Goal: Task Accomplishment & Management: Complete application form

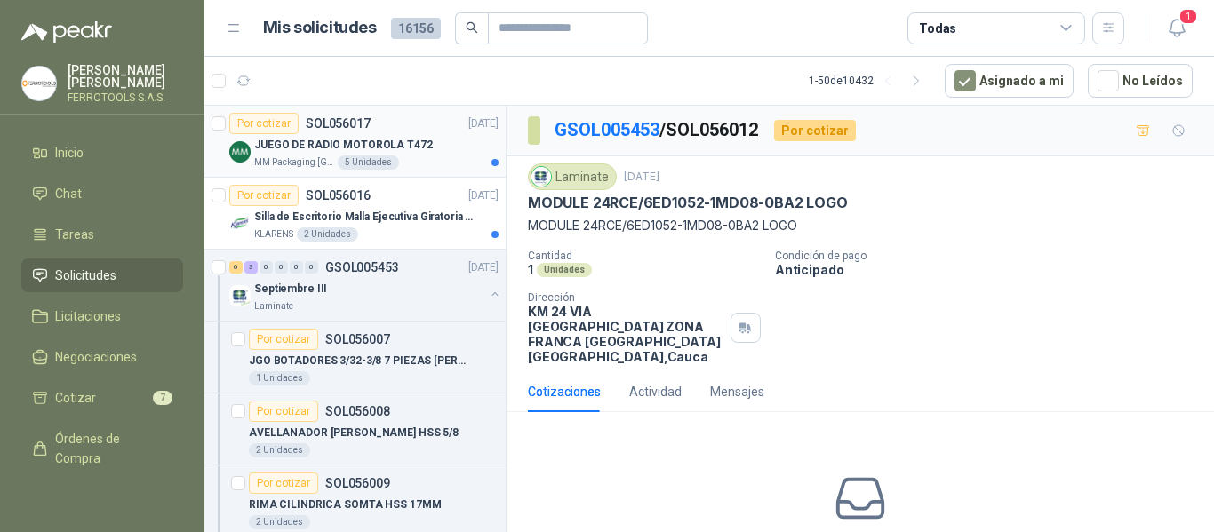
click at [425, 146] on div "JUEGO DE RADIO MOTOROLA T472" at bounding box center [376, 144] width 244 height 21
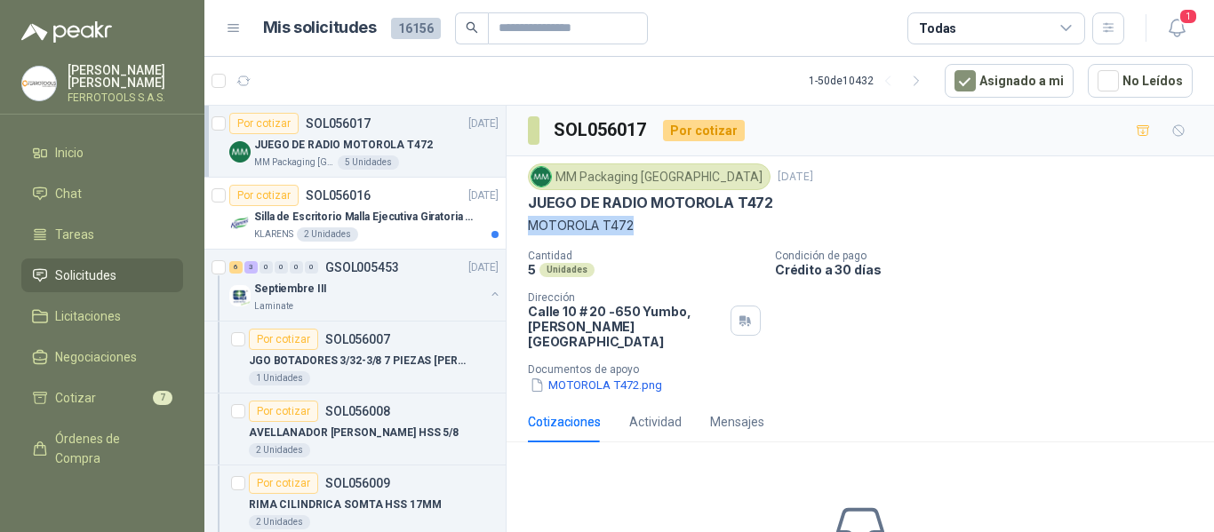
drag, startPoint x: 524, startPoint y: 226, endPoint x: 634, endPoint y: 232, distance: 109.5
click at [634, 232] on div "MM Packaging Colombia 15 sept, 2025 JUEGO DE RADIO MOTOROLA T472 MOTOROLA T472 …" at bounding box center [861, 278] width 708 height 245
copy p "MOTOROLA T472"
click at [622, 376] on button "MOTOROLA T472.png" at bounding box center [596, 385] width 136 height 19
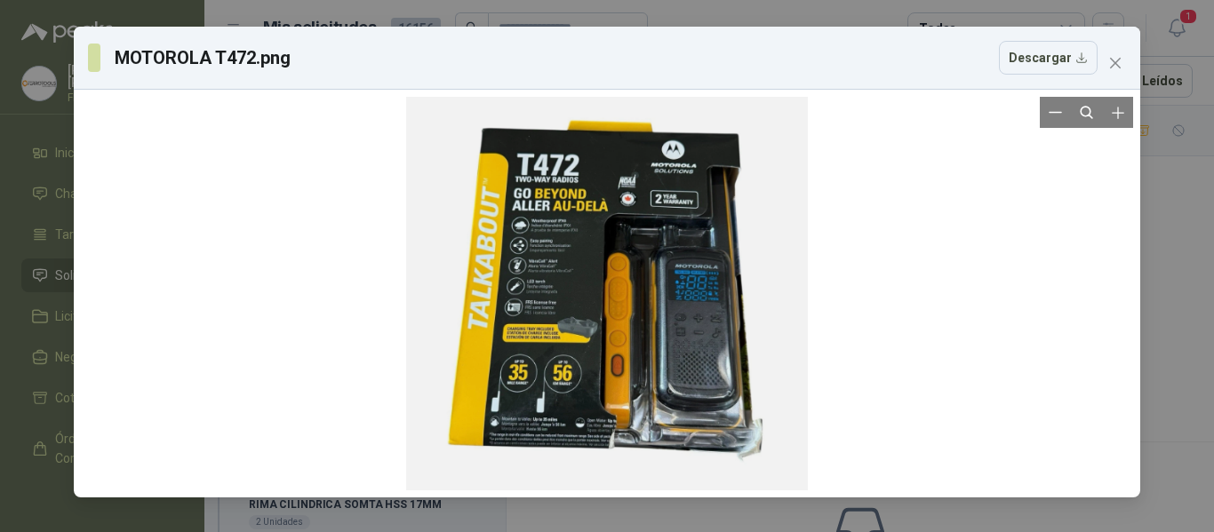
click at [724, 356] on div at bounding box center [607, 294] width 402 height 394
click at [1118, 117] on icon "Zoom in" at bounding box center [1118, 113] width 18 height 18
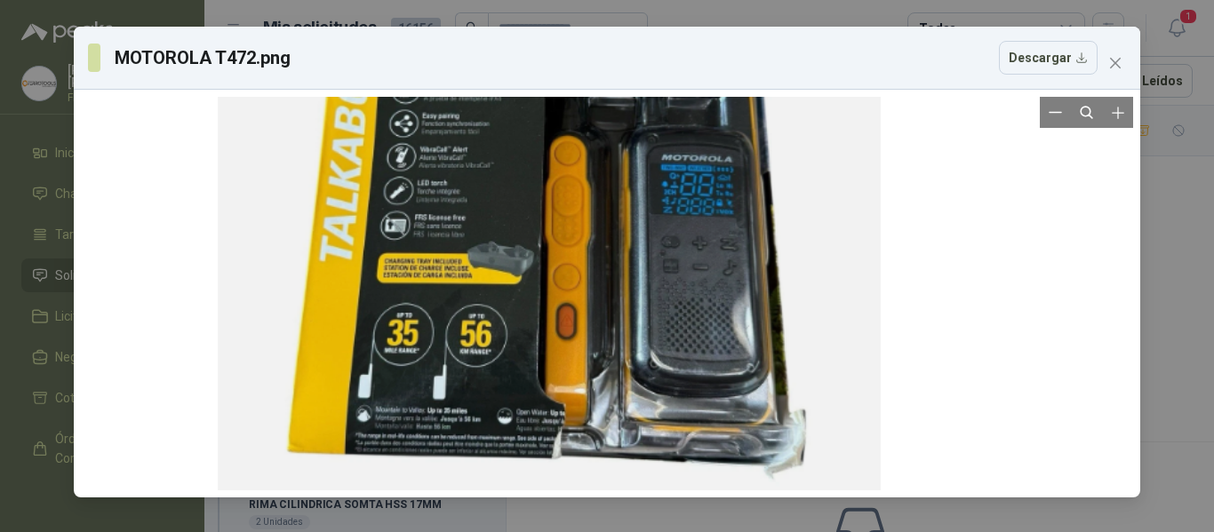
drag, startPoint x: 746, startPoint y: 358, endPoint x: 688, endPoint y: 268, distance: 107.5
click at [688, 268] on div at bounding box center [549, 203] width 662 height 650
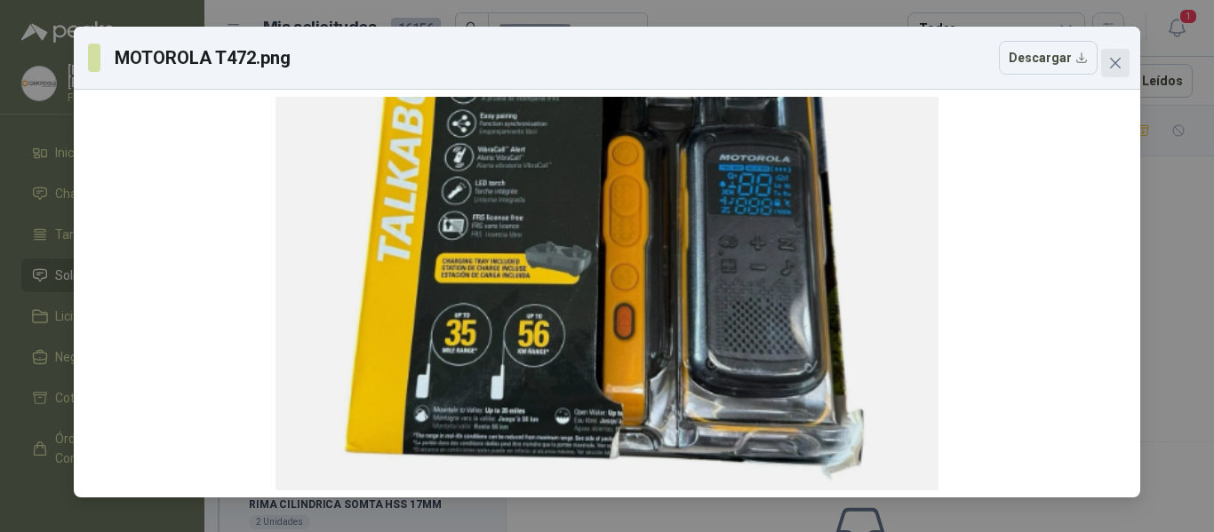
click at [1115, 62] on icon "close" at bounding box center [1115, 63] width 11 height 11
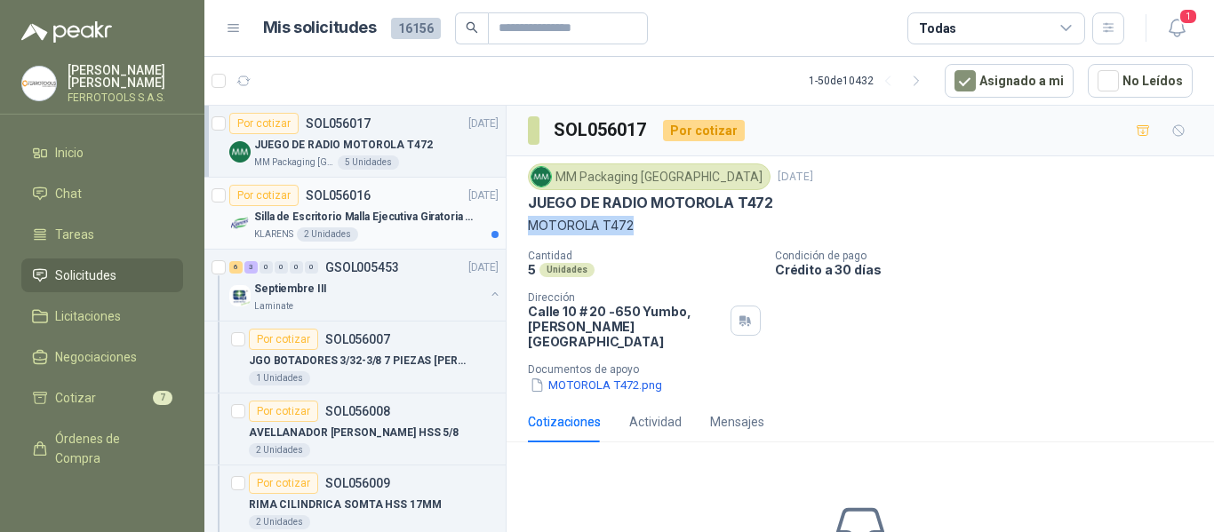
click at [413, 222] on p "Silla de Escritorio Malla Ejecutiva Giratoria Cromada con Reposabrazos Fijo Neg…" at bounding box center [364, 217] width 221 height 17
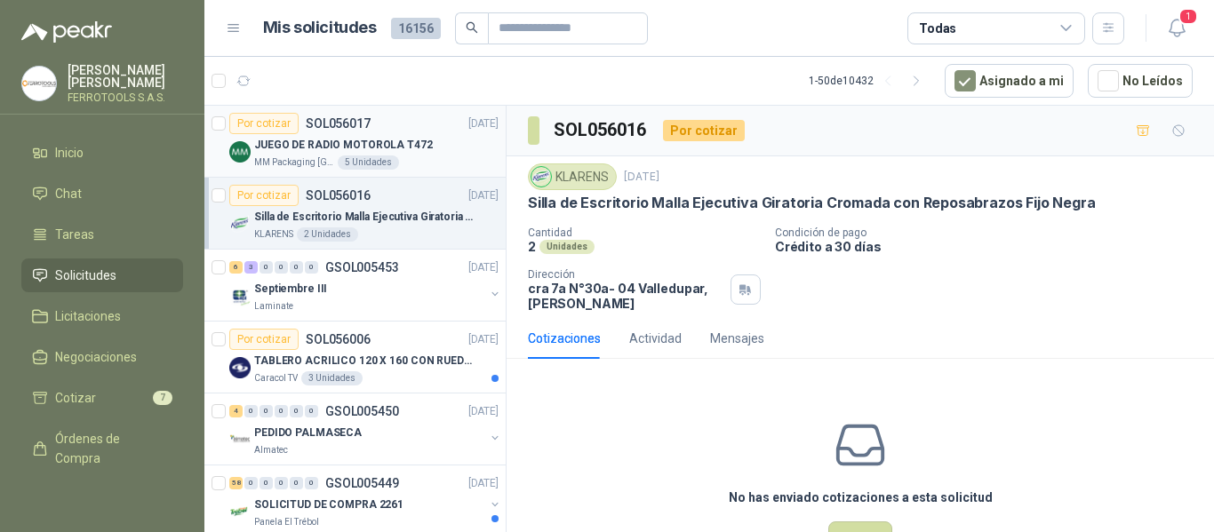
click at [432, 130] on div "Por cotizar SOL056017 15/09/25" at bounding box center [363, 123] width 269 height 21
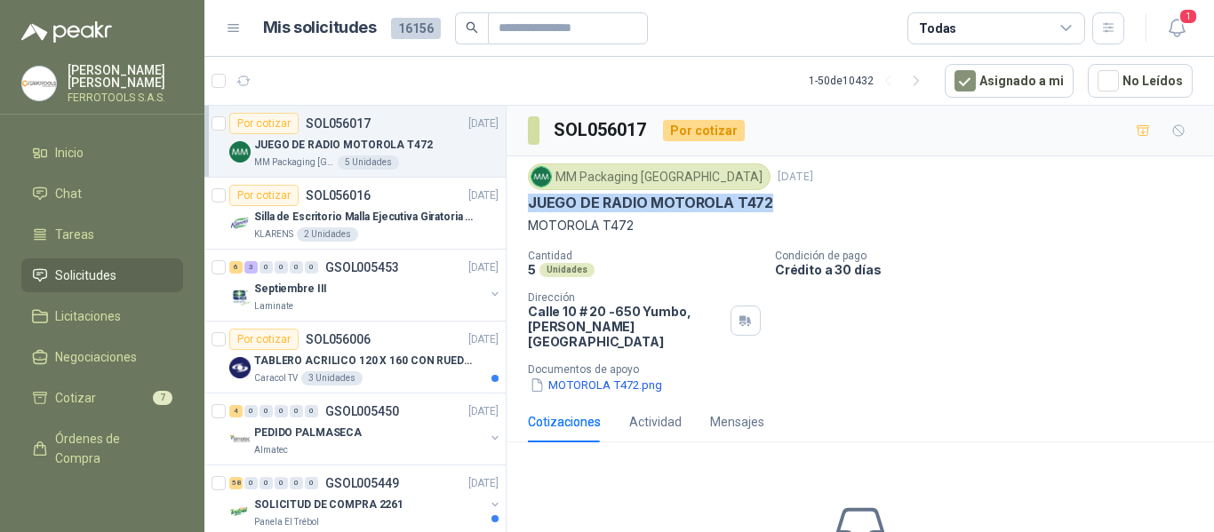
drag, startPoint x: 528, startPoint y: 206, endPoint x: 788, endPoint y: 205, distance: 259.5
click at [788, 205] on div "JUEGO DE RADIO MOTOROLA T472" at bounding box center [860, 203] width 665 height 19
copy p "JUEGO DE RADIO MOTOROLA T472"
click at [1188, 27] on button "1" at bounding box center [1177, 28] width 32 height 32
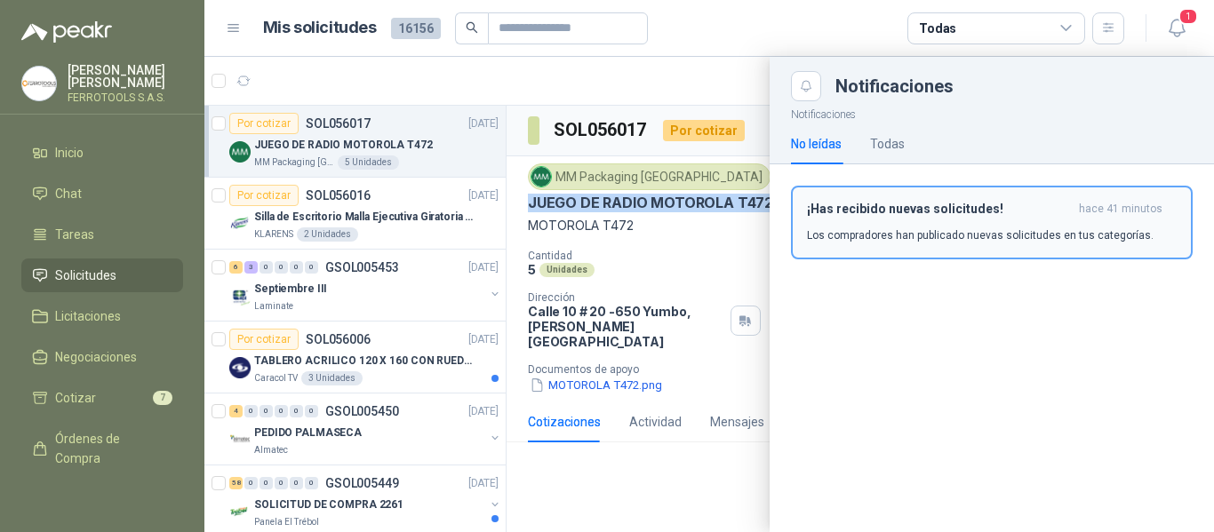
click at [900, 202] on h3 "¡Has recibido nuevas solicitudes!" at bounding box center [939, 209] width 265 height 15
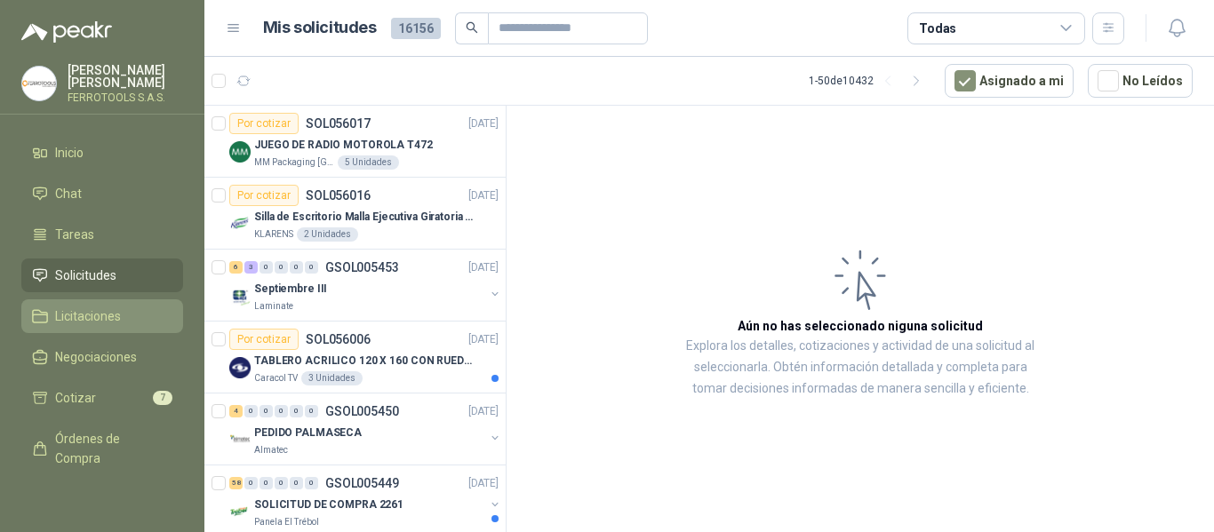
click at [105, 301] on link "Licitaciones" at bounding box center [102, 317] width 162 height 34
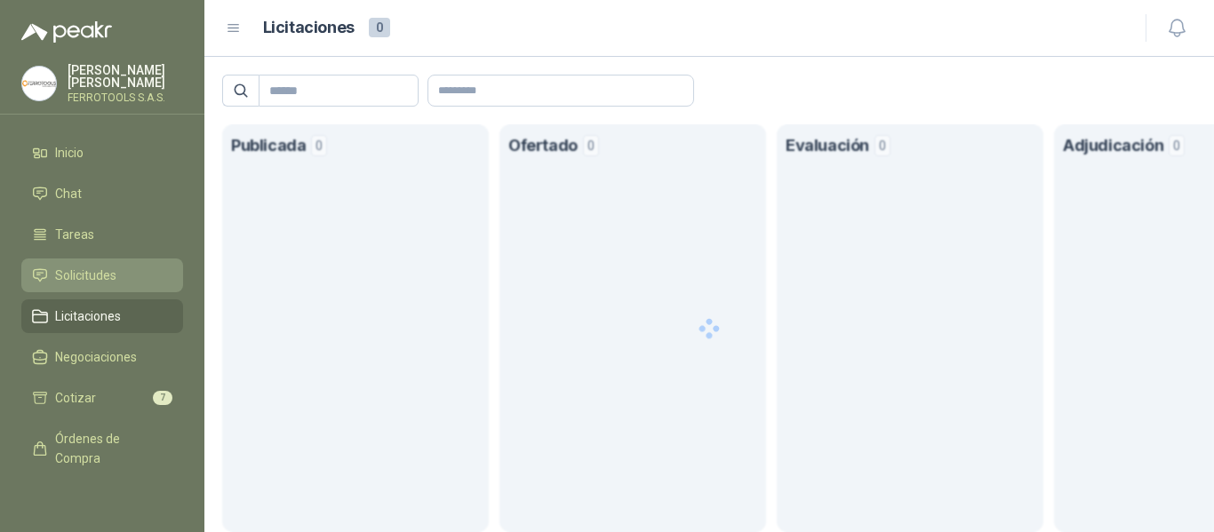
click at [100, 272] on span "Solicitudes" at bounding box center [85, 276] width 61 height 20
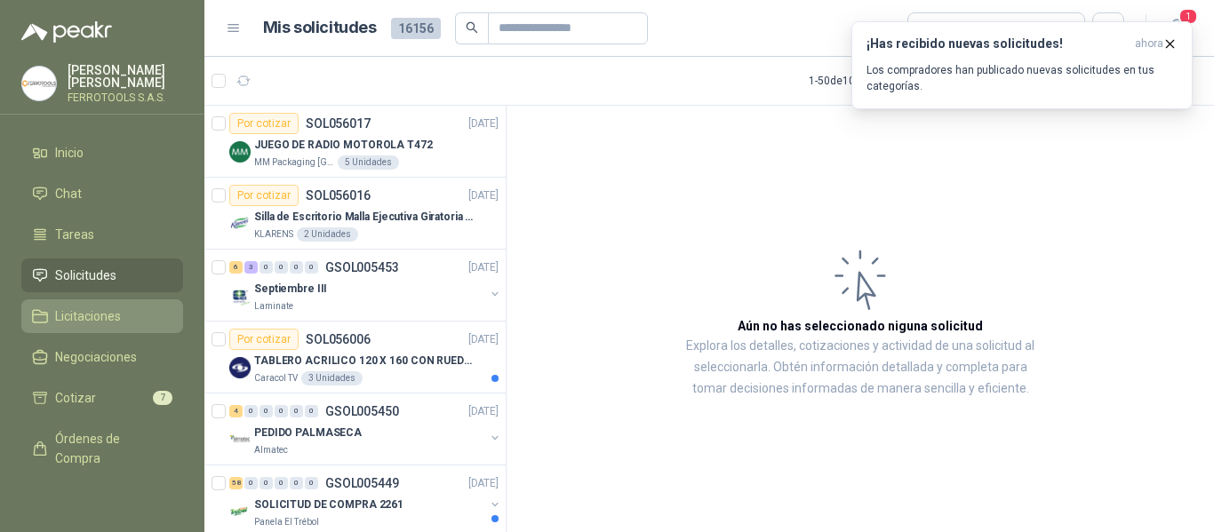
click at [82, 322] on span "Licitaciones" at bounding box center [88, 317] width 66 height 20
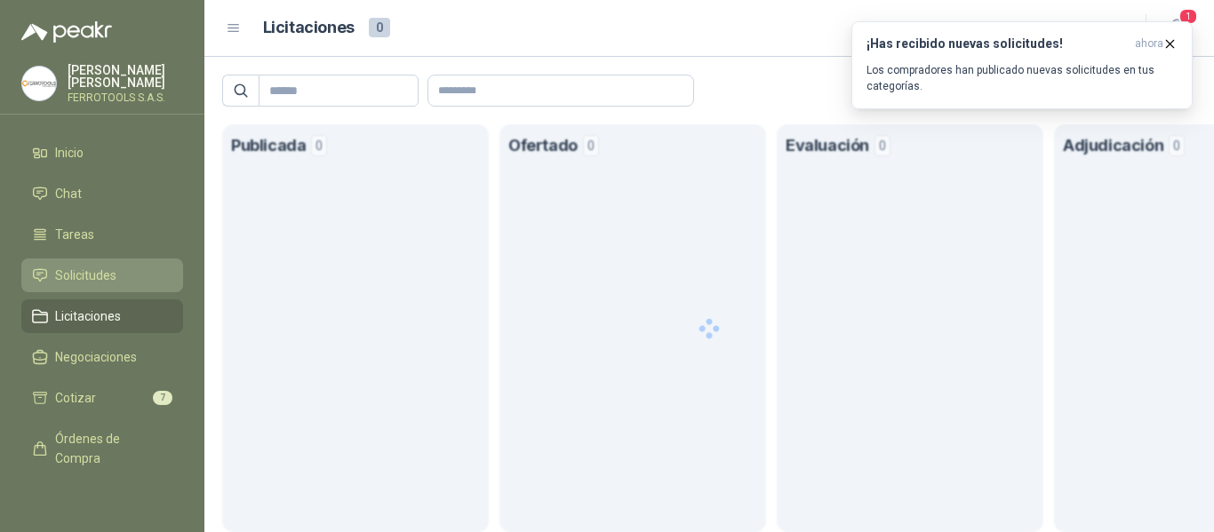
click at [85, 284] on link "Solicitudes" at bounding box center [102, 276] width 162 height 34
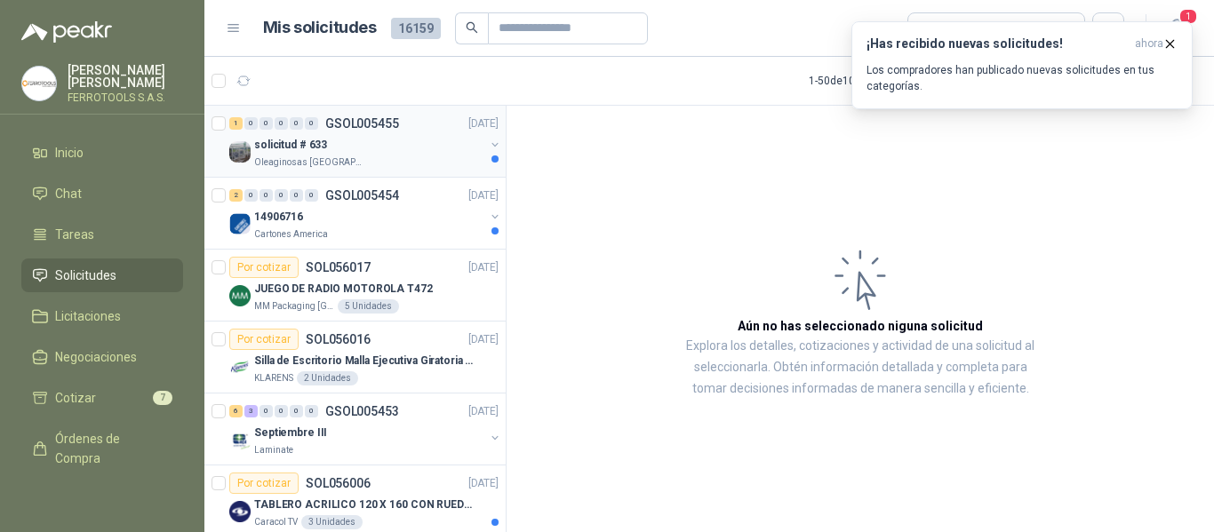
click at [399, 163] on div "Oleaginosas [GEOGRAPHIC_DATA][PERSON_NAME]" at bounding box center [369, 163] width 230 height 14
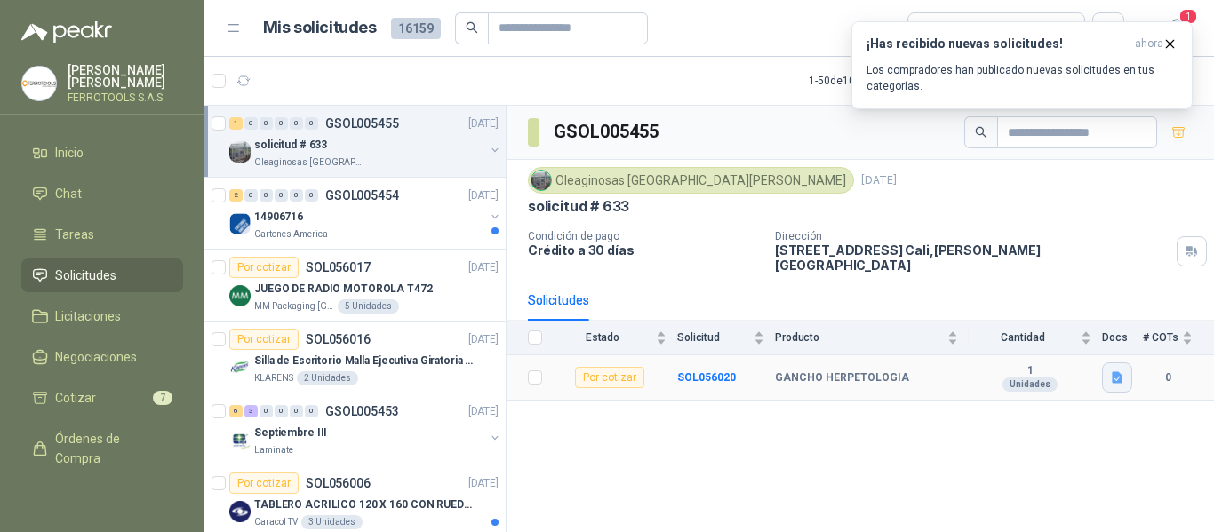
click at [1129, 370] on button "button" at bounding box center [1117, 378] width 30 height 30
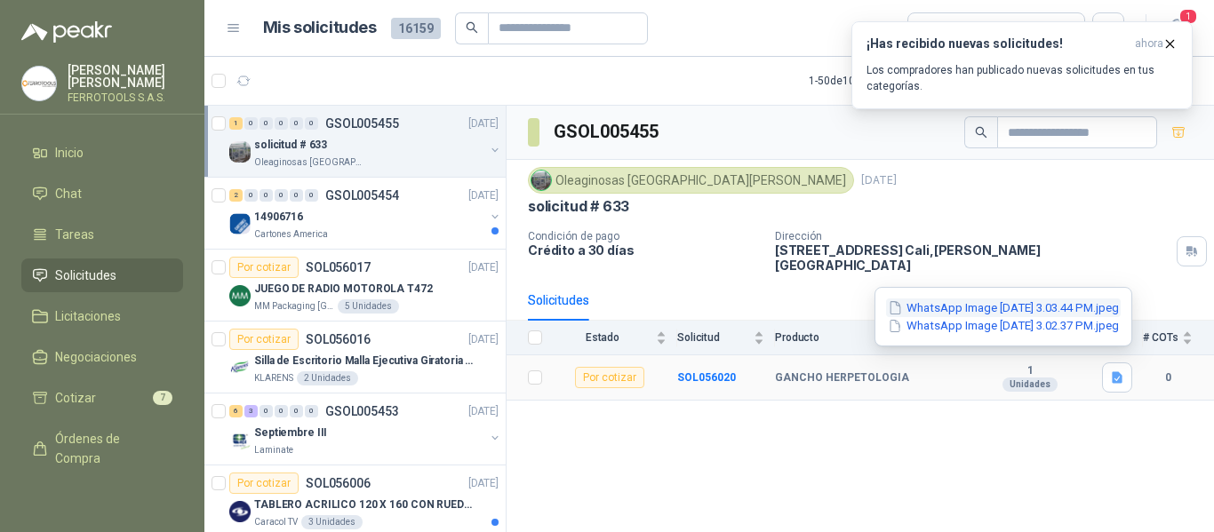
click at [968, 310] on button "WhatsApp Image 2025-09-15 at 3.03.44 PM.jpeg" at bounding box center [1003, 308] width 235 height 19
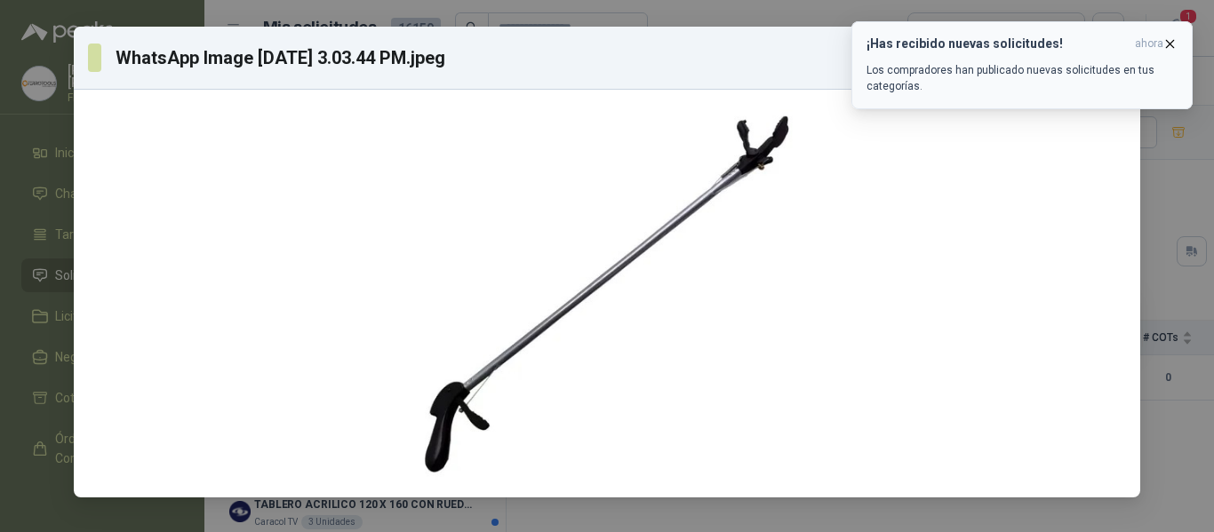
click at [1168, 47] on icon "button" at bounding box center [1170, 43] width 15 height 15
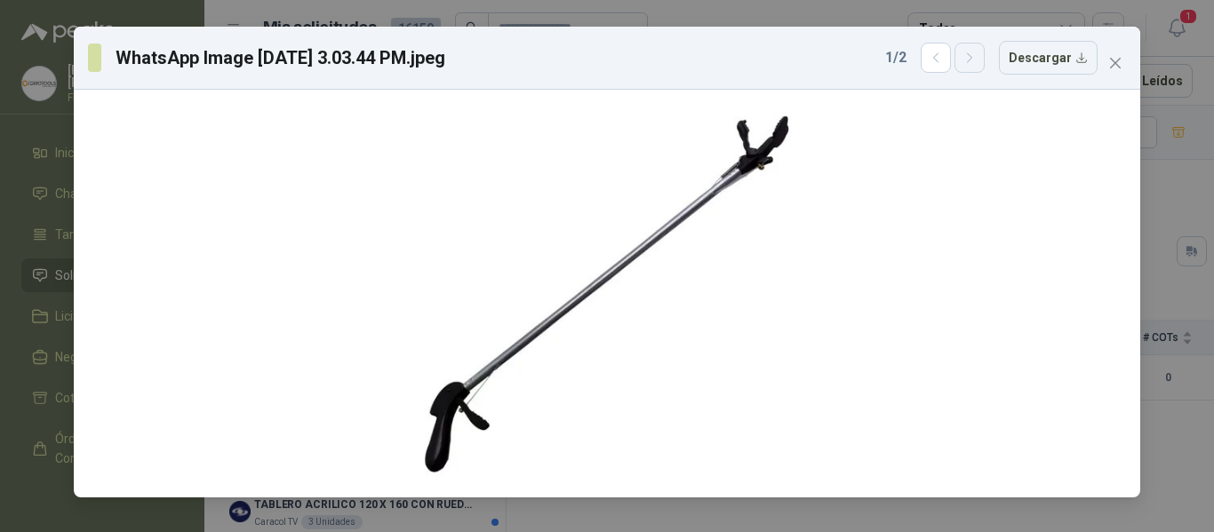
click at [964, 57] on button "button" at bounding box center [970, 58] width 30 height 30
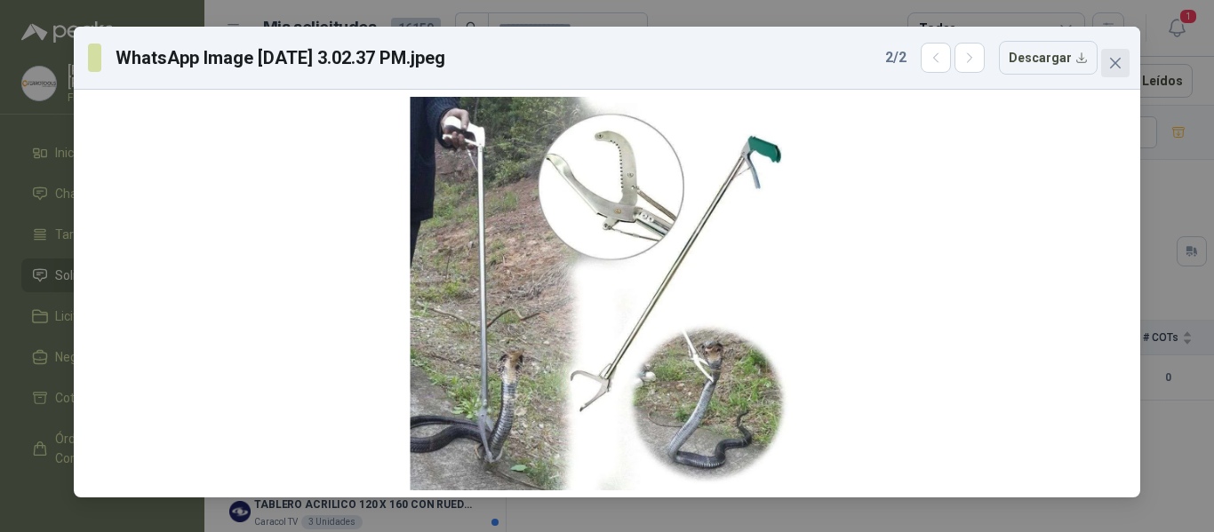
click at [1116, 63] on icon "close" at bounding box center [1115, 63] width 11 height 11
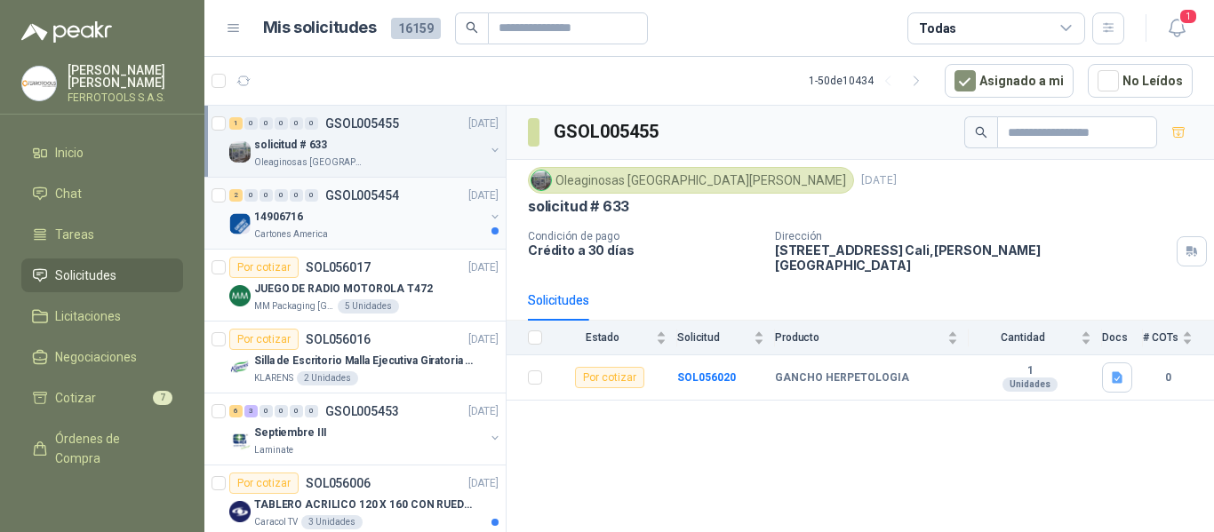
click at [379, 217] on div "14906716" at bounding box center [369, 216] width 230 height 21
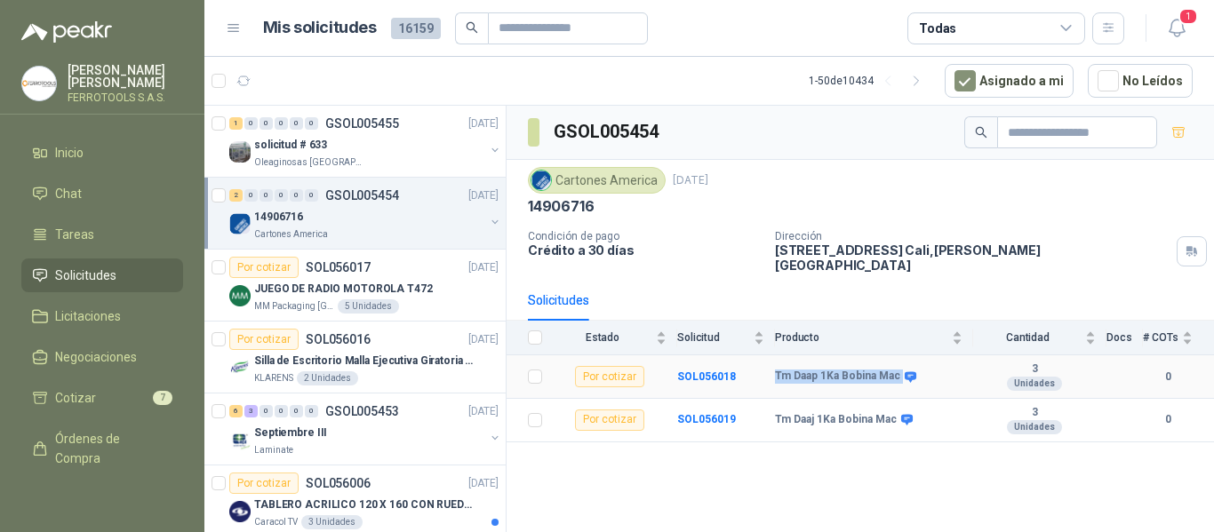
drag, startPoint x: 763, startPoint y: 365, endPoint x: 902, endPoint y: 372, distance: 139.7
click at [902, 372] on tr "Por cotizar SOL056018 Tm Daap 1Ka Bobina Mac 3 Unidades 0" at bounding box center [861, 378] width 708 height 44
copy tr "Tm Daap 1Ka Bobina Mac"
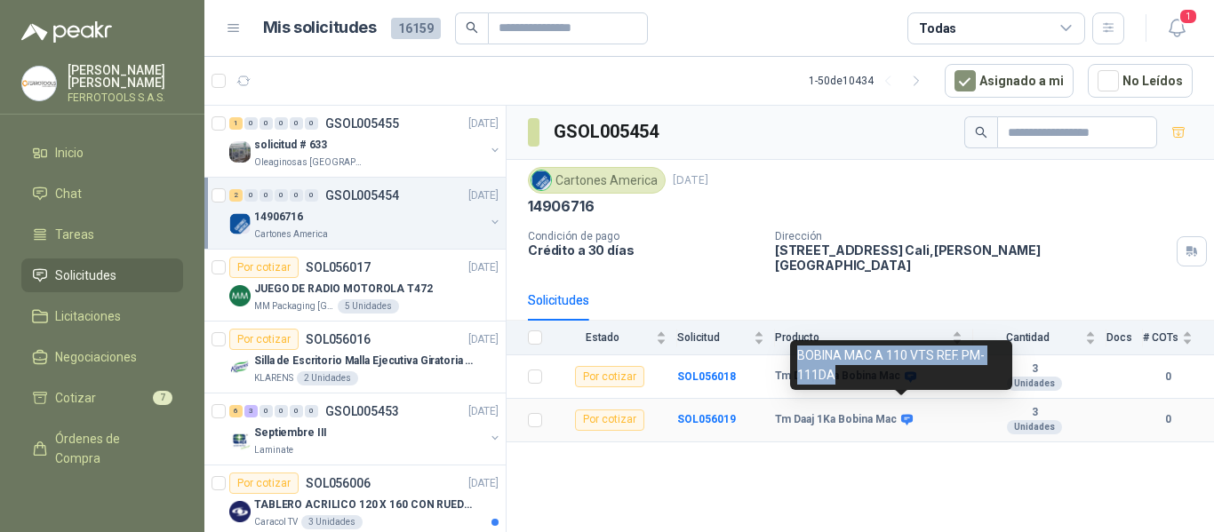
drag, startPoint x: 854, startPoint y: 376, endPoint x: 796, endPoint y: 351, distance: 63.7
click at [796, 351] on div "BOBINA MAC A 110 VTS REF. PM-111DA" at bounding box center [901, 365] width 222 height 50
copy div "BOBINA MAC A 110 VTS REF. PM-111DA"
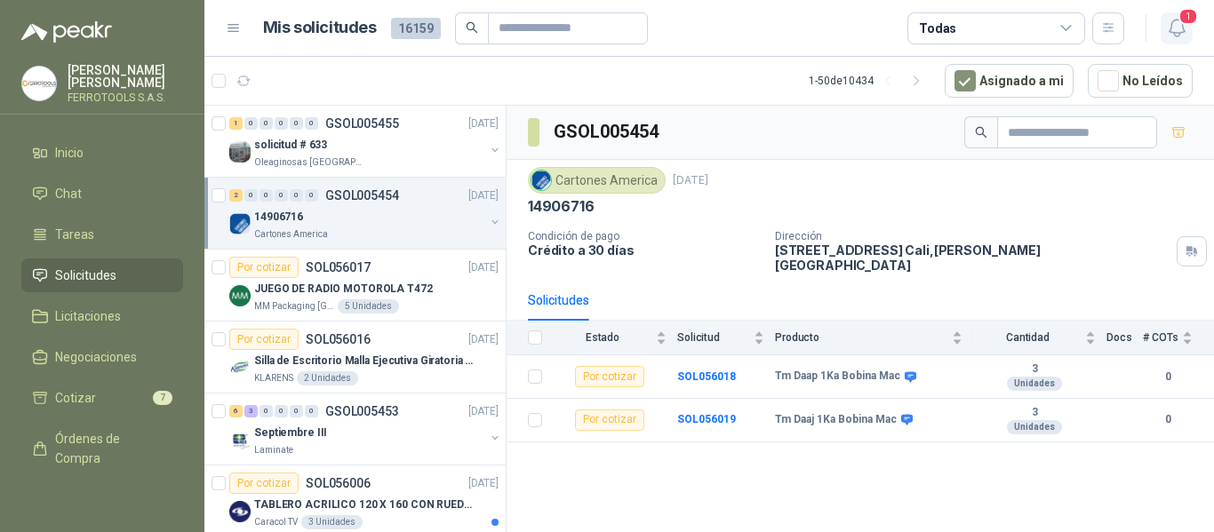
click at [1183, 32] on icon "button" at bounding box center [1176, 28] width 15 height 17
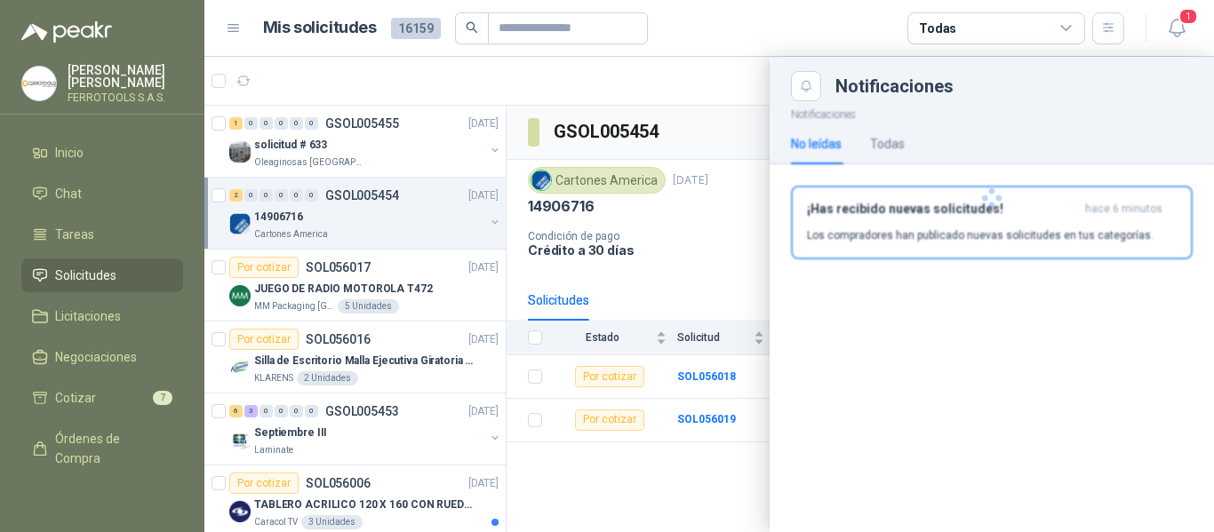
click at [1042, 213] on div at bounding box center [992, 198] width 444 height 194
drag, startPoint x: 913, startPoint y: 223, endPoint x: 897, endPoint y: 199, distance: 28.8
click at [913, 222] on div "¡Has recibido nuevas solicitudes! hace 6 minutos Los compradores han publicado …" at bounding box center [992, 223] width 370 height 42
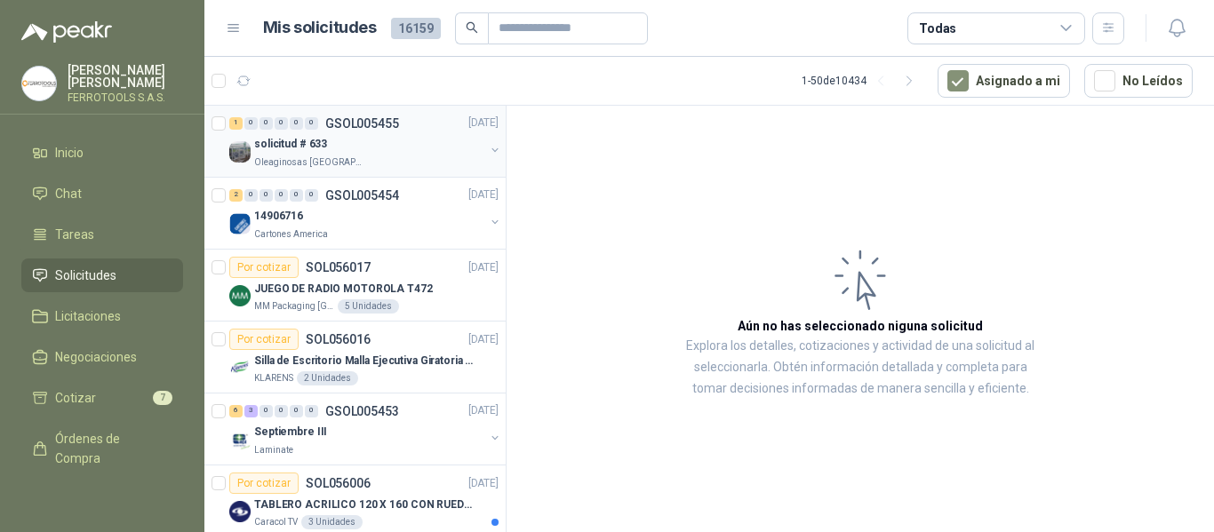
click at [317, 137] on p "solicitud # 633" at bounding box center [290, 145] width 73 height 17
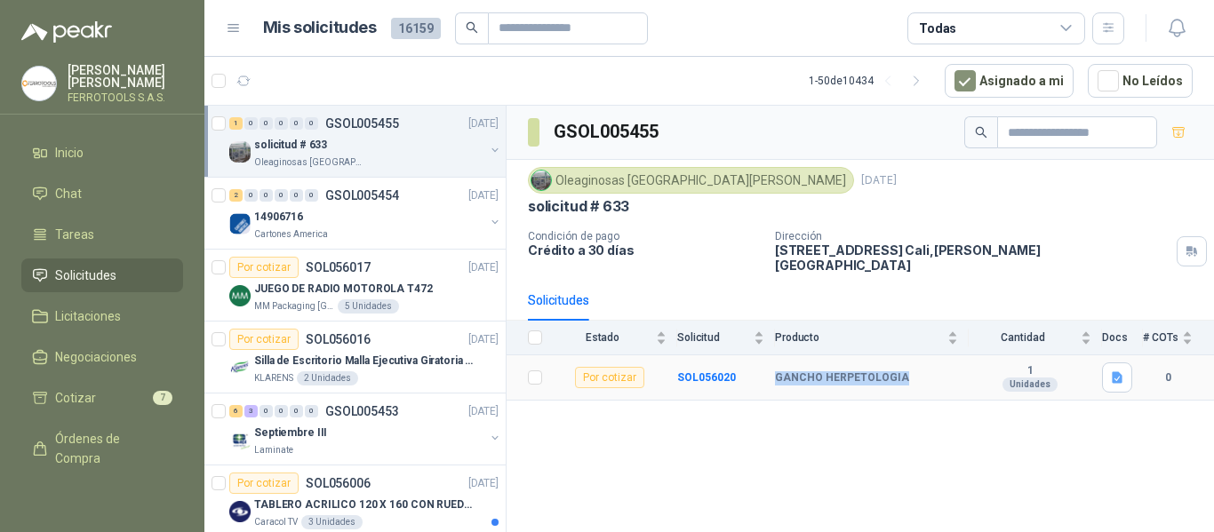
drag, startPoint x: 774, startPoint y: 368, endPoint x: 915, endPoint y: 369, distance: 140.4
click at [915, 369] on tr "Por cotizar SOL056020 GANCHO HERPETOLOGIA 1 Unidades 0" at bounding box center [861, 378] width 708 height 45
copy tr "GANCHO HERPETOLOGIA"
click at [1184, 25] on span "1" at bounding box center [1189, 16] width 20 height 17
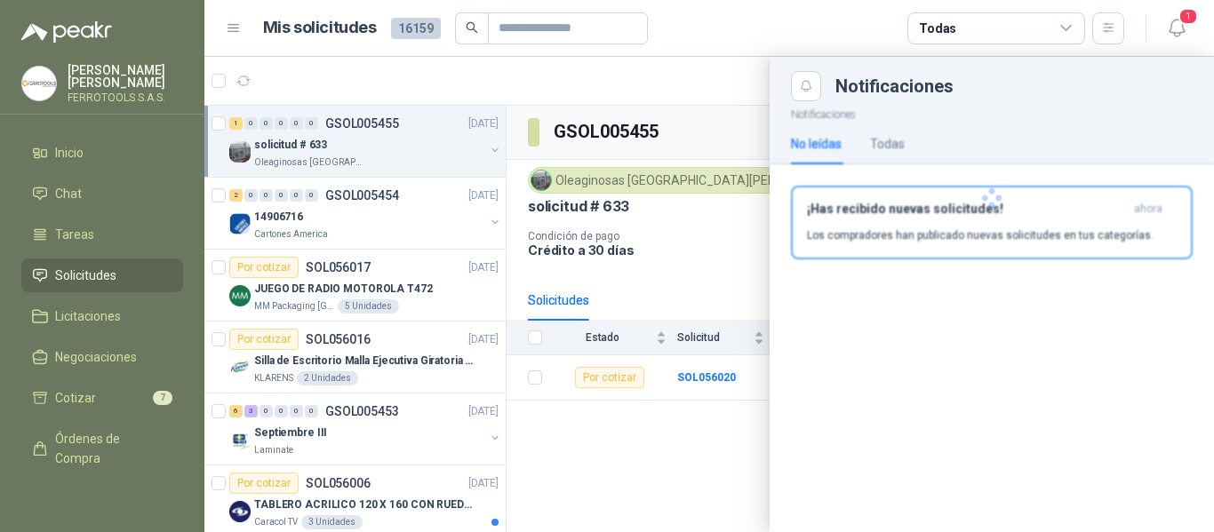
click at [973, 252] on div at bounding box center [992, 198] width 444 height 194
click at [890, 226] on div "¡Has recibido nuevas solicitudes! ahora Los compradores han publicado nuevas so…" at bounding box center [992, 223] width 370 height 42
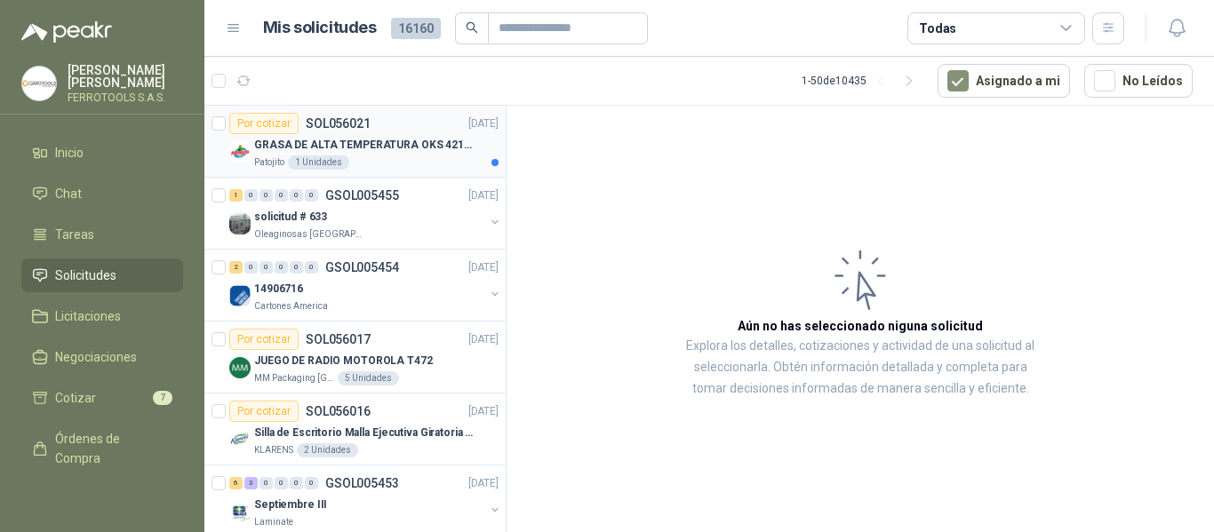
click at [395, 167] on div "Patojito 1 Unidades" at bounding box center [376, 163] width 244 height 14
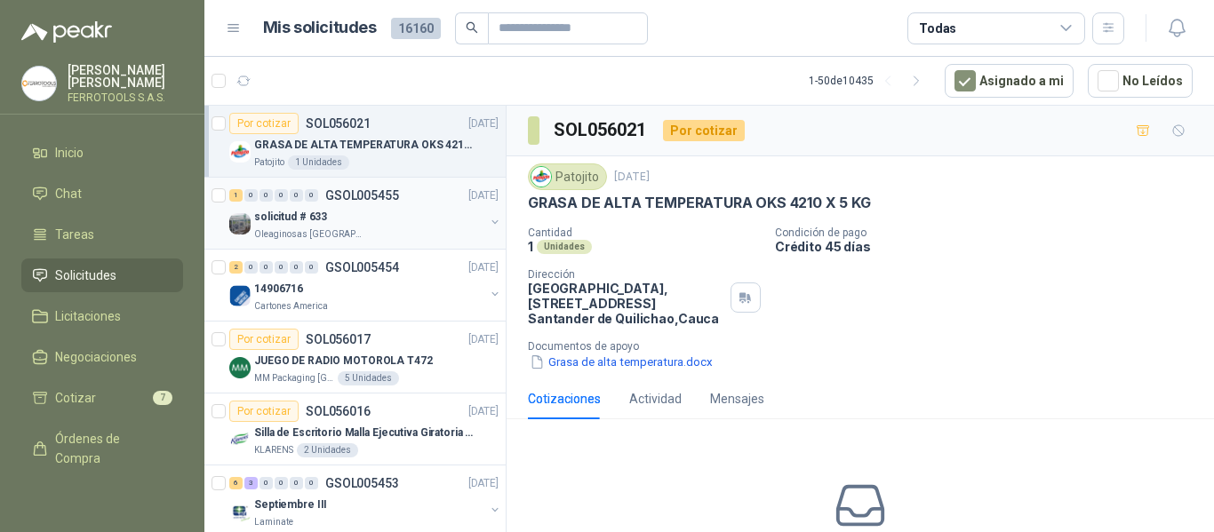
click at [393, 228] on div "Oleaginosas [GEOGRAPHIC_DATA][PERSON_NAME]" at bounding box center [369, 235] width 230 height 14
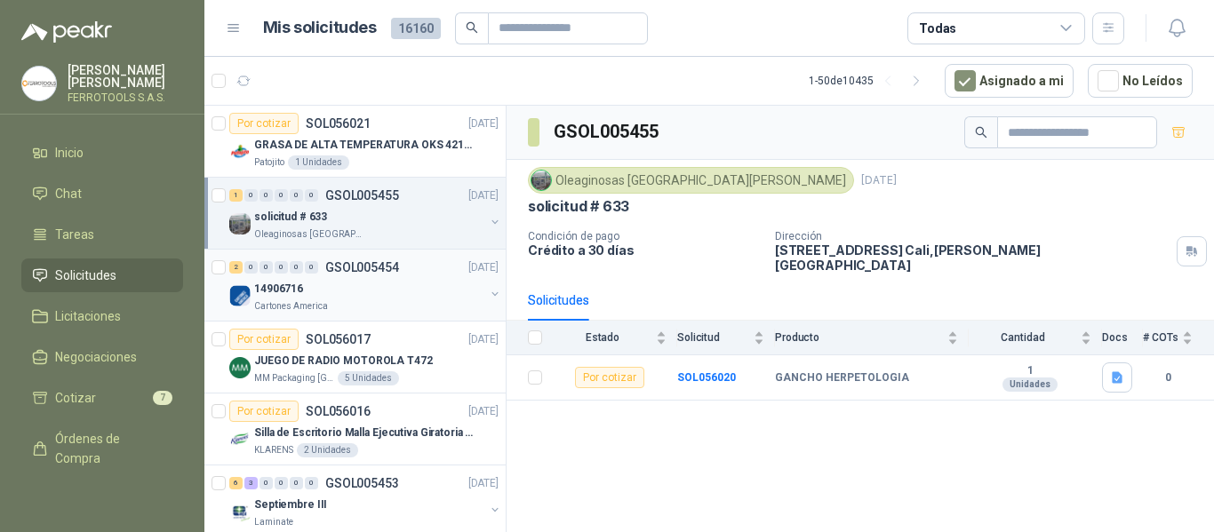
click at [409, 281] on div "14906716" at bounding box center [369, 288] width 230 height 21
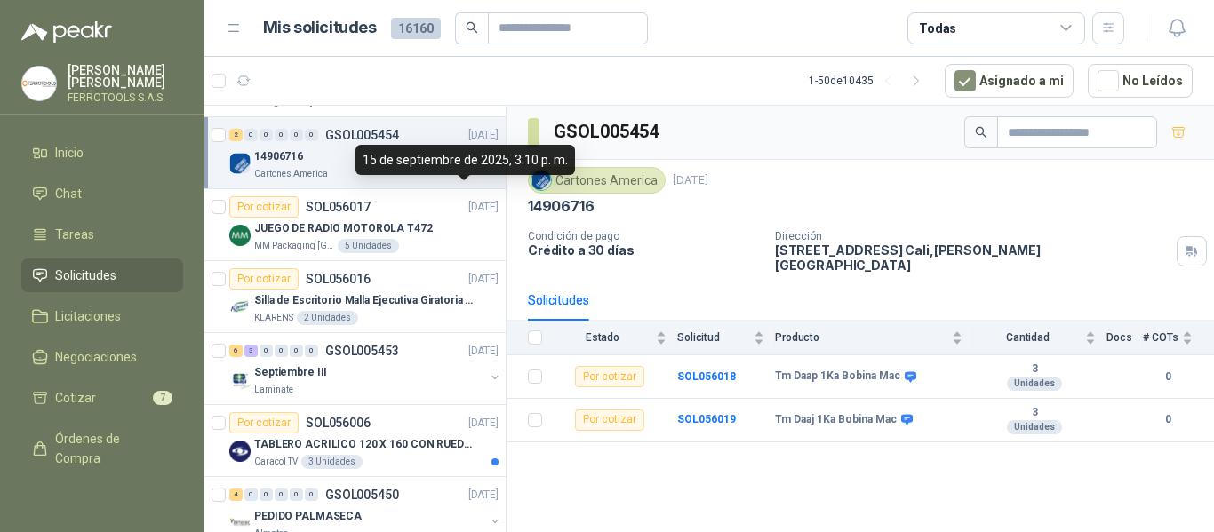
scroll to position [178, 0]
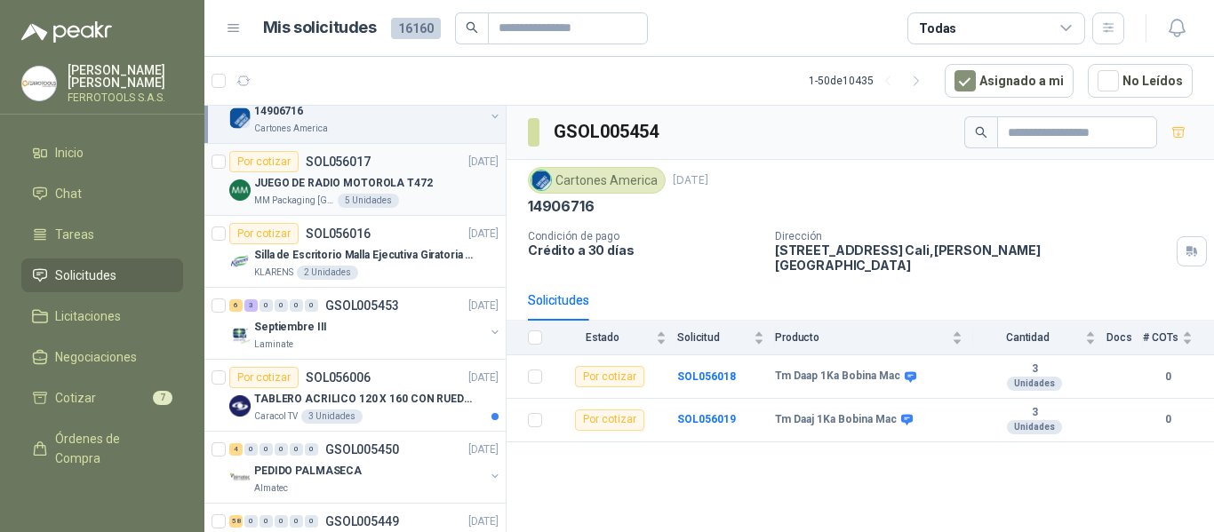
click at [419, 188] on p "JUEGO DE RADIO MOTOROLA T472" at bounding box center [343, 183] width 179 height 17
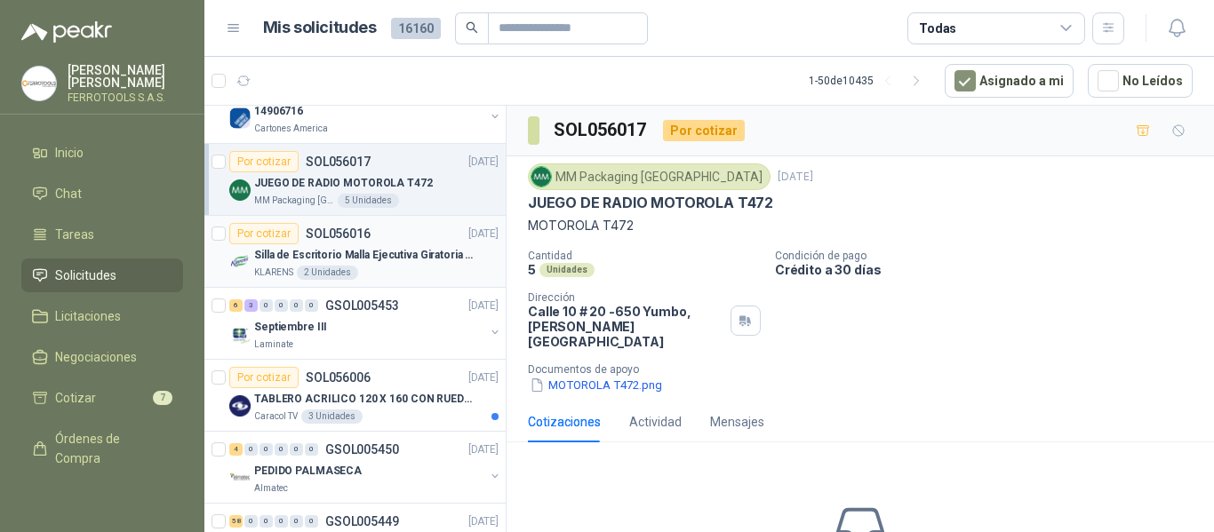
click at [410, 255] on p "Silla de Escritorio Malla Ejecutiva Giratoria Cromada con Reposabrazos Fijo Neg…" at bounding box center [364, 255] width 221 height 17
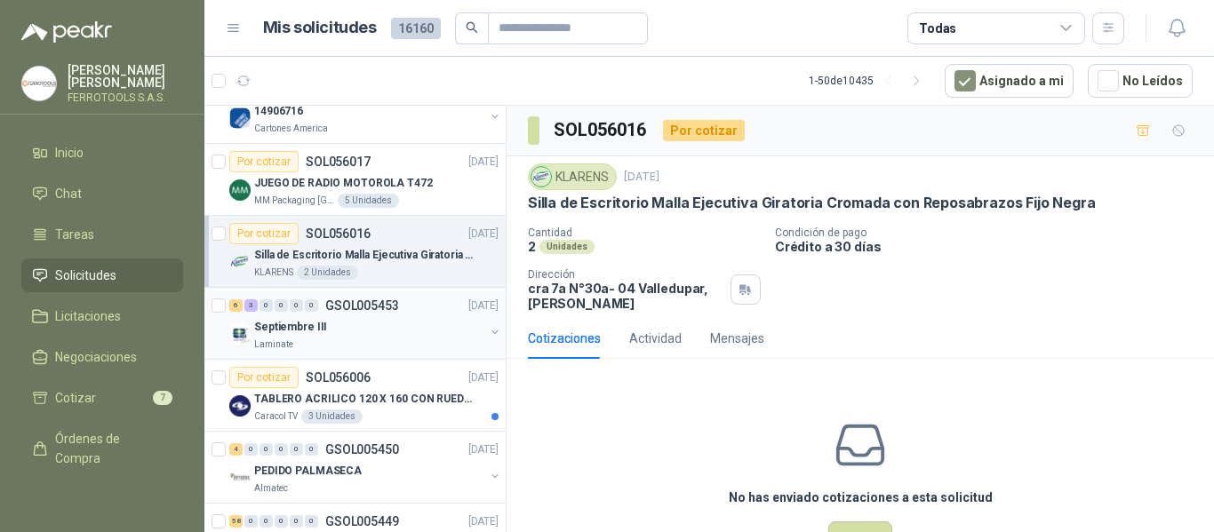
click at [415, 322] on div "Septiembre III" at bounding box center [369, 326] width 230 height 21
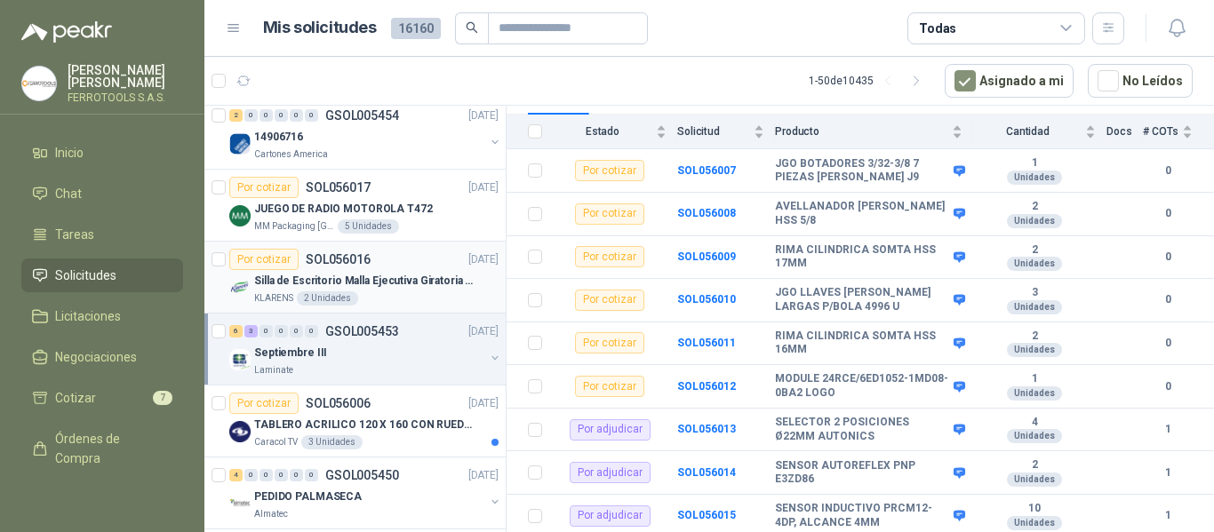
scroll to position [267, 0]
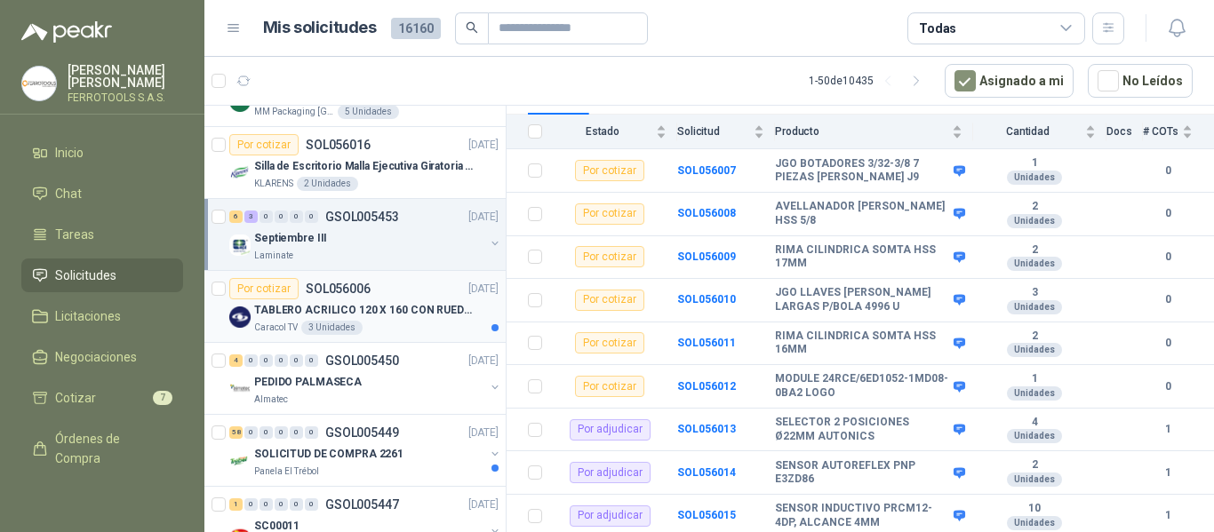
click at [404, 288] on div "Por cotizar SOL056006 15/09/25" at bounding box center [363, 288] width 269 height 21
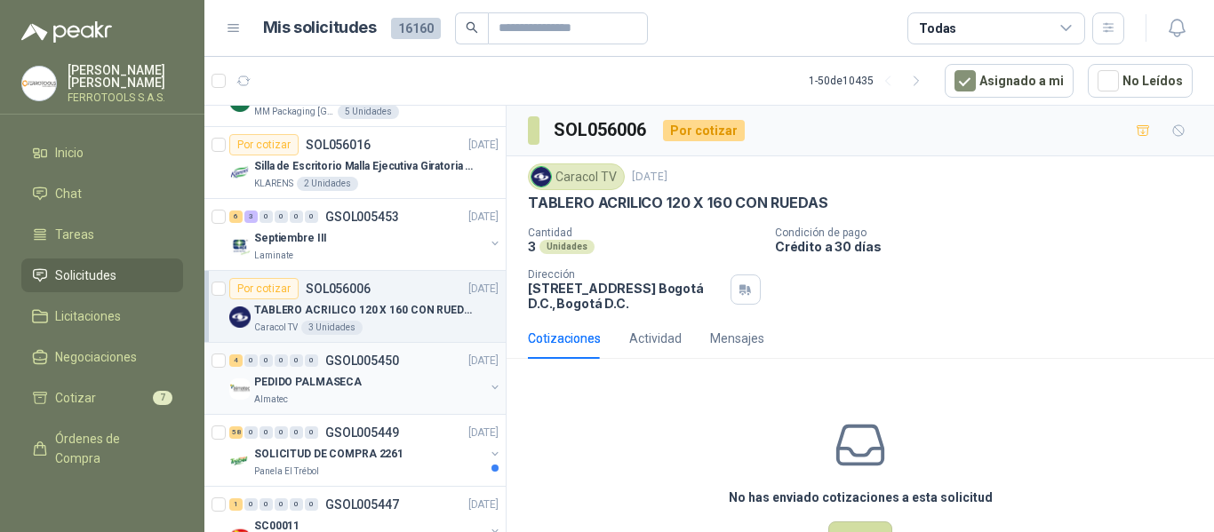
click at [419, 371] on div "4 0 0 0 0 0 GSOL005450 15/09/25" at bounding box center [365, 360] width 273 height 21
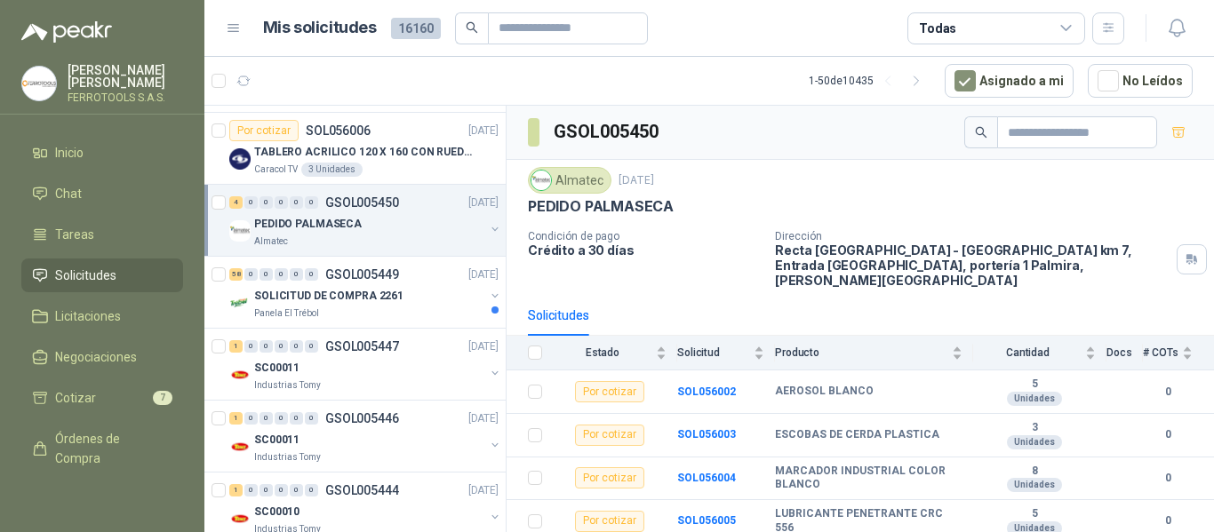
scroll to position [444, 0]
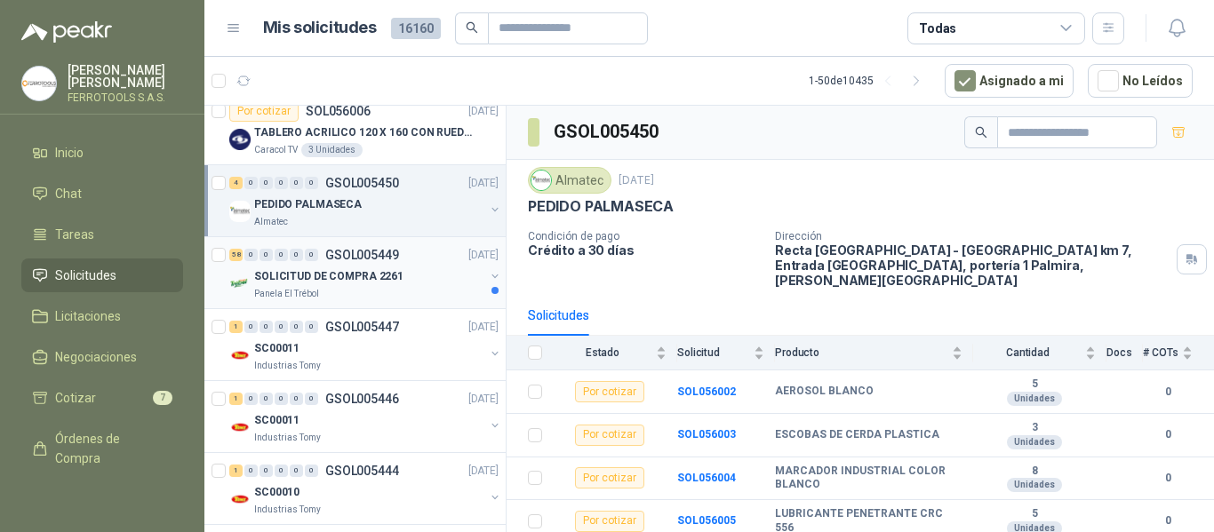
click at [438, 276] on div "SOLICITUD DE COMPRA 2261" at bounding box center [369, 276] width 230 height 21
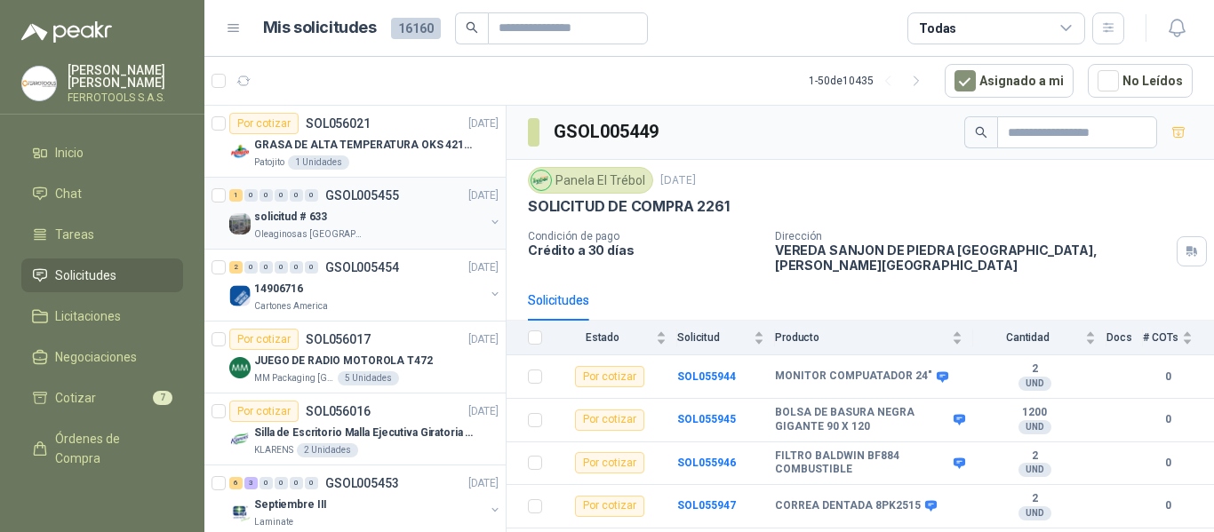
click at [416, 224] on div "solicitud # 633" at bounding box center [369, 216] width 230 height 21
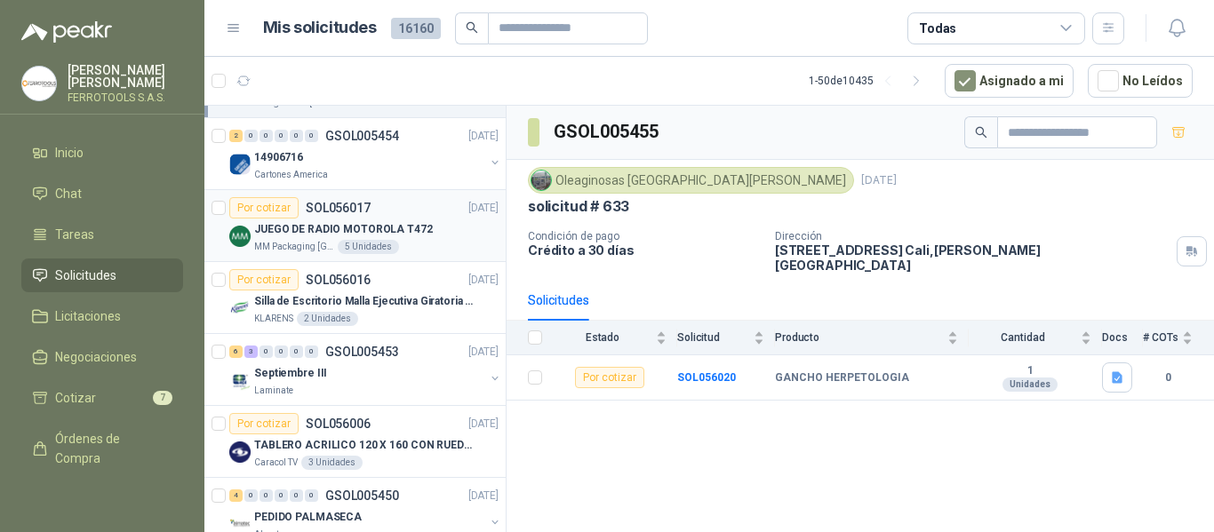
scroll to position [89, 0]
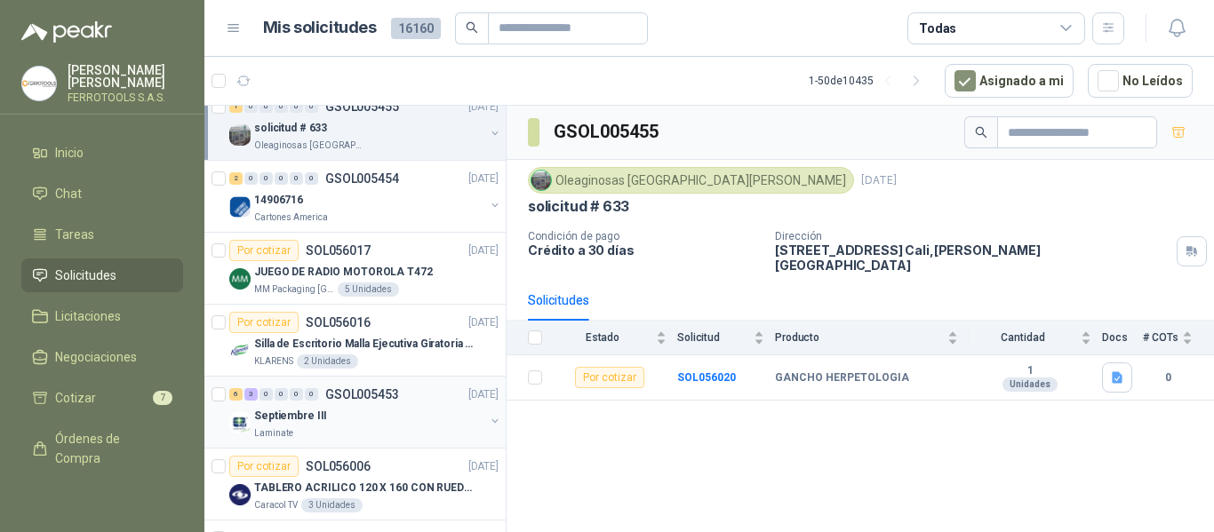
click at [435, 417] on div "Septiembre III" at bounding box center [369, 415] width 230 height 21
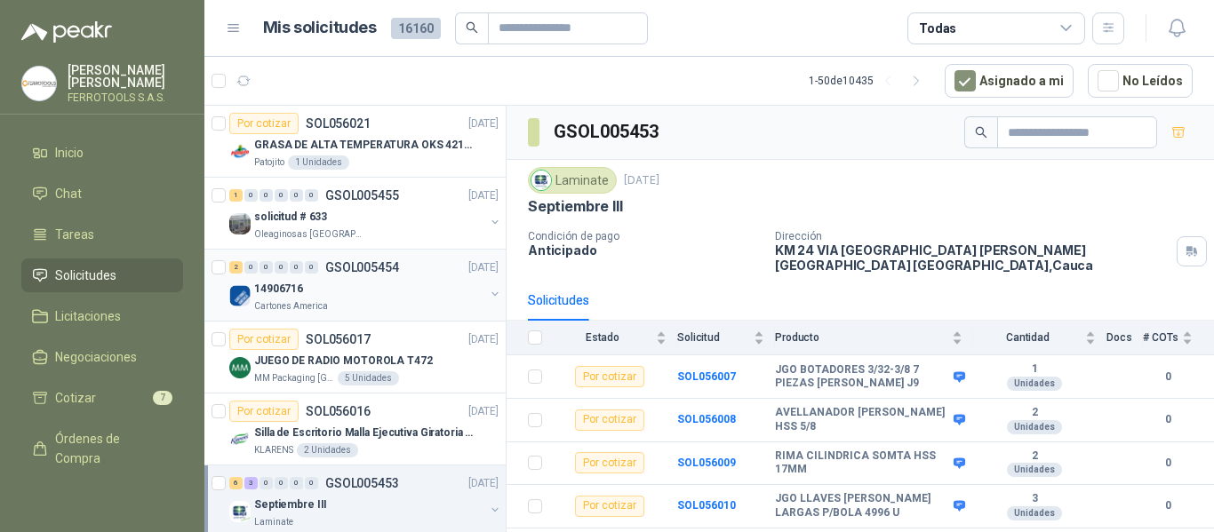
click at [395, 306] on div "Cartones America" at bounding box center [369, 307] width 230 height 14
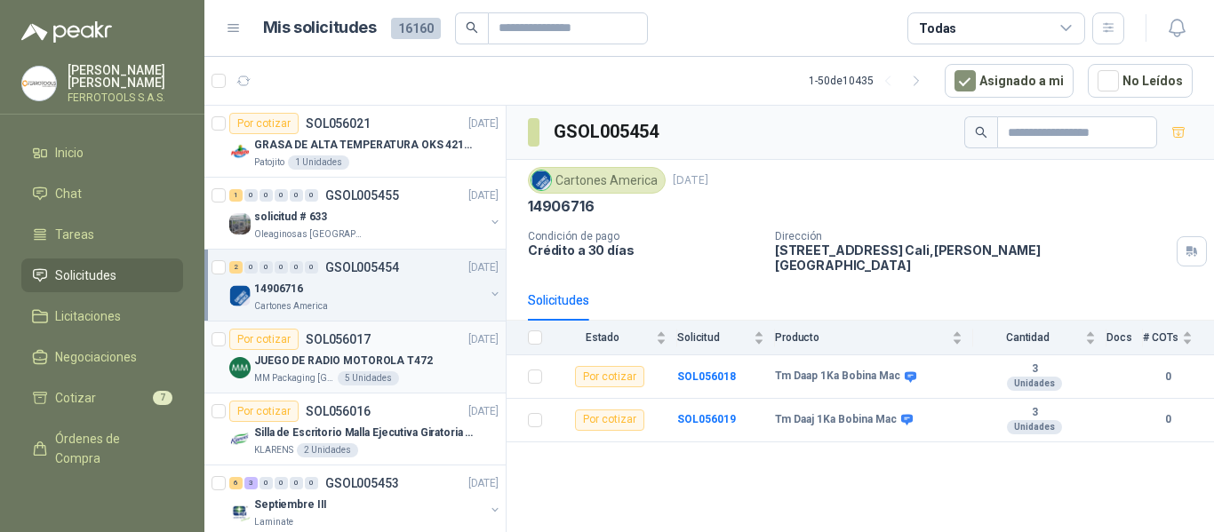
click at [417, 371] on div "JUEGO DE RADIO MOTOROLA T472" at bounding box center [376, 360] width 244 height 21
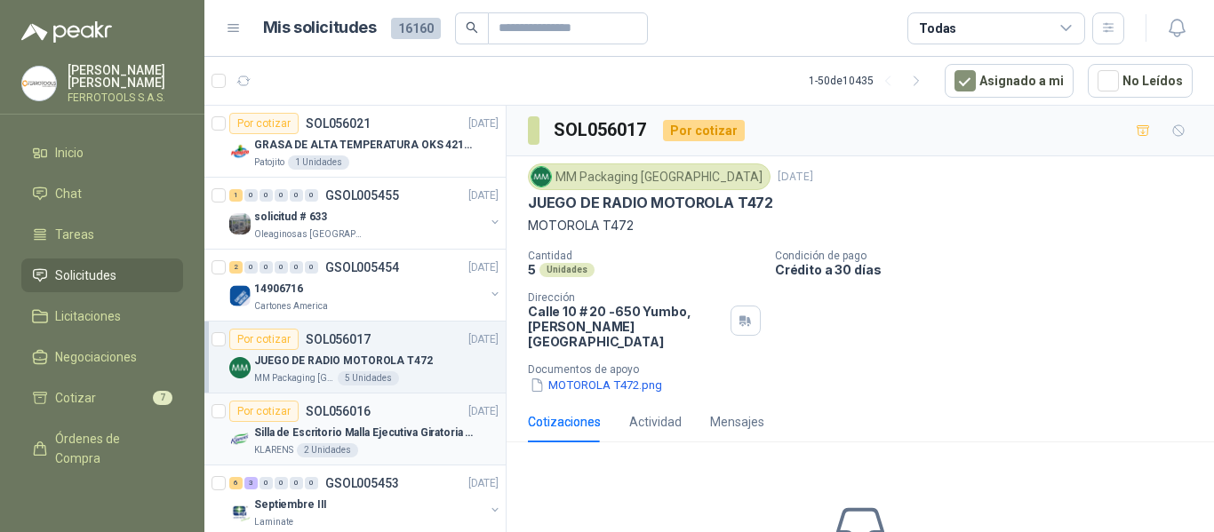
click at [398, 425] on p "Silla de Escritorio Malla Ejecutiva Giratoria Cromada con Reposabrazos Fijo Neg…" at bounding box center [364, 433] width 221 height 17
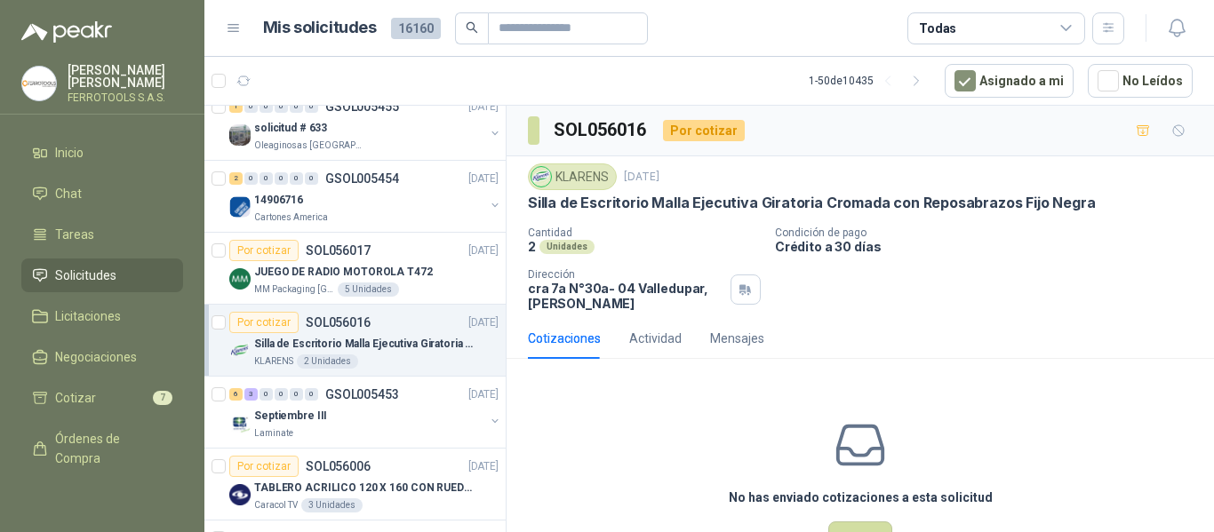
scroll to position [178, 0]
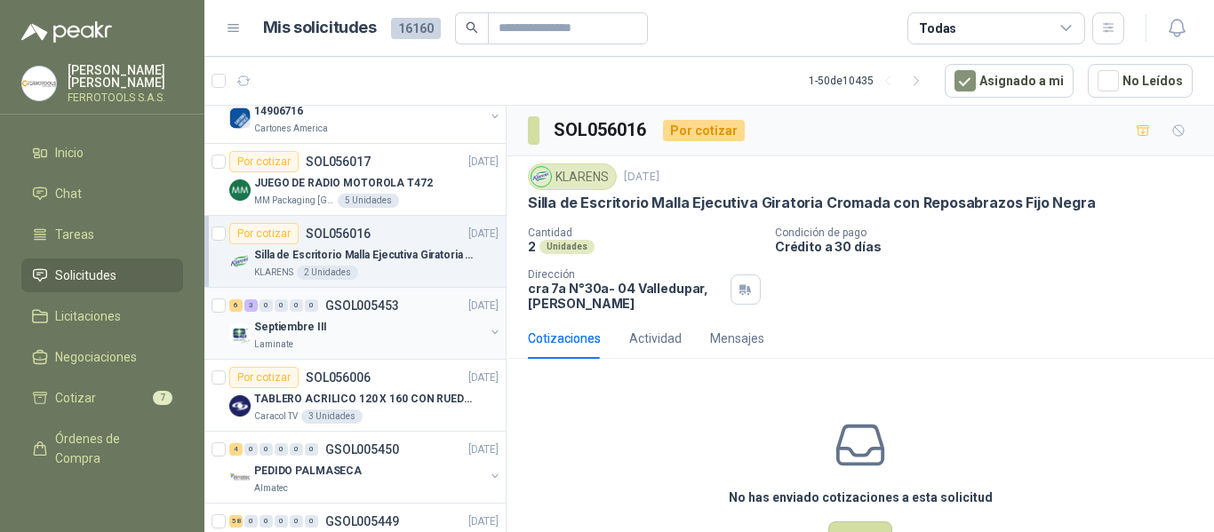
click at [428, 321] on div "Septiembre III" at bounding box center [369, 326] width 230 height 21
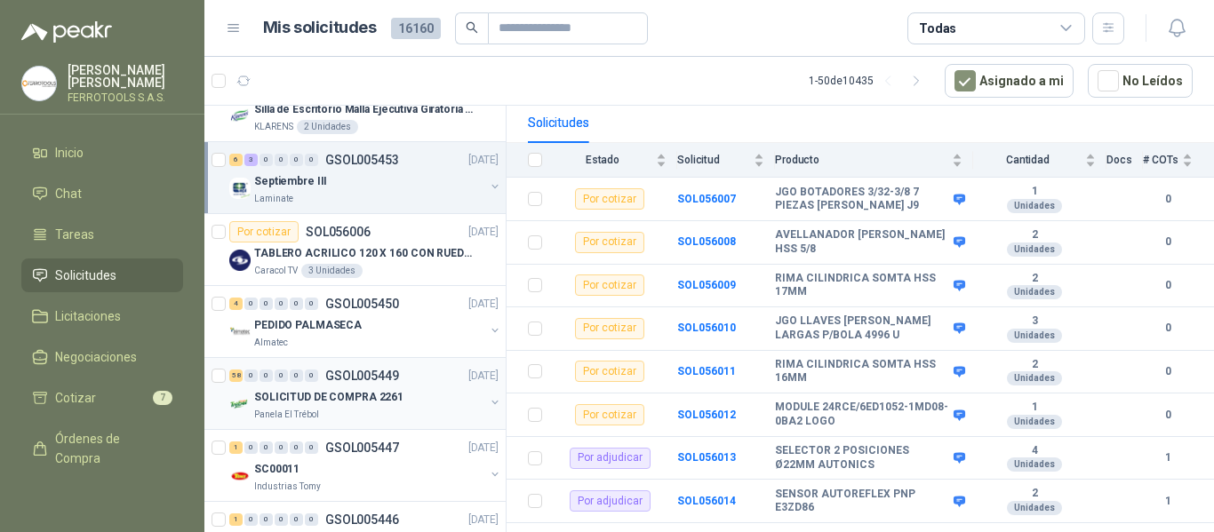
scroll to position [356, 0]
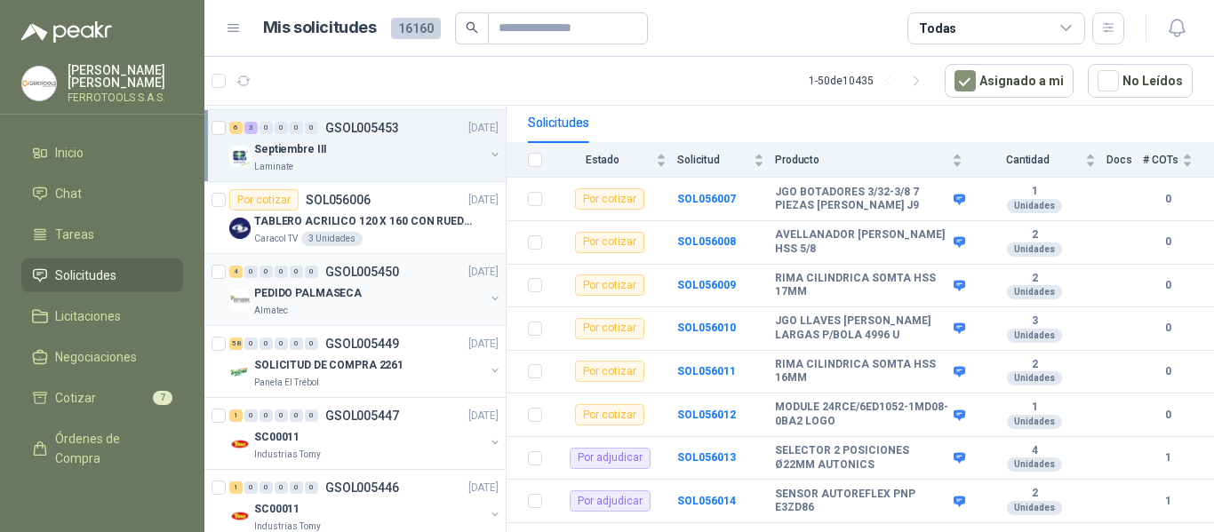
click at [400, 298] on div "PEDIDO PALMASECA" at bounding box center [369, 293] width 230 height 21
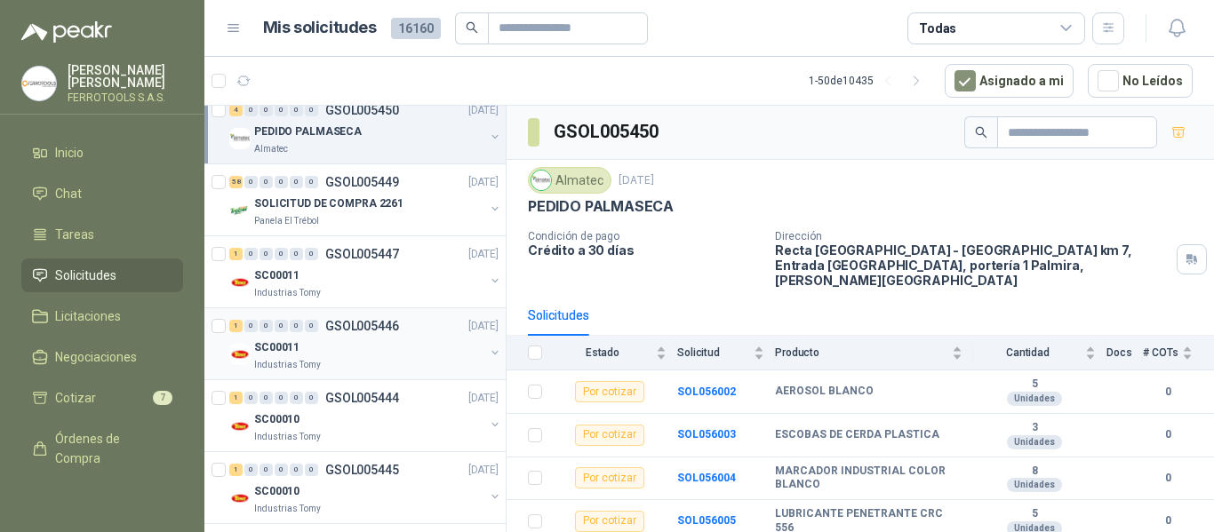
scroll to position [533, 0]
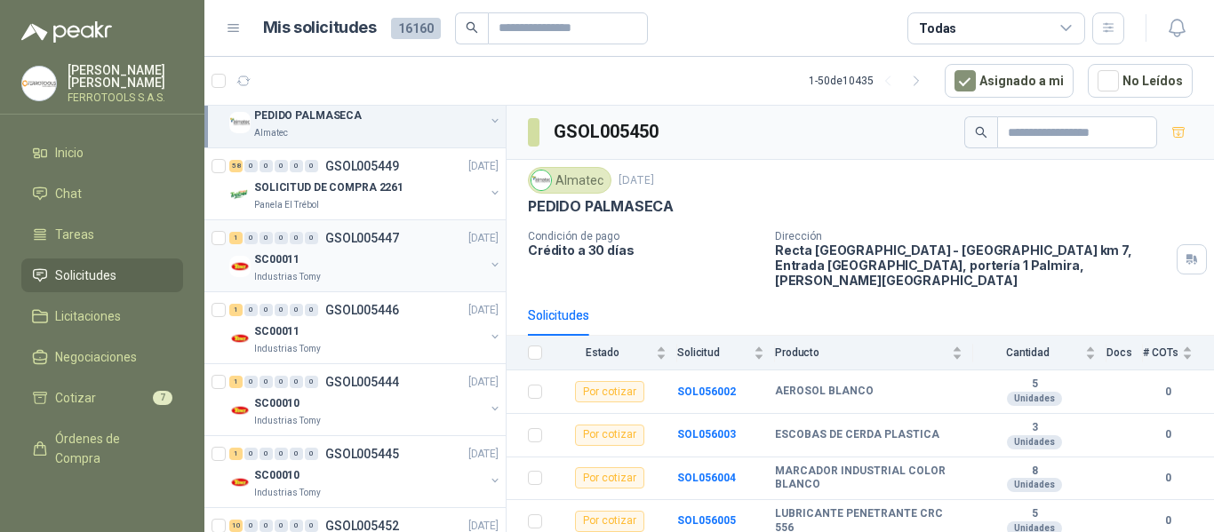
click at [421, 265] on div "SC00011" at bounding box center [369, 259] width 230 height 21
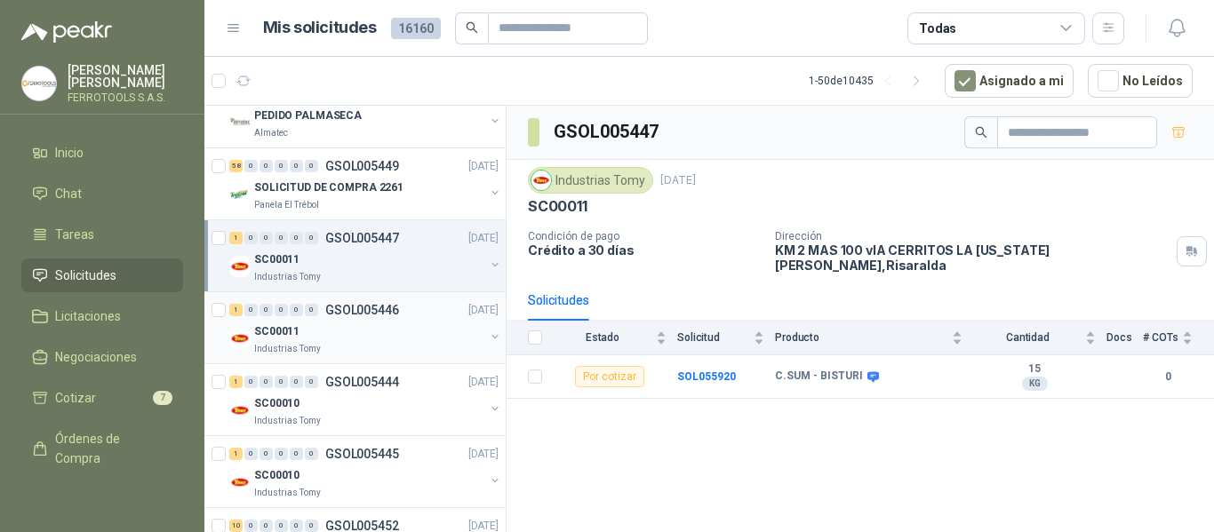
click at [403, 323] on div "SC00011" at bounding box center [369, 331] width 230 height 21
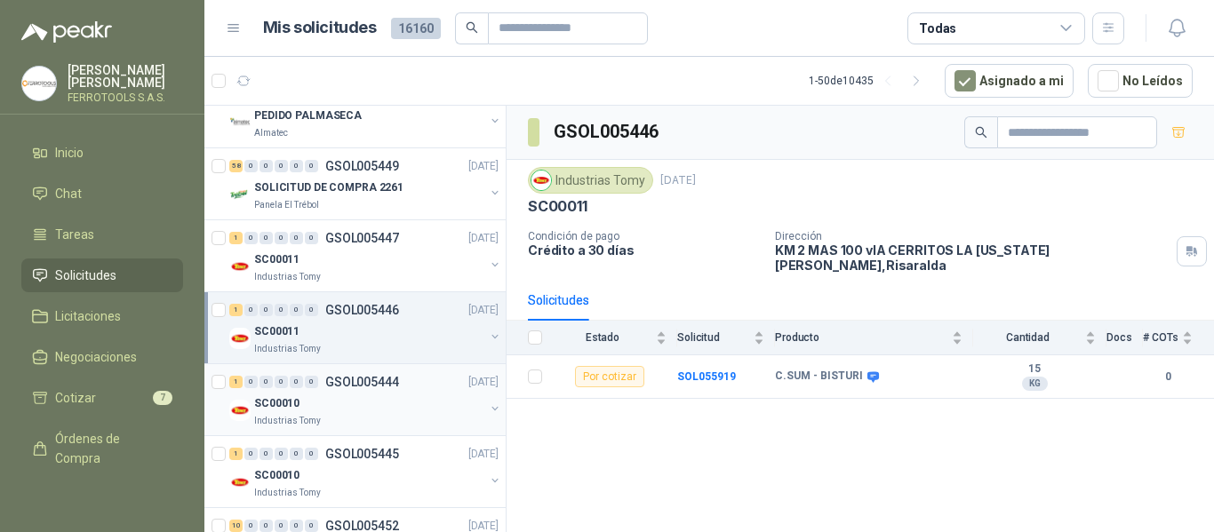
click at [423, 414] on div "Industrias Tomy" at bounding box center [369, 421] width 230 height 14
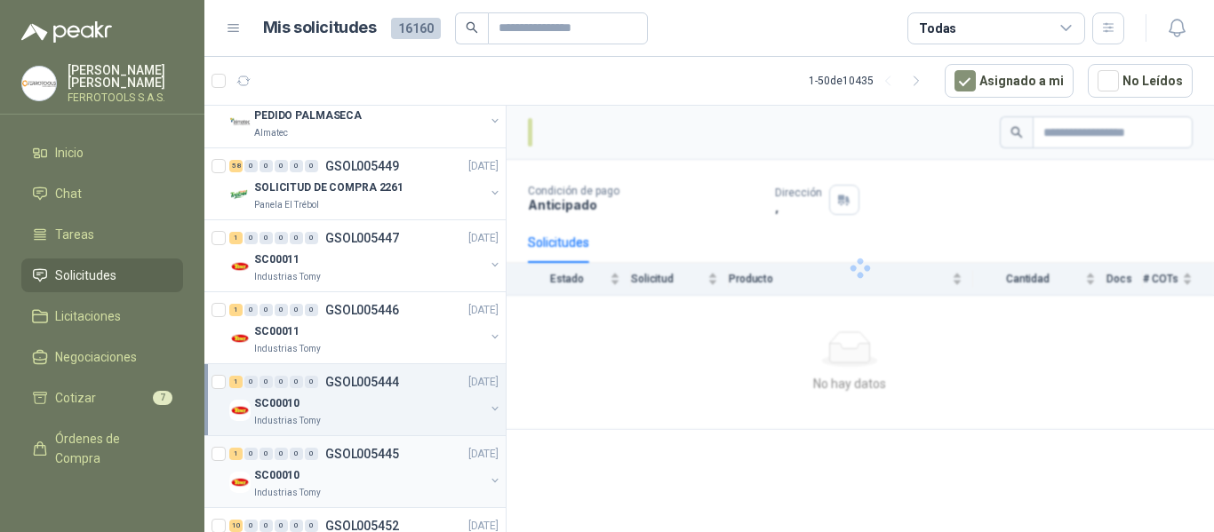
click at [423, 460] on div "1 0 0 0 0 0 GSOL005445 15/09/25" at bounding box center [365, 454] width 273 height 21
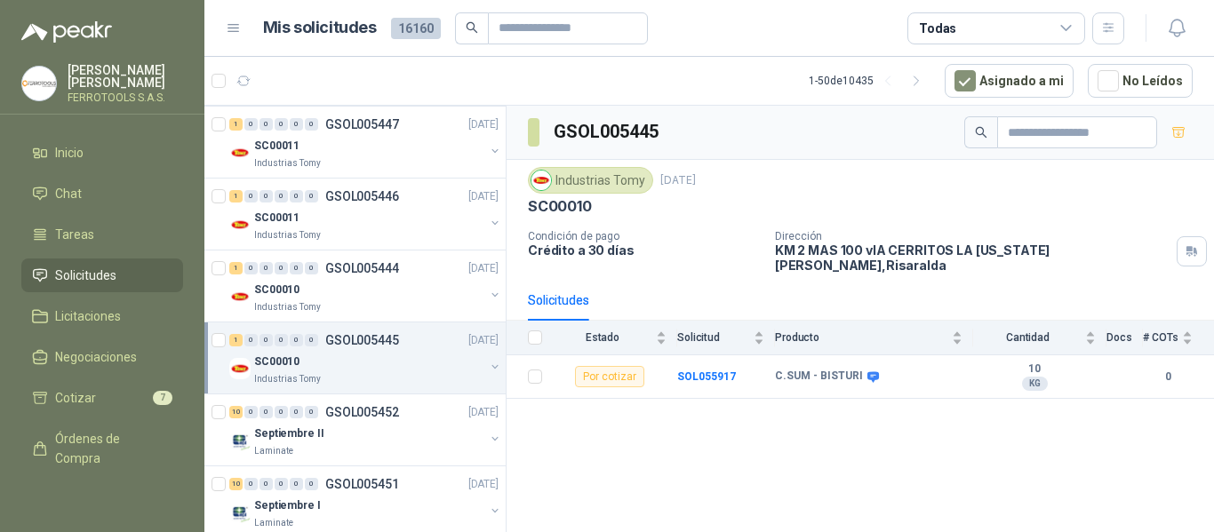
scroll to position [800, 0]
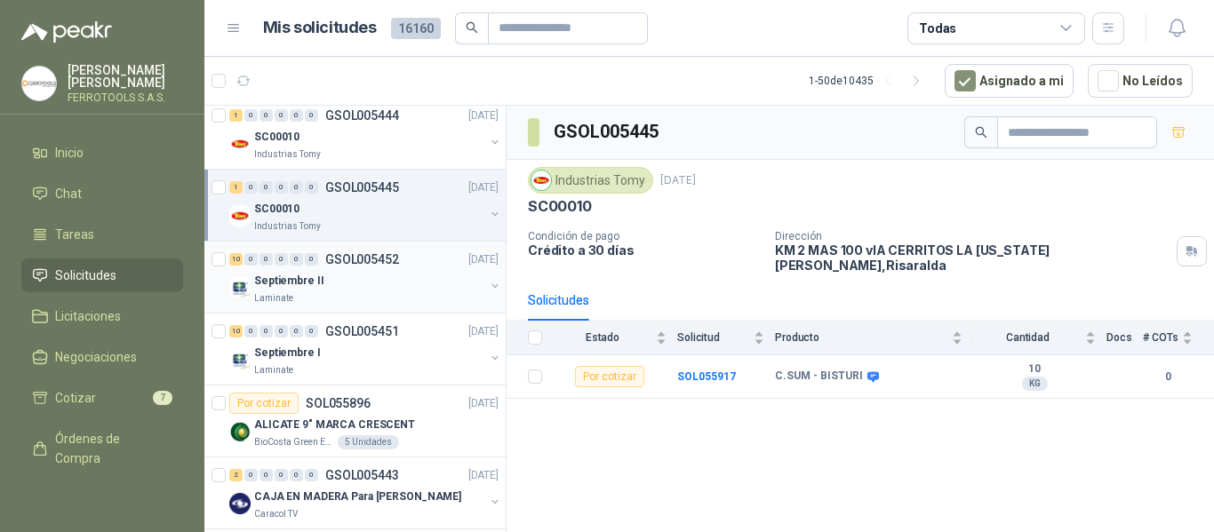
click at [404, 276] on div "Septiembre II" at bounding box center [369, 280] width 230 height 21
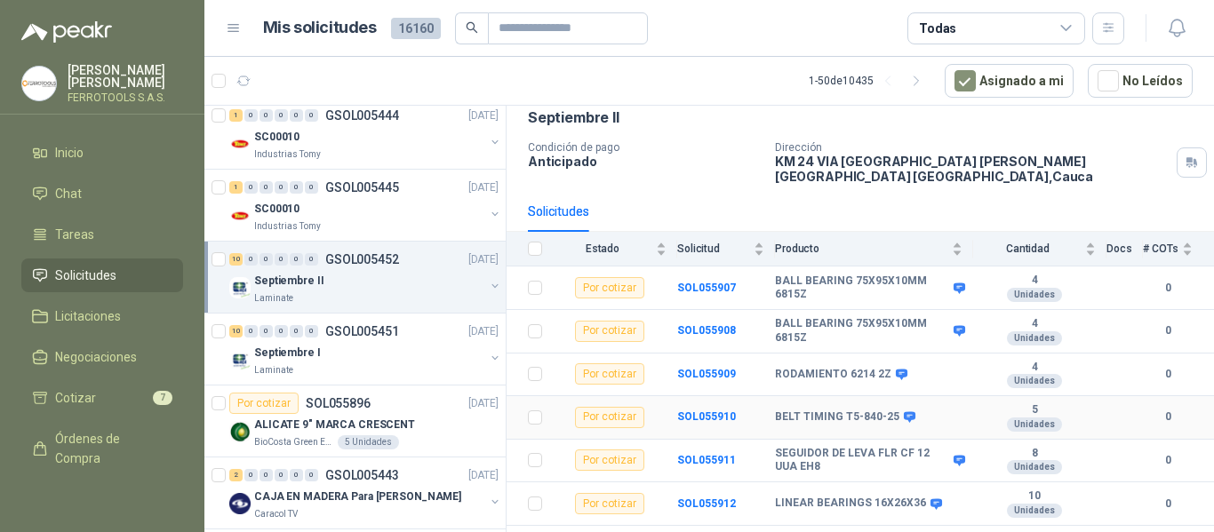
scroll to position [249, 0]
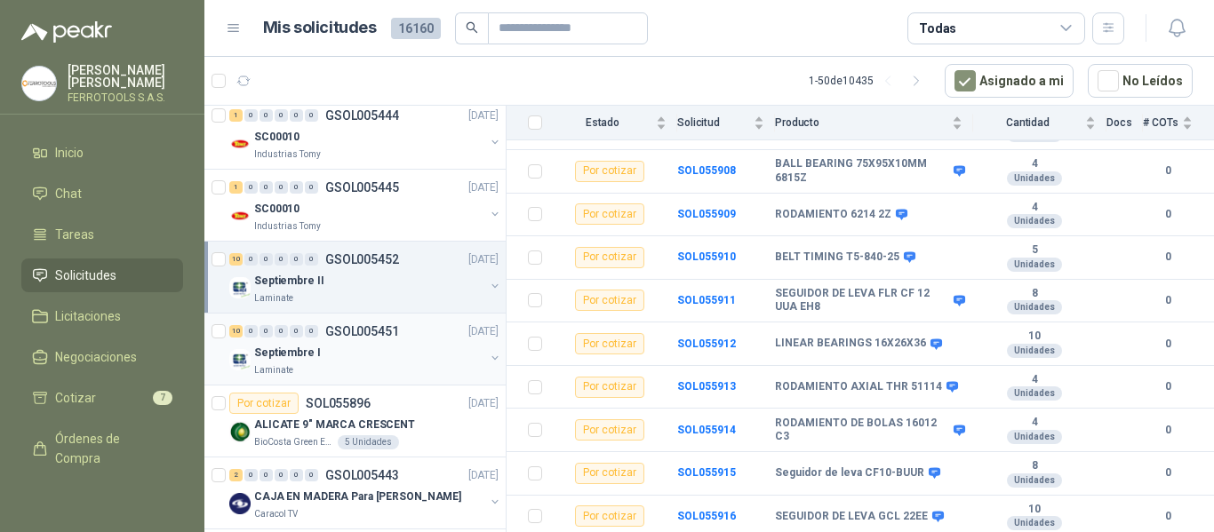
click at [344, 357] on div "Septiembre I" at bounding box center [369, 352] width 230 height 21
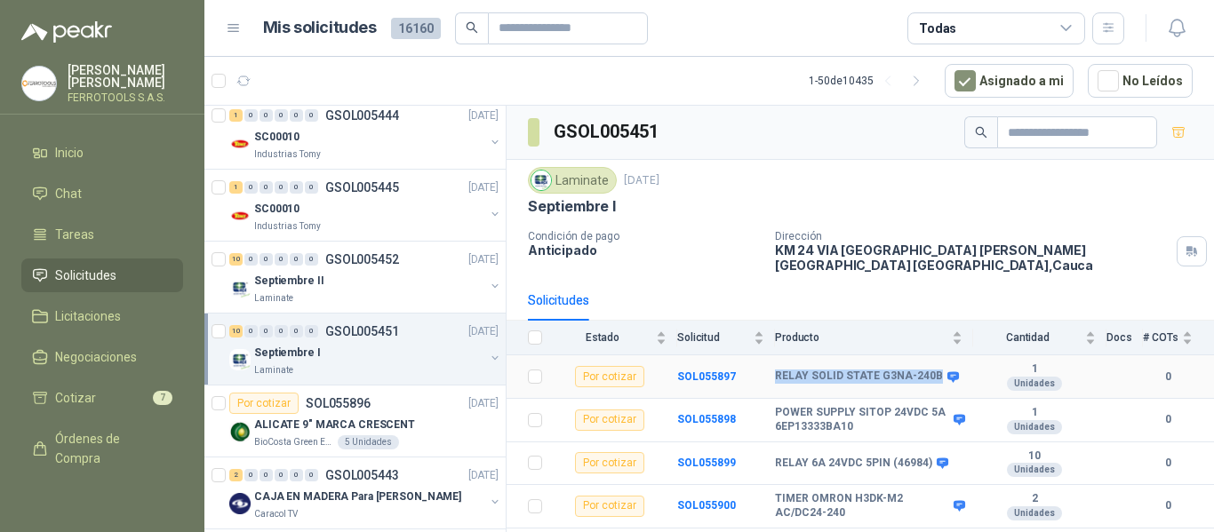
drag, startPoint x: 765, startPoint y: 378, endPoint x: 932, endPoint y: 372, distance: 166.3
click at [932, 372] on tr "Por cotizar SOL055897 RELAY SOLID STATE G3NA-240B 1 Unidades 0" at bounding box center [861, 378] width 708 height 44
copy tr "RELAY SOLID STATE G3NA-240B"
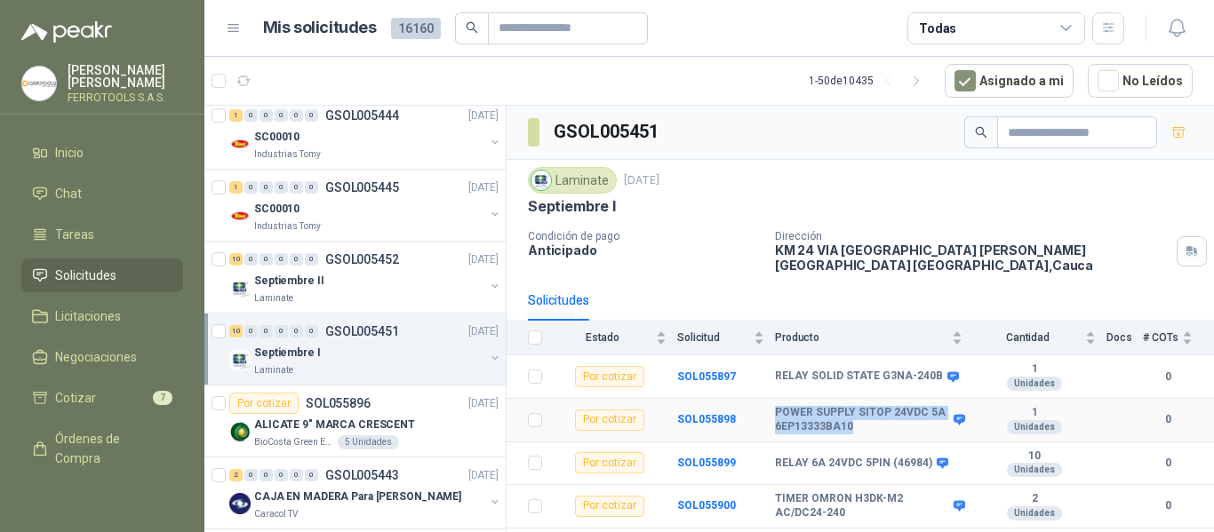
drag, startPoint x: 773, startPoint y: 413, endPoint x: 878, endPoint y: 434, distance: 106.9
click at [878, 434] on tr "Por cotizar SOL055898 POWER SUPPLY SITOP 24VDC 5A 6EP13333BA10 1 Unidades 0" at bounding box center [861, 421] width 708 height 44
copy tr "POWER SUPPLY SITOP 24VDC 5A 6EP13333BA10"
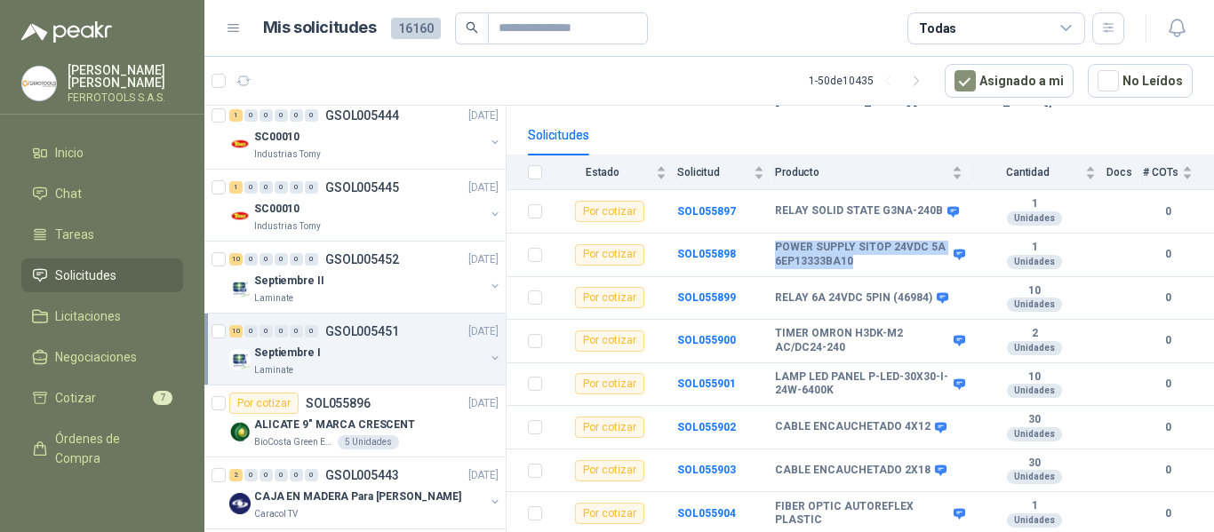
scroll to position [178, 0]
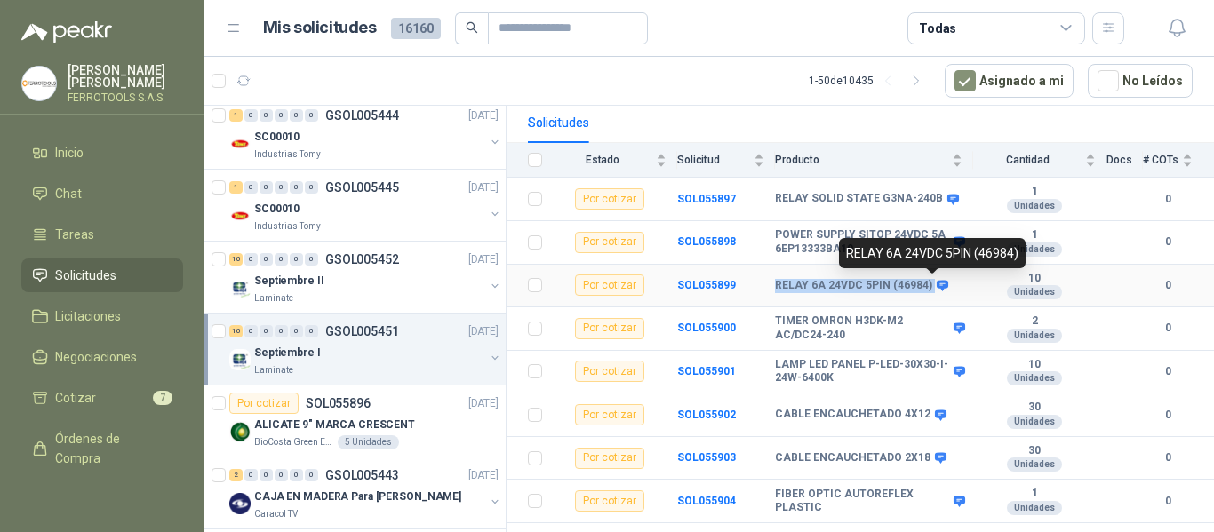
drag, startPoint x: 770, startPoint y: 288, endPoint x: 929, endPoint y: 289, distance: 159.1
click at [929, 289] on tr "Por cotizar SOL055899 RELAY 6A 24VDC 5PIN (46984) 10 Unidades 0" at bounding box center [861, 287] width 708 height 44
copy tr "RELAY 6A 24VDC 5PIN (46984)"
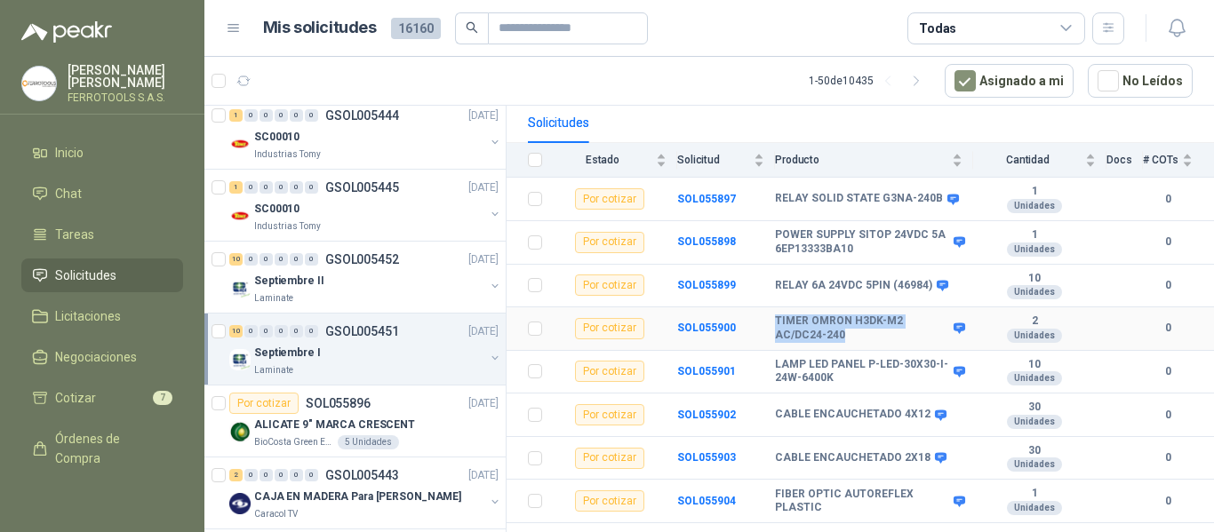
drag, startPoint x: 774, startPoint y: 323, endPoint x: 854, endPoint y: 345, distance: 83.0
click at [854, 345] on tr "Por cotizar SOL055900 TIMER OMRON H3DK-M2 AC/DC24-240 2 Unidades 0" at bounding box center [861, 330] width 708 height 44
copy tr "TIMER OMRON H3DK-M2 AC/DC24-240"
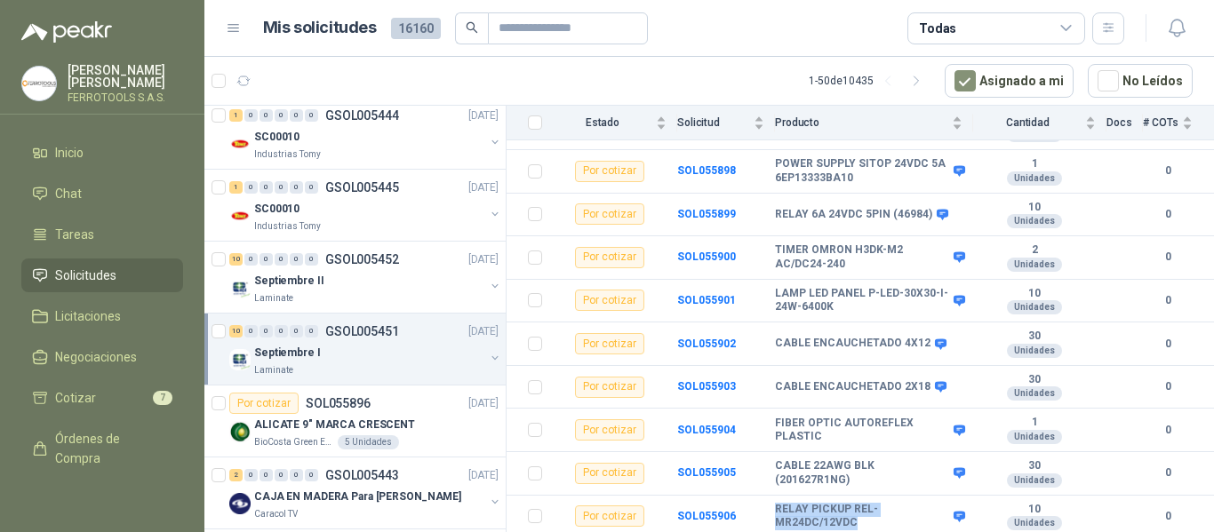
drag, startPoint x: 764, startPoint y: 506, endPoint x: 868, endPoint y: 534, distance: 107.8
click at [868, 532] on html "HERNAN RUALES FERROTOOLS S.A.S. Inicio Chat Tareas Solicitudes Licitaciones Neg…" at bounding box center [607, 266] width 1214 height 532
copy tr "RELAY PICKUP REL-MR24DC/12VDC"
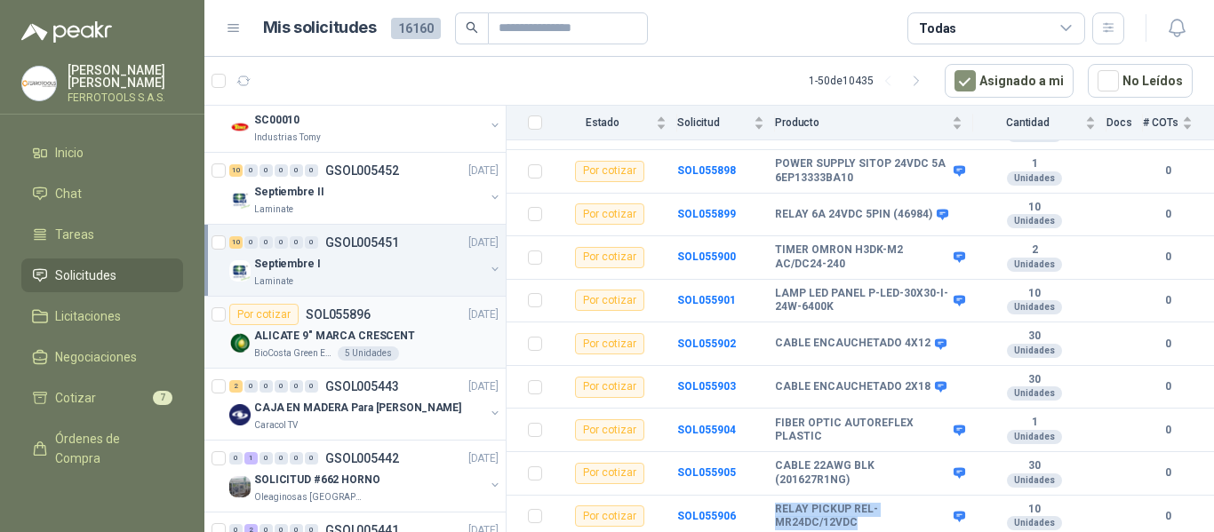
scroll to position [978, 0]
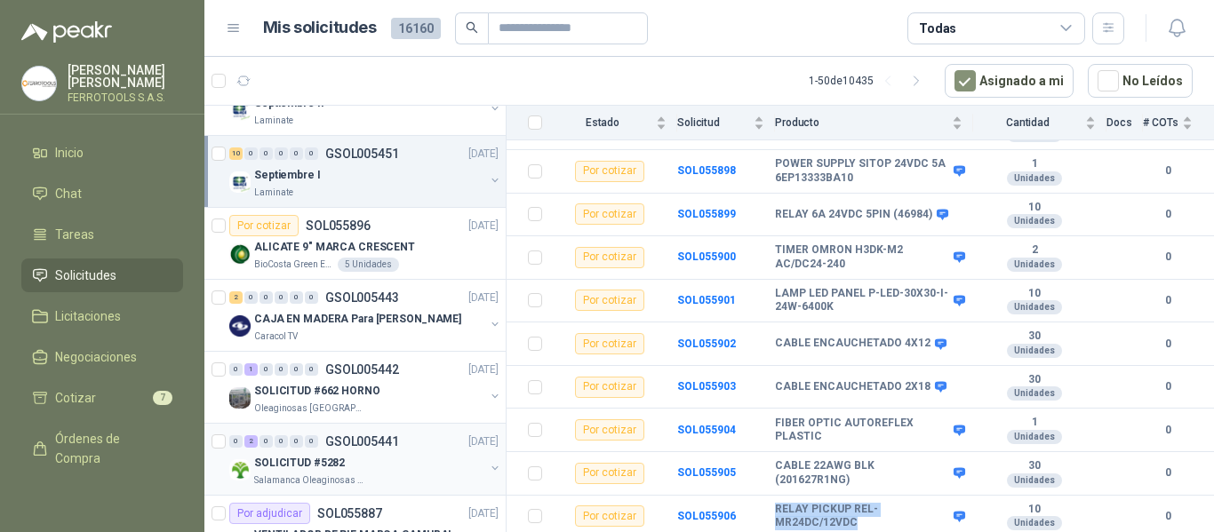
click at [396, 457] on div "SOLICITUD #5282" at bounding box center [369, 462] width 230 height 21
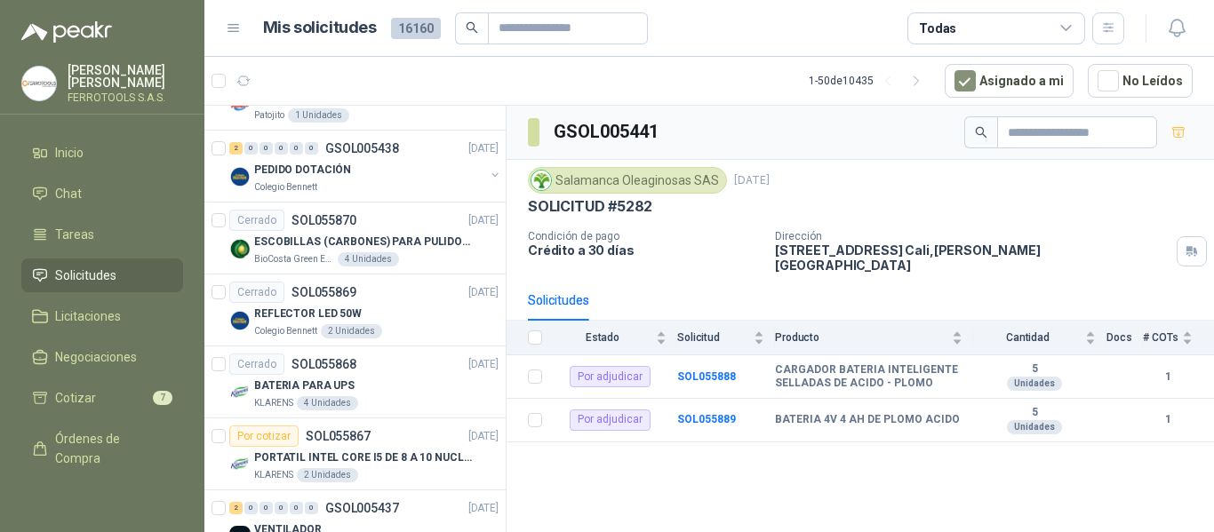
scroll to position [1600, 0]
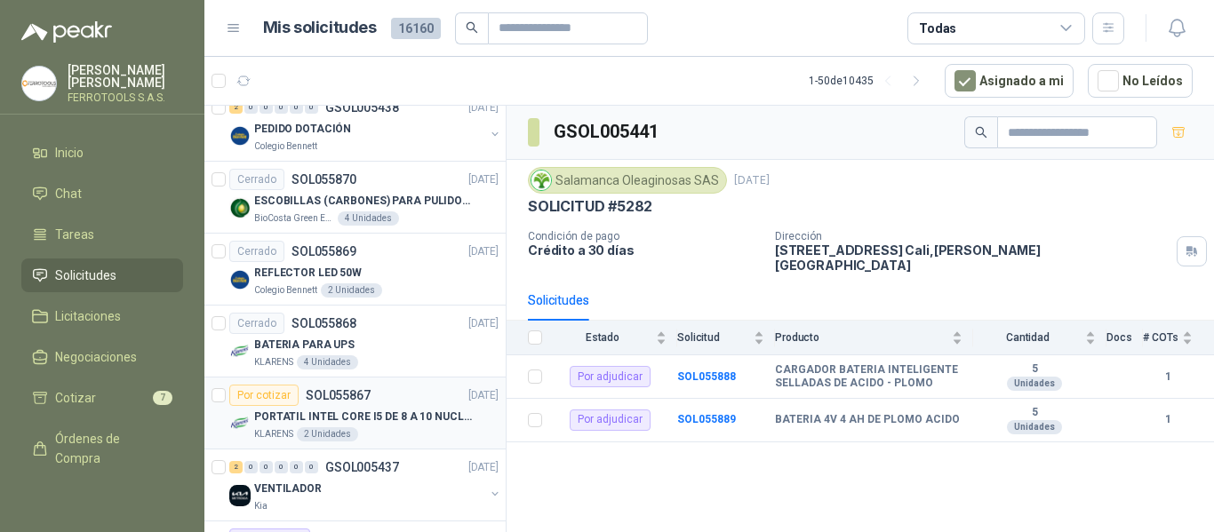
click at [404, 420] on p "PORTATIL INTEL CORE I5 DE 8 A 10 NUCLEOS" at bounding box center [364, 417] width 221 height 17
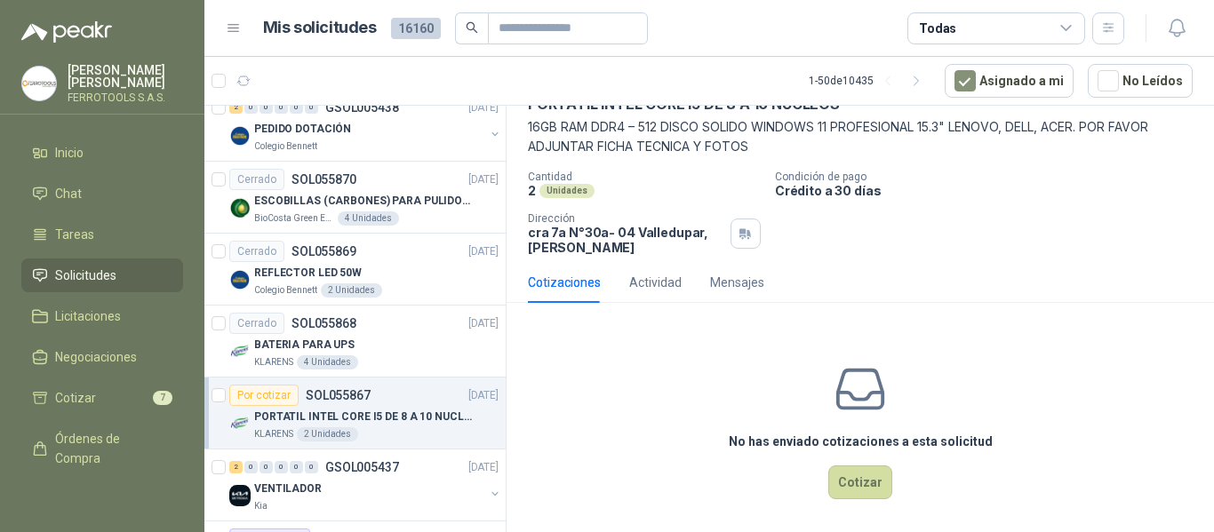
scroll to position [105, 0]
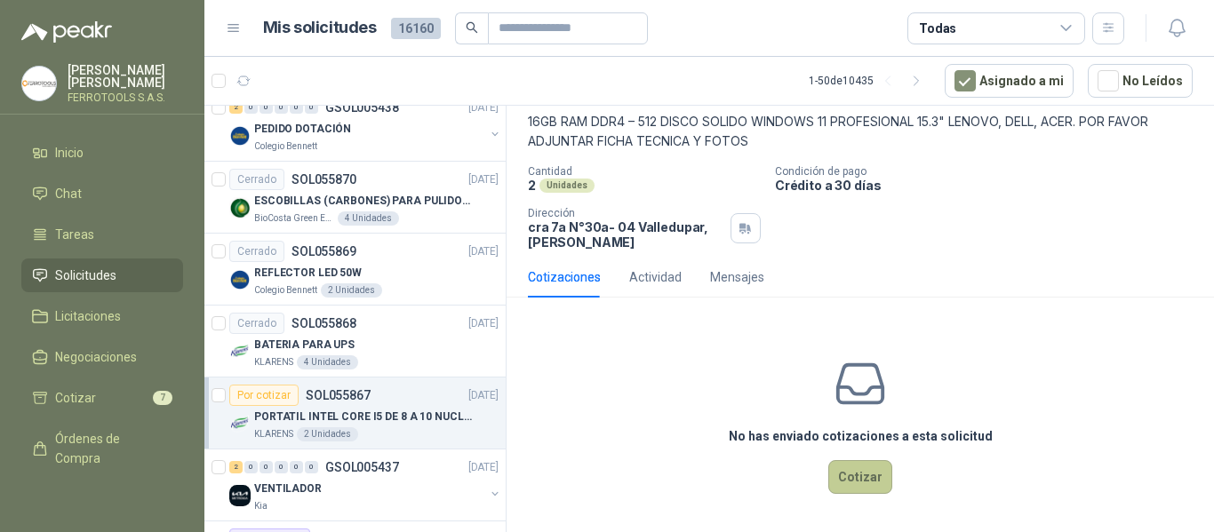
click at [860, 478] on button "Cotizar" at bounding box center [860, 477] width 64 height 34
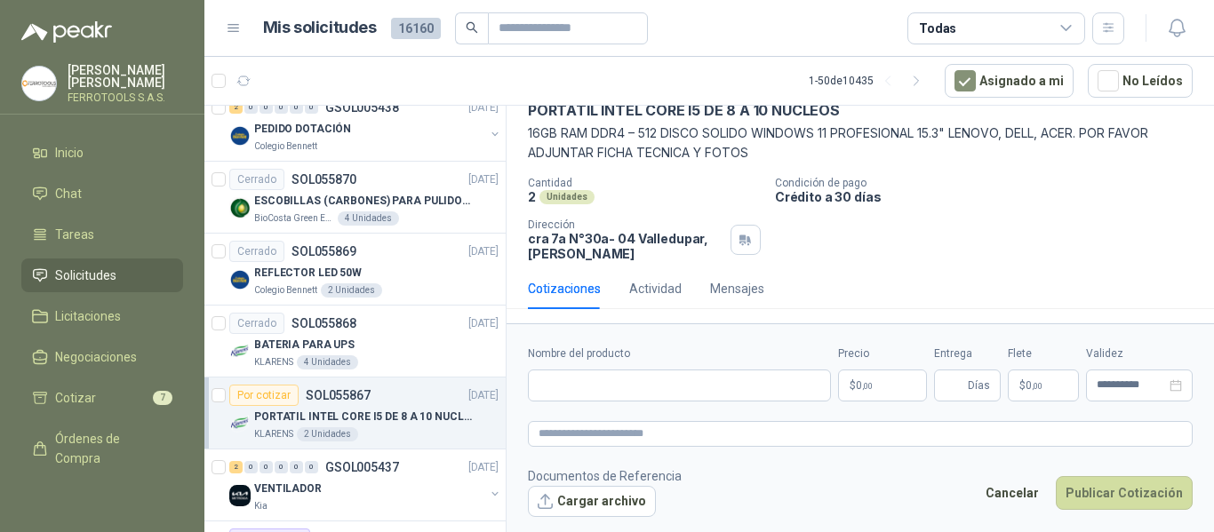
scroll to position [92, 0]
click at [594, 392] on input "Nombre del producto" at bounding box center [679, 386] width 303 height 32
type input "*"
type input "**********"
drag, startPoint x: 762, startPoint y: 388, endPoint x: 375, endPoint y: 332, distance: 390.7
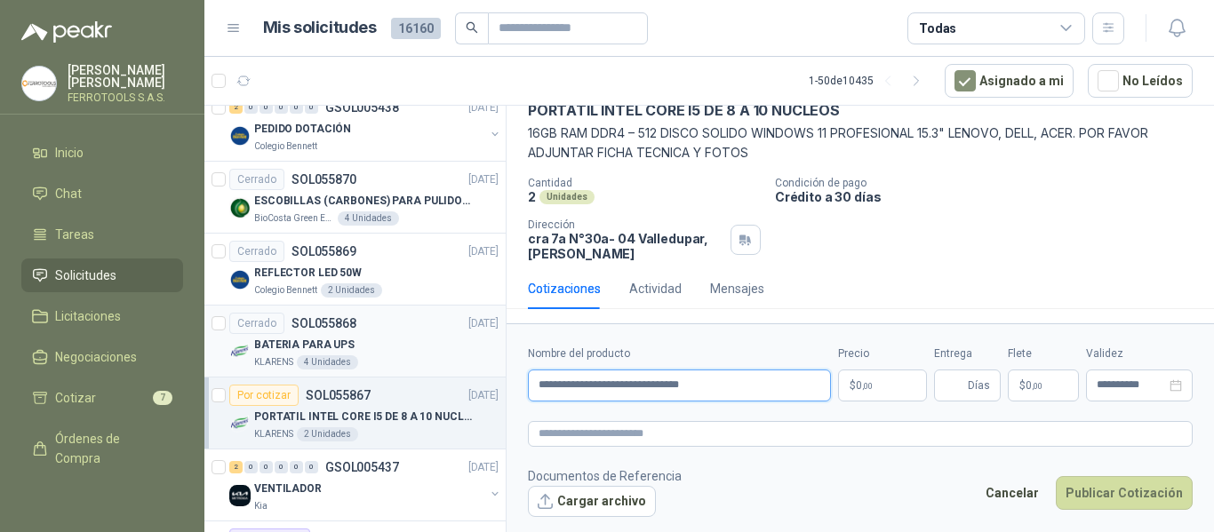
click at [375, 332] on div "Por cotizar SOL056021 15/09/25 GRASA DE ALTA TEMPERATURA OKS 4210 X 5 KG Patoji…" at bounding box center [709, 322] width 1010 height 434
click at [610, 435] on textarea at bounding box center [860, 434] width 665 height 26
paste textarea "**********"
type textarea "**********"
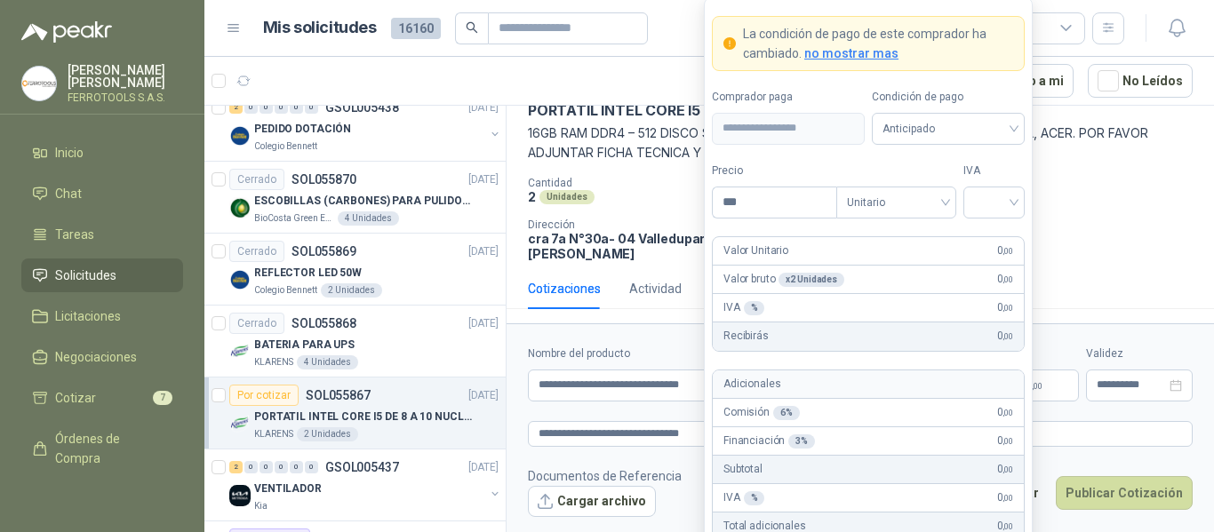
click at [888, 381] on body "HERNAN RUALES FERROTOOLS S.A.S. Inicio Chat Tareas Solicitudes Licitaciones Neg…" at bounding box center [607, 266] width 1214 height 532
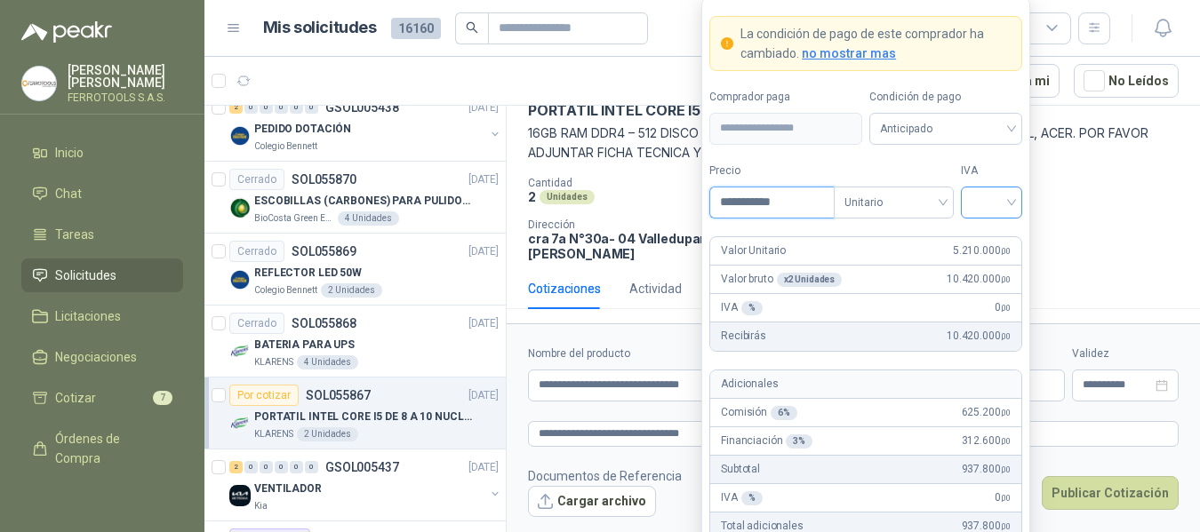
click at [1008, 215] on span at bounding box center [992, 203] width 40 height 30
click at [994, 239] on div "19%" at bounding box center [991, 239] width 33 height 20
drag, startPoint x: 804, startPoint y: 202, endPoint x: 634, endPoint y: 200, distance: 170.7
click at [634, 200] on body "HERNAN RUALES FERROTOOLS S.A.S. Inicio Chat Tareas Solicitudes Licitaciones Neg…" at bounding box center [600, 266] width 1200 height 532
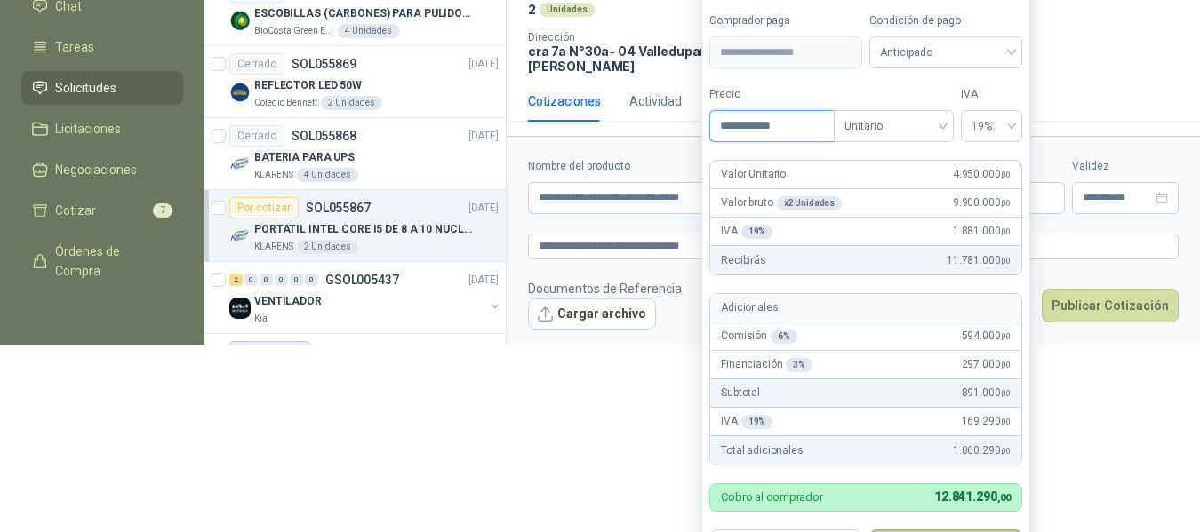
scroll to position [242, 0]
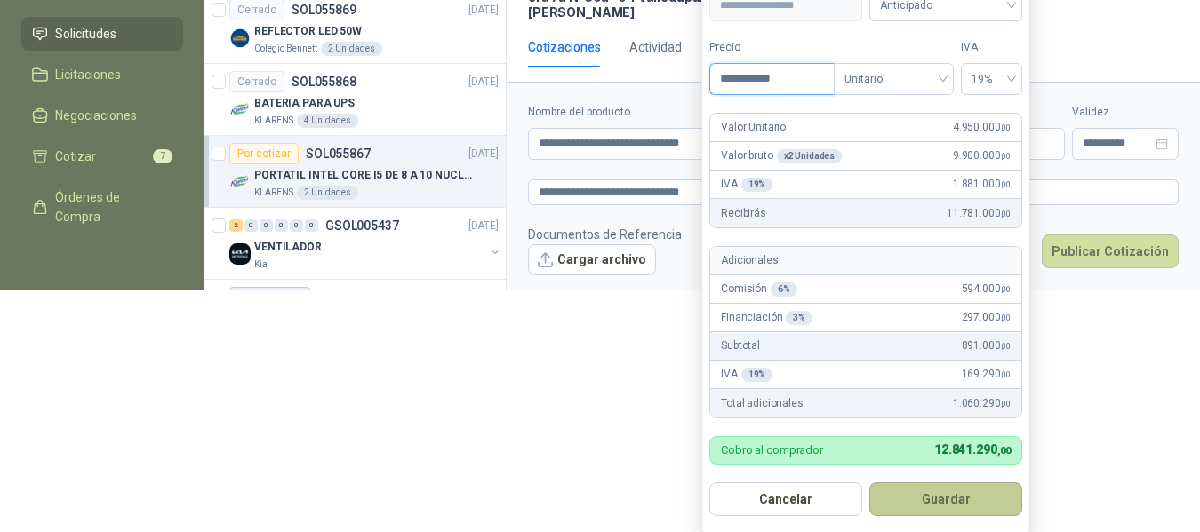
type input "**********"
click at [958, 500] on button "Guardar" at bounding box center [945, 500] width 153 height 34
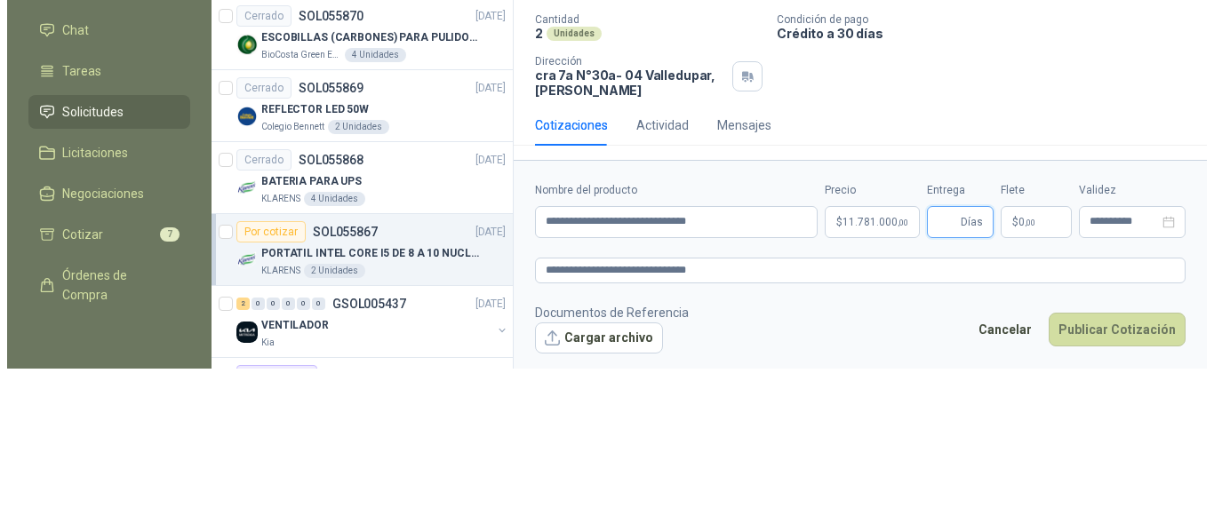
scroll to position [0, 0]
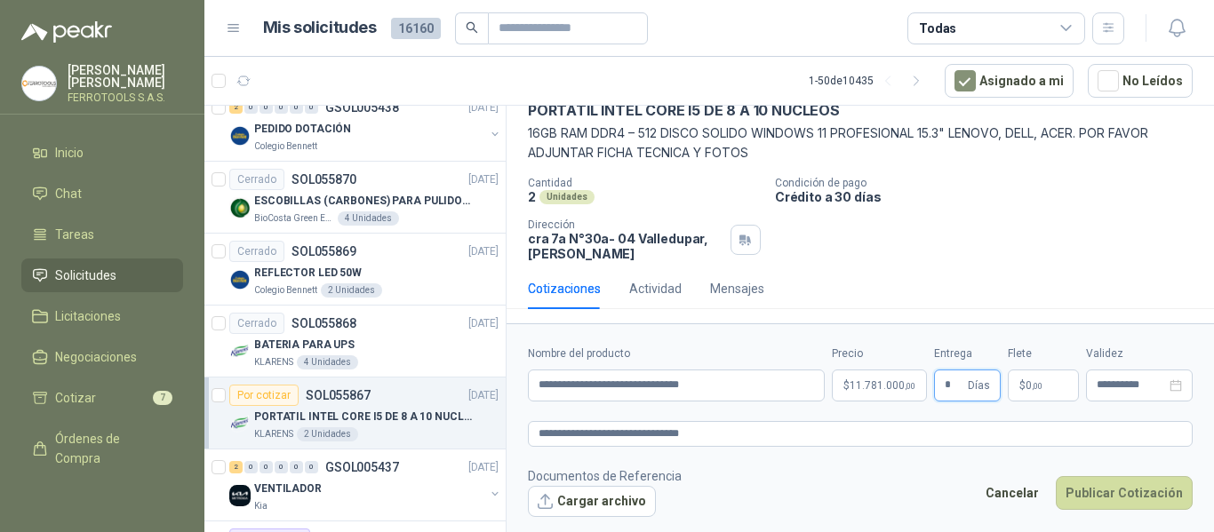
type input "*"
click at [814, 487] on footer "Documentos de Referencia Cargar archivo Cancelar Publicar Cotización" at bounding box center [860, 493] width 665 height 52
click at [770, 436] on textarea "**********" at bounding box center [860, 434] width 665 height 26
paste textarea "**********"
type textarea "**********"
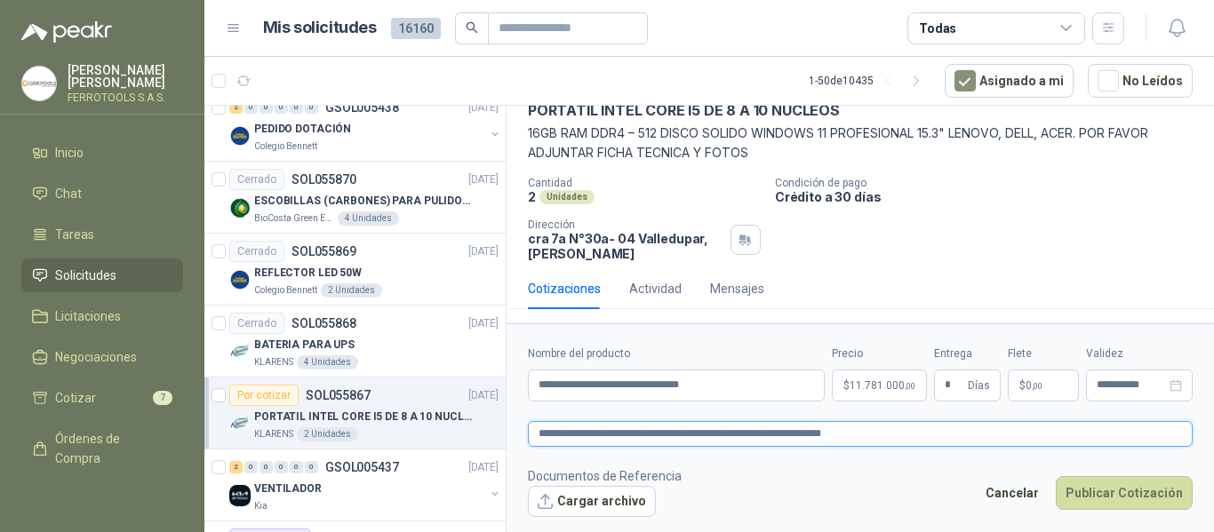
type textarea "**********"
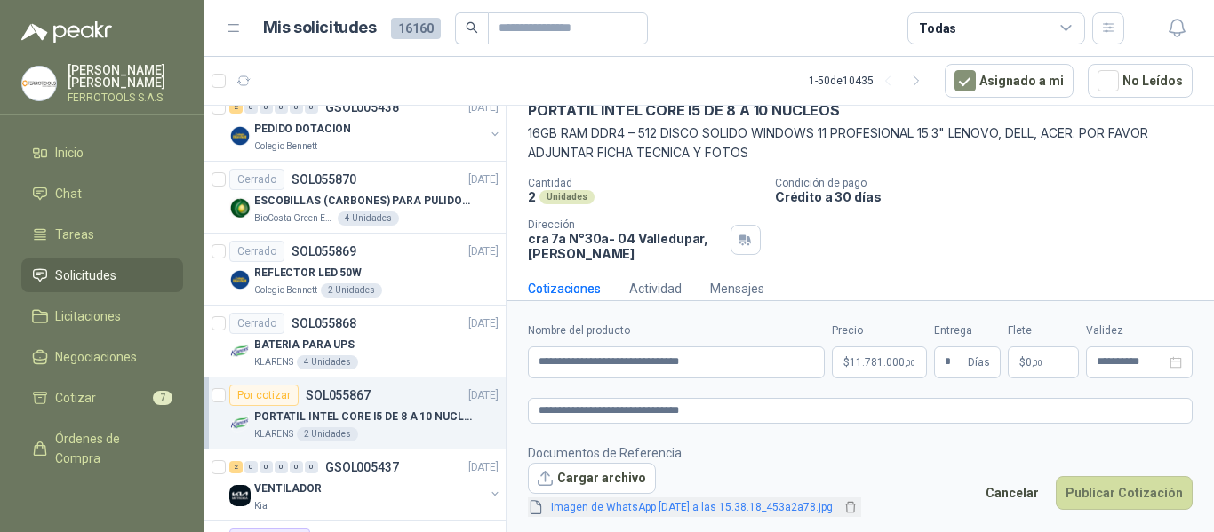
click at [714, 509] on link "Imagen de WhatsApp 2025-09-15 a las 15.38.18_453a2a78.jpg" at bounding box center [692, 508] width 296 height 17
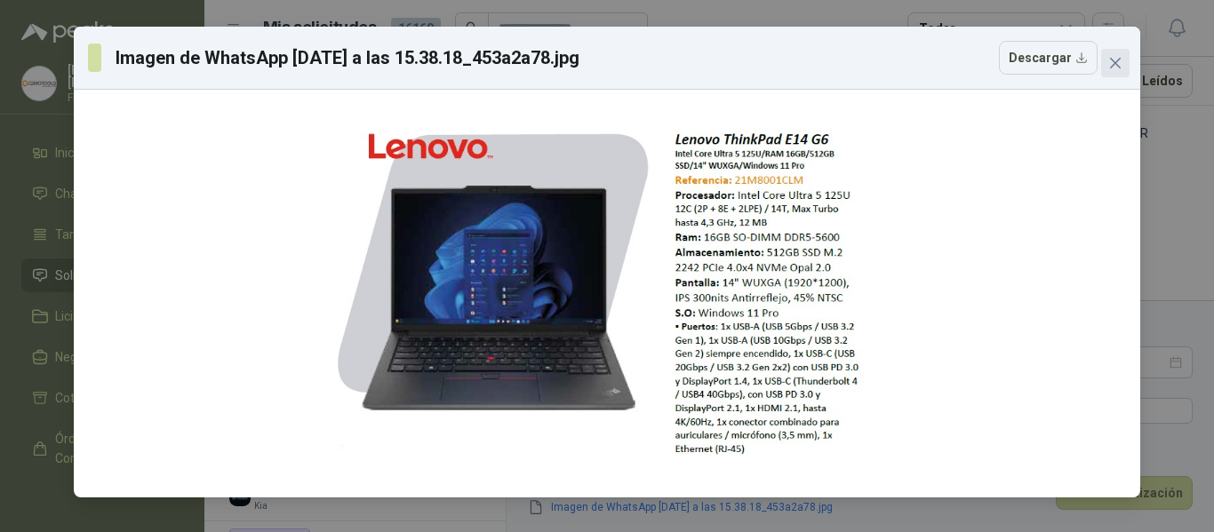
click at [1114, 71] on button "Close" at bounding box center [1115, 63] width 28 height 28
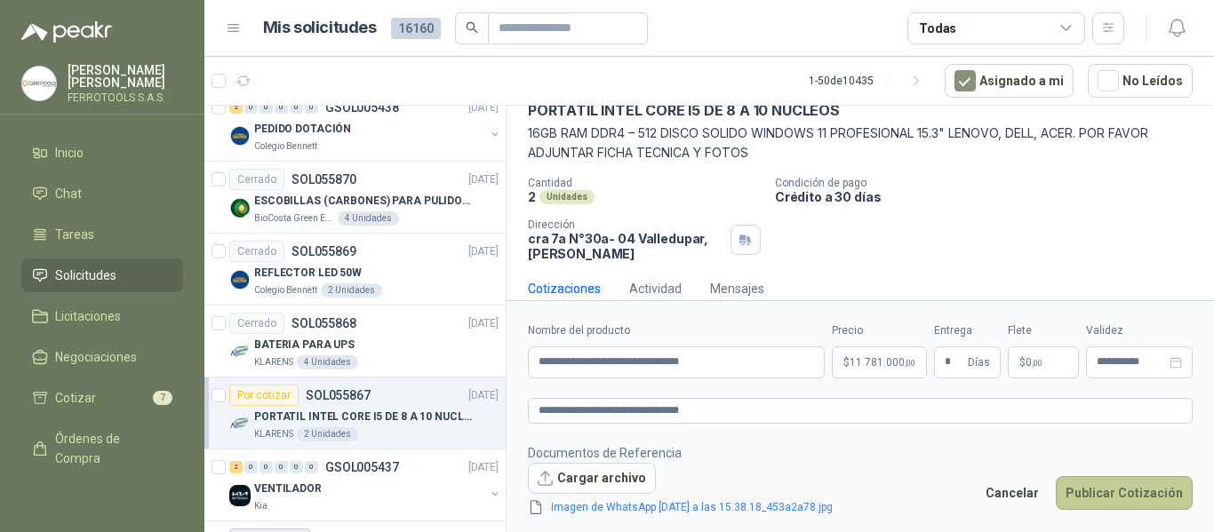
click at [1120, 499] on button "Publicar Cotización" at bounding box center [1124, 493] width 137 height 34
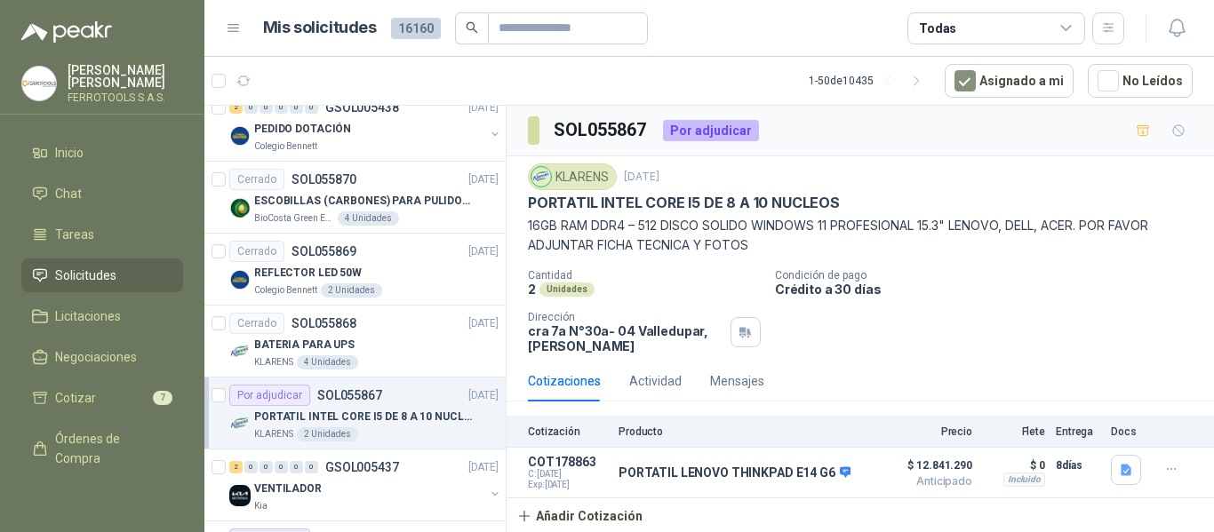
click at [385, 434] on div "KLARENS 2 Unidades" at bounding box center [376, 435] width 244 height 14
click at [388, 351] on div "BATERIA PARA UPS" at bounding box center [376, 344] width 244 height 21
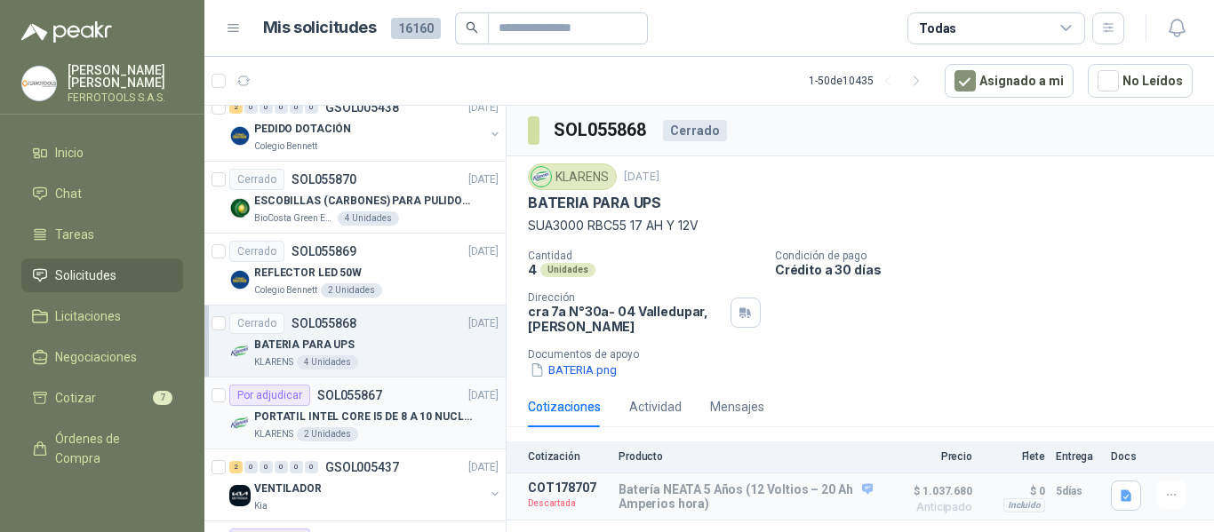
click at [393, 412] on p "PORTATIL INTEL CORE I5 DE 8 A 10 NUCLEOS" at bounding box center [364, 417] width 221 height 17
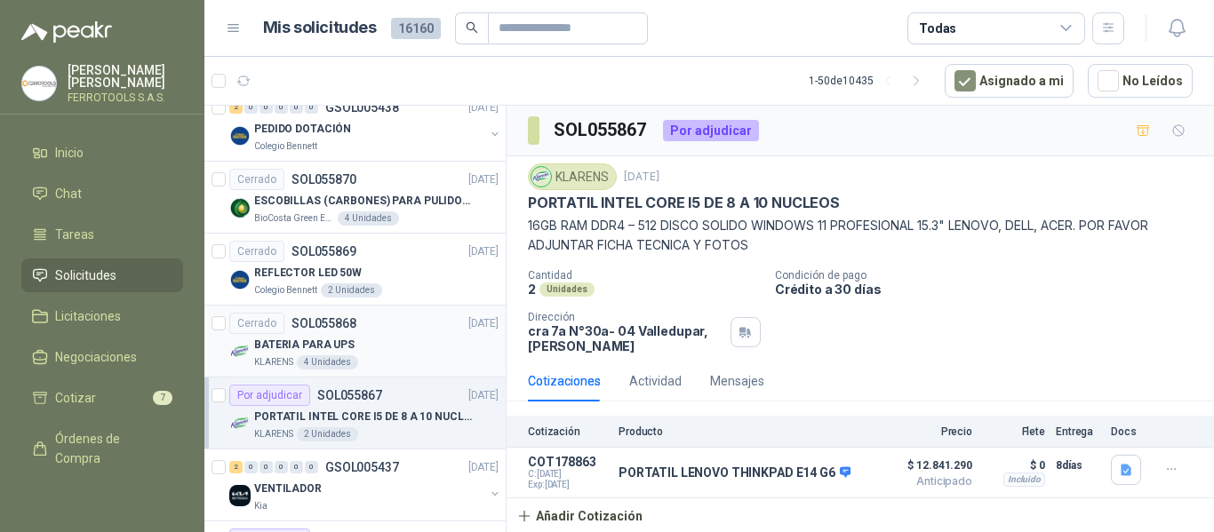
click at [402, 351] on div "BATERIA PARA UPS" at bounding box center [376, 344] width 244 height 21
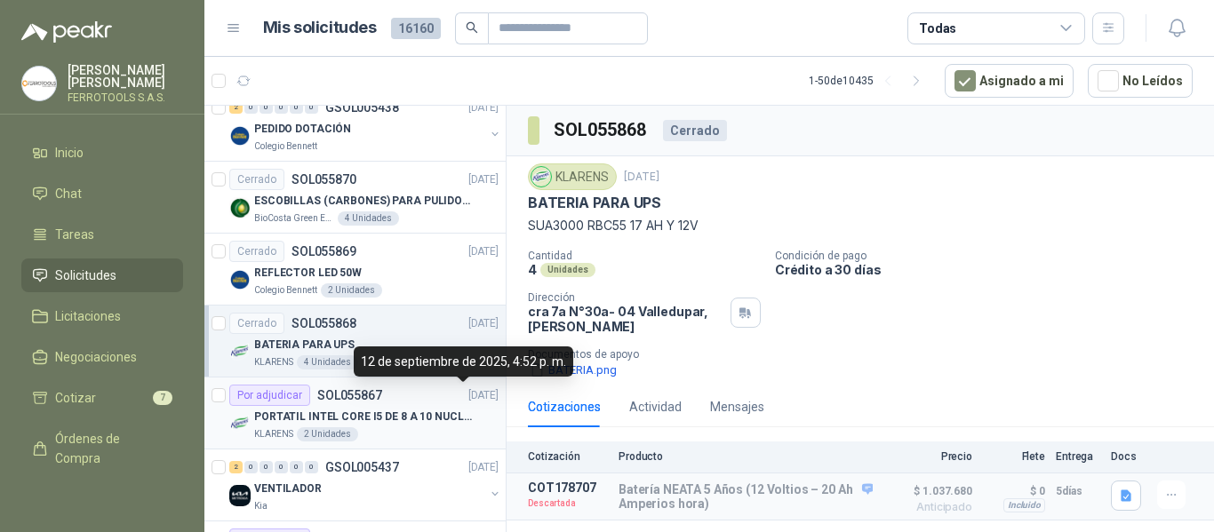
click at [468, 403] on p "[DATE]" at bounding box center [483, 396] width 30 height 17
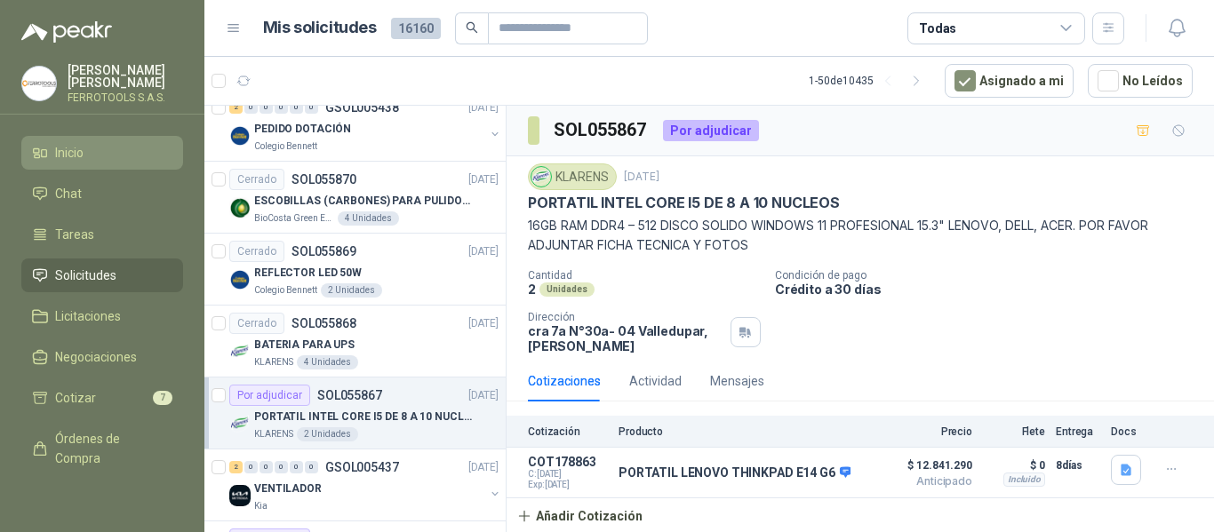
click at [63, 147] on span "Inicio" at bounding box center [69, 153] width 28 height 20
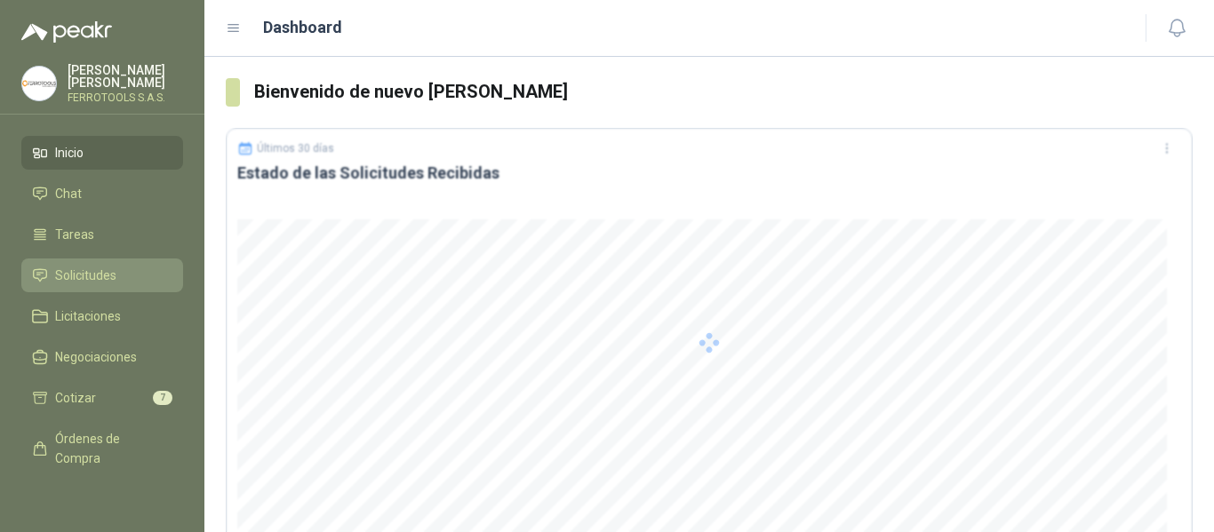
click at [94, 271] on span "Solicitudes" at bounding box center [85, 276] width 61 height 20
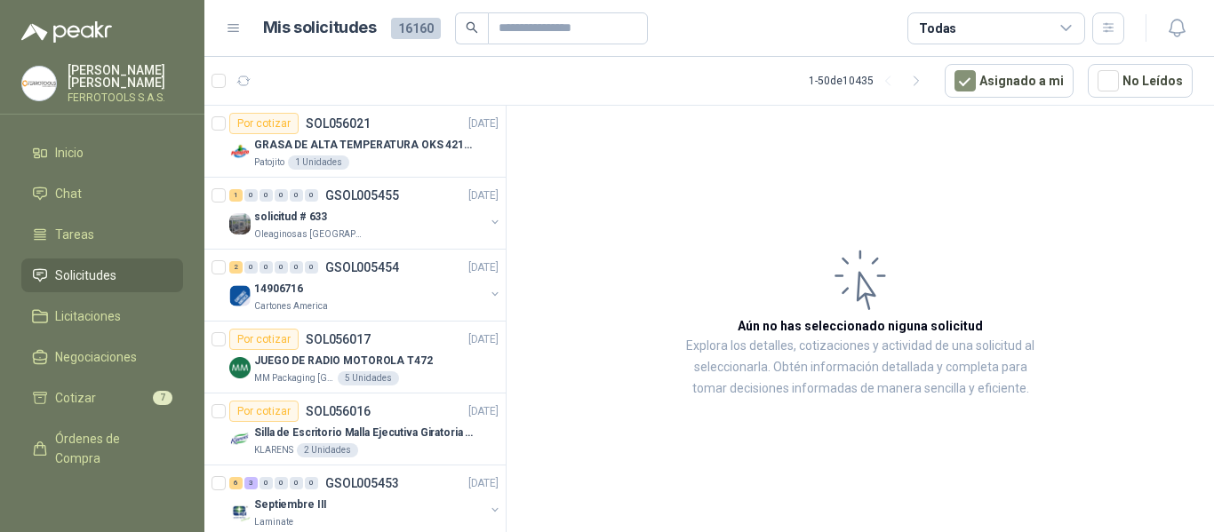
click at [668, 248] on article "Aún no has seleccionado niguna solicitud Explora los detalles, cotizaciones y a…" at bounding box center [861, 322] width 708 height 433
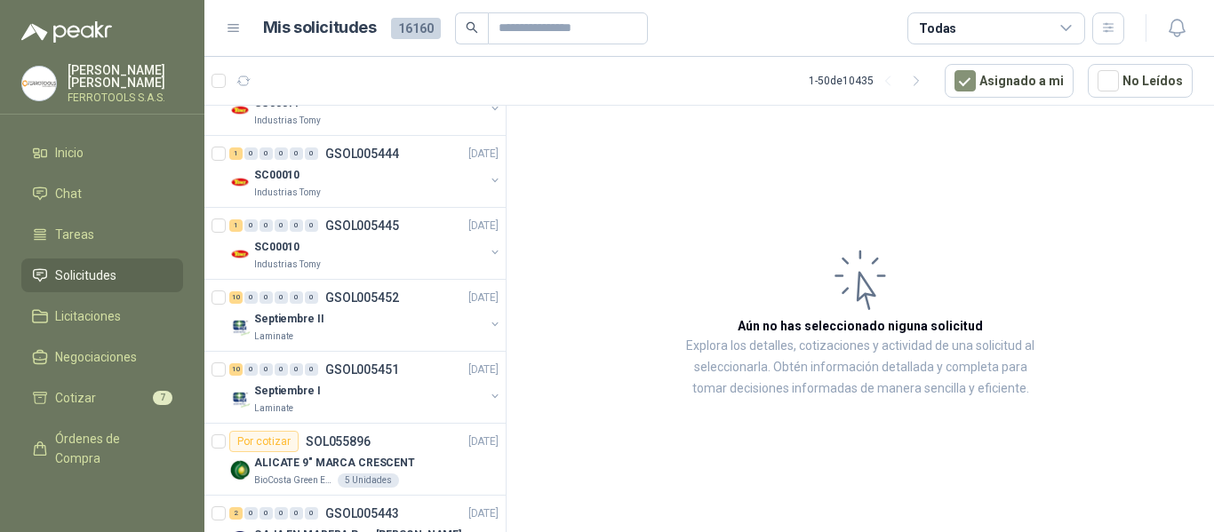
scroll to position [889, 0]
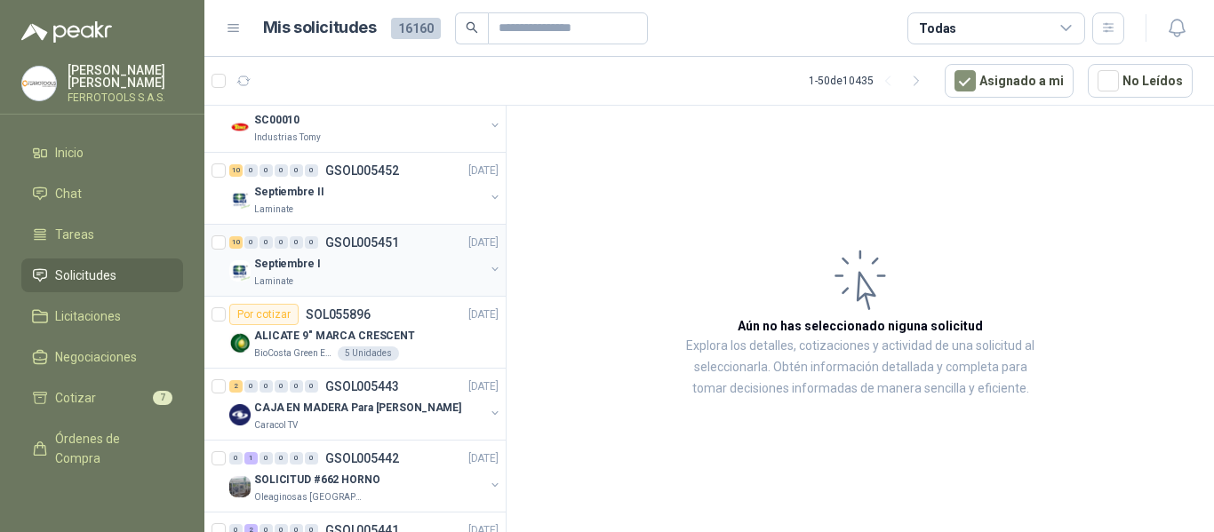
click at [361, 280] on div "Laminate" at bounding box center [369, 282] width 230 height 14
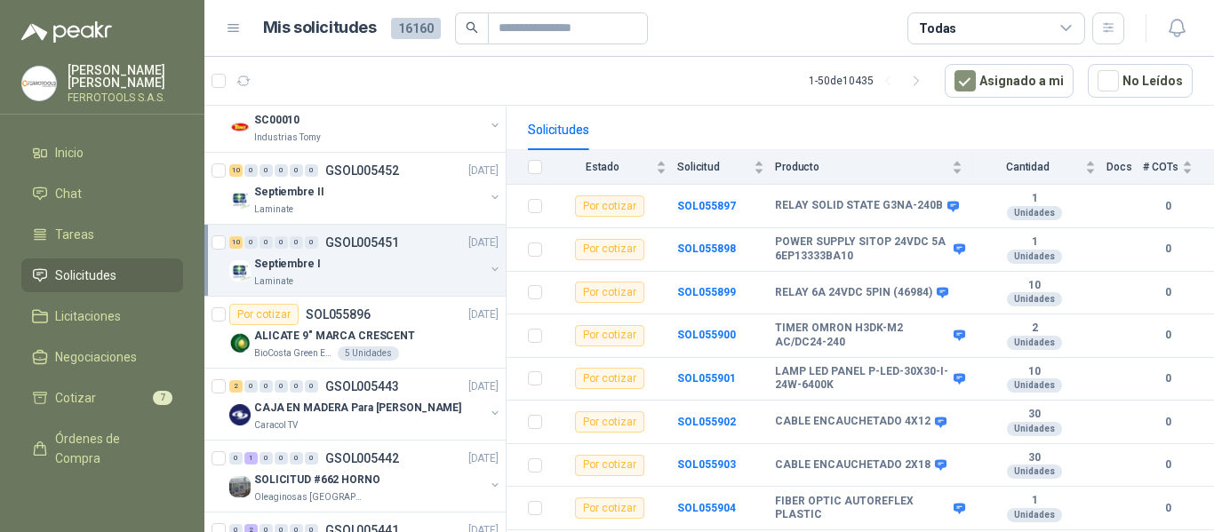
scroll to position [178, 0]
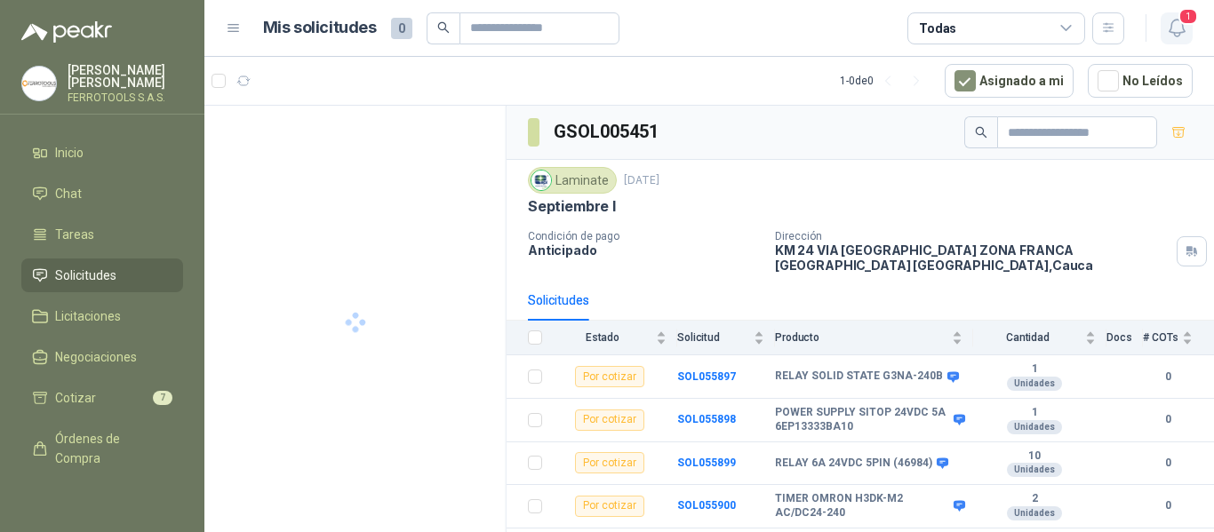
click at [1178, 20] on icon "button" at bounding box center [1176, 28] width 15 height 17
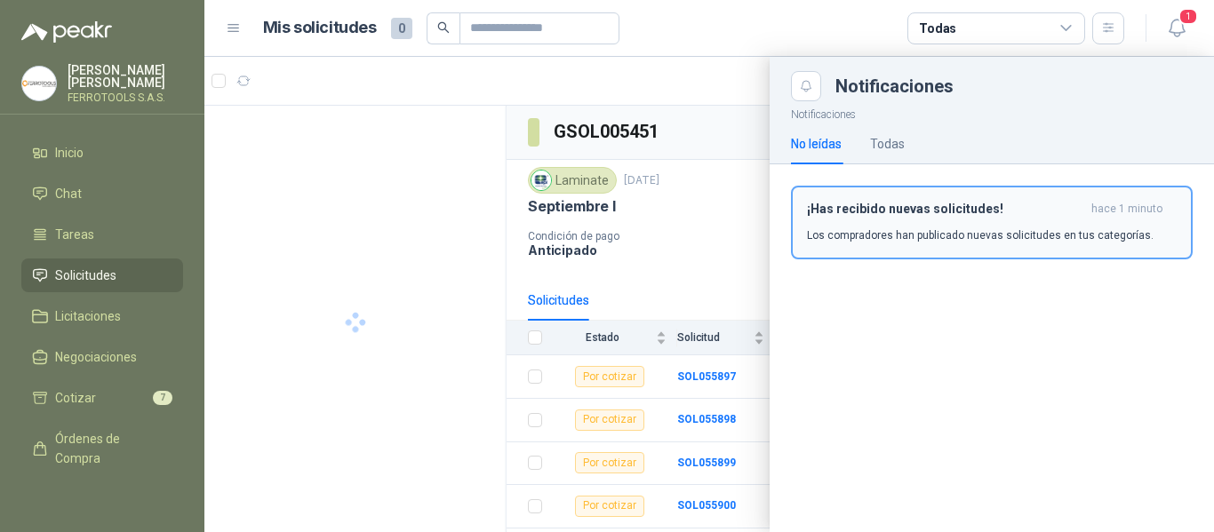
click at [956, 226] on div "¡Has recibido nuevas solicitudes! hace 1 minuto Los compradores han publicado n…" at bounding box center [992, 223] width 370 height 42
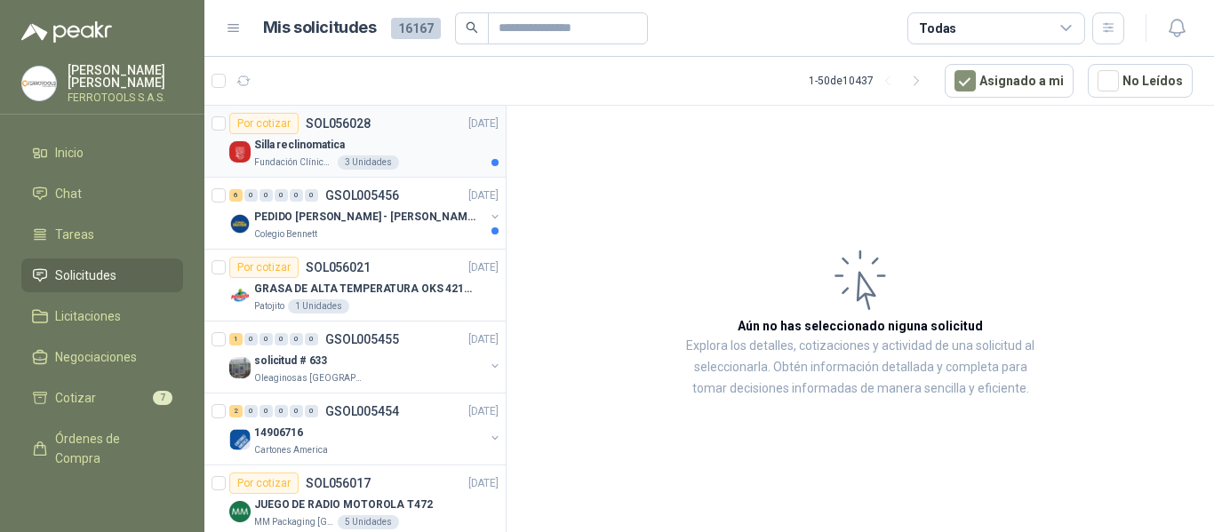
click at [396, 148] on div "Silla reclinomatica" at bounding box center [376, 144] width 244 height 21
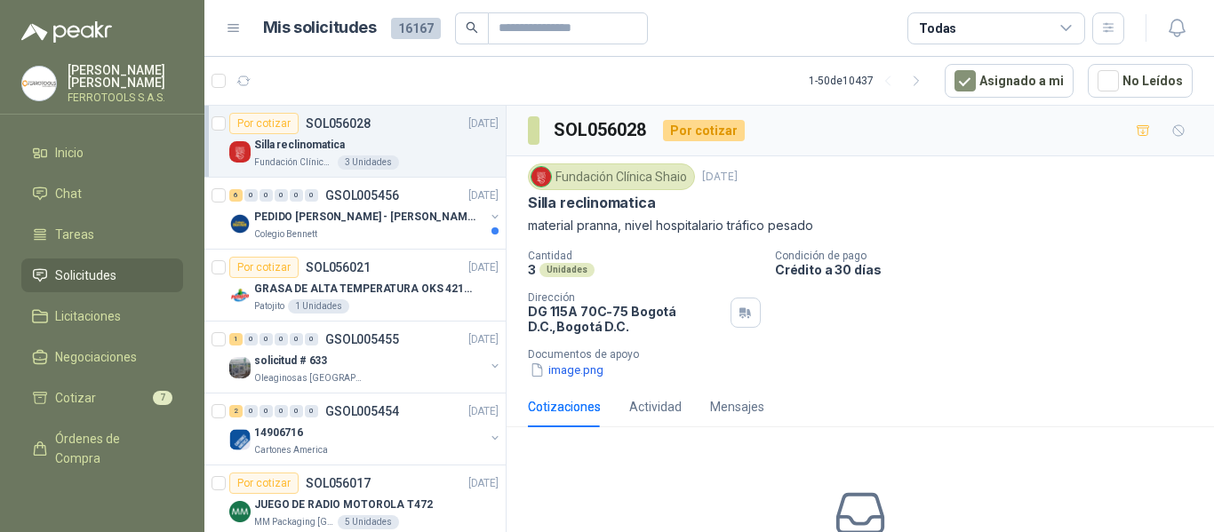
click at [596, 380] on div "Fundación Clínica Shaio [DATE] Silla reclinomatica material pranna, nivel hospi…" at bounding box center [861, 271] width 708 height 230
click at [596, 372] on button "image.png" at bounding box center [566, 370] width 77 height 19
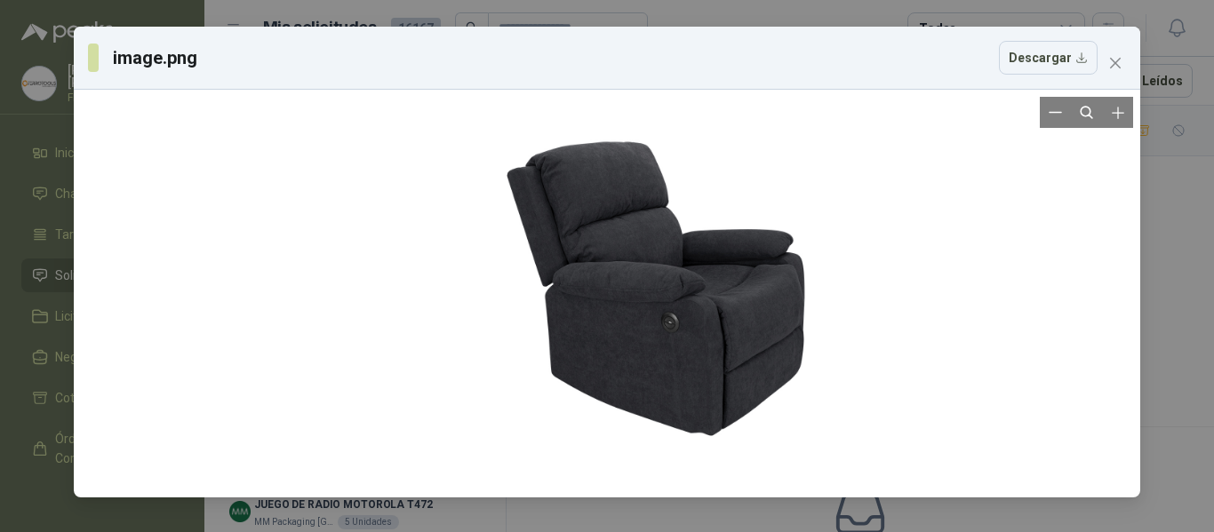
drag, startPoint x: 417, startPoint y: 124, endPoint x: 471, endPoint y: 117, distance: 54.6
click at [471, 117] on div at bounding box center [662, 288] width 394 height 394
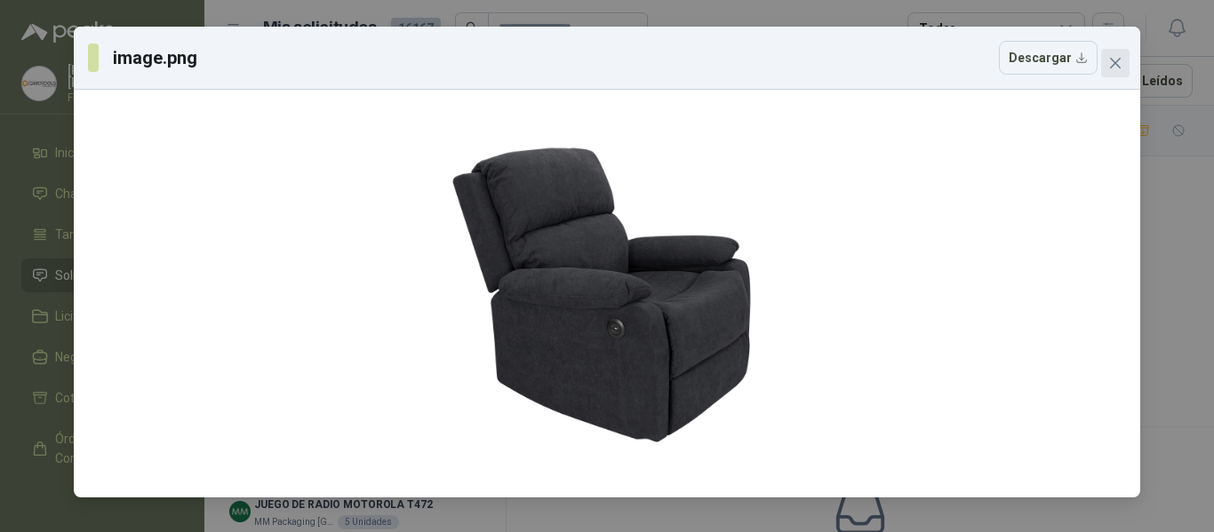
click at [1126, 61] on span "Close" at bounding box center [1115, 63] width 28 height 14
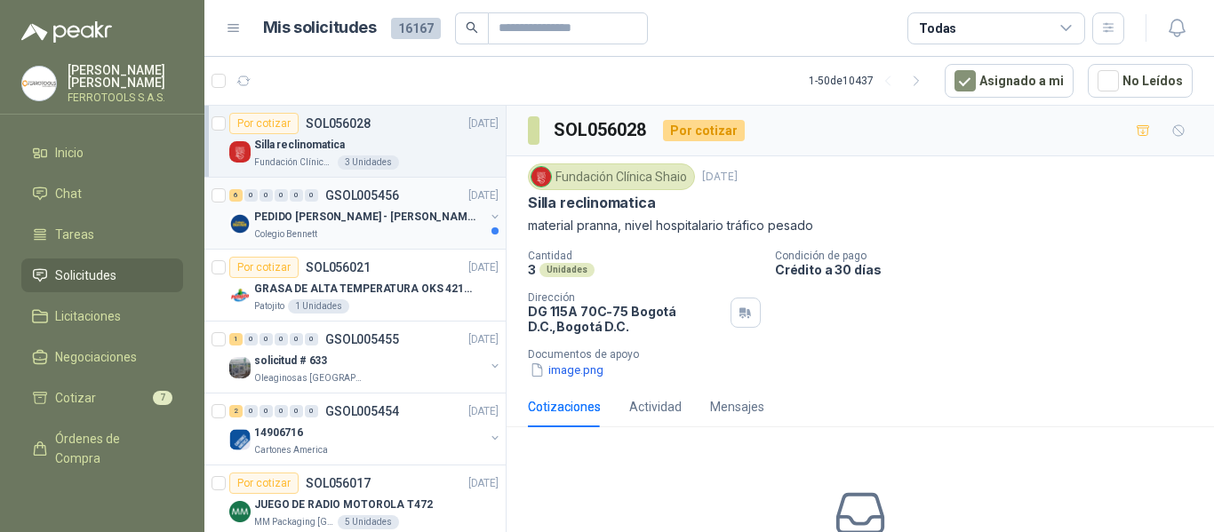
click at [418, 228] on div "Colegio Bennett" at bounding box center [369, 235] width 230 height 14
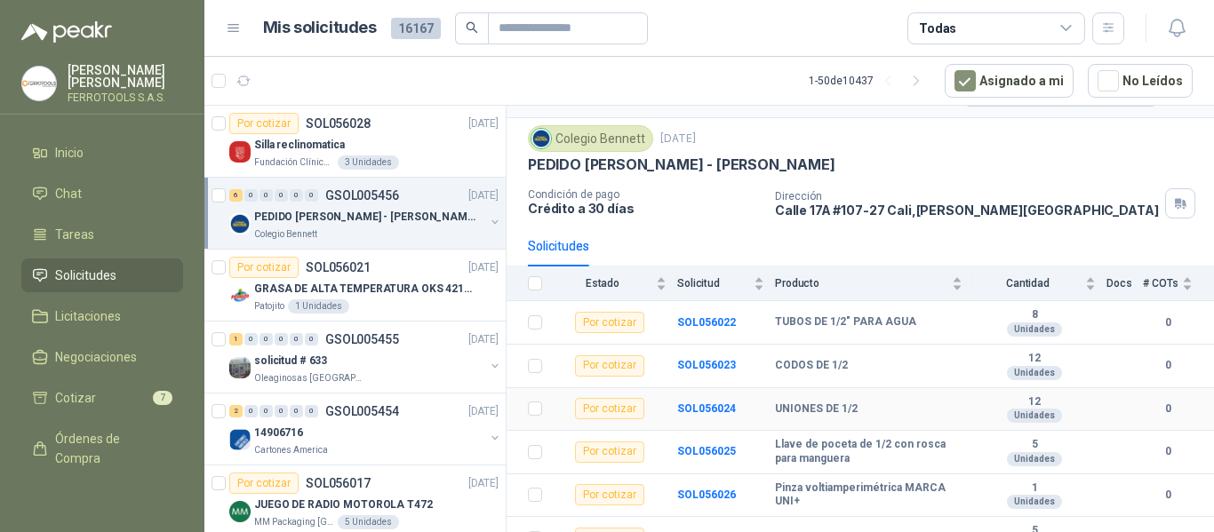
scroll to position [64, 0]
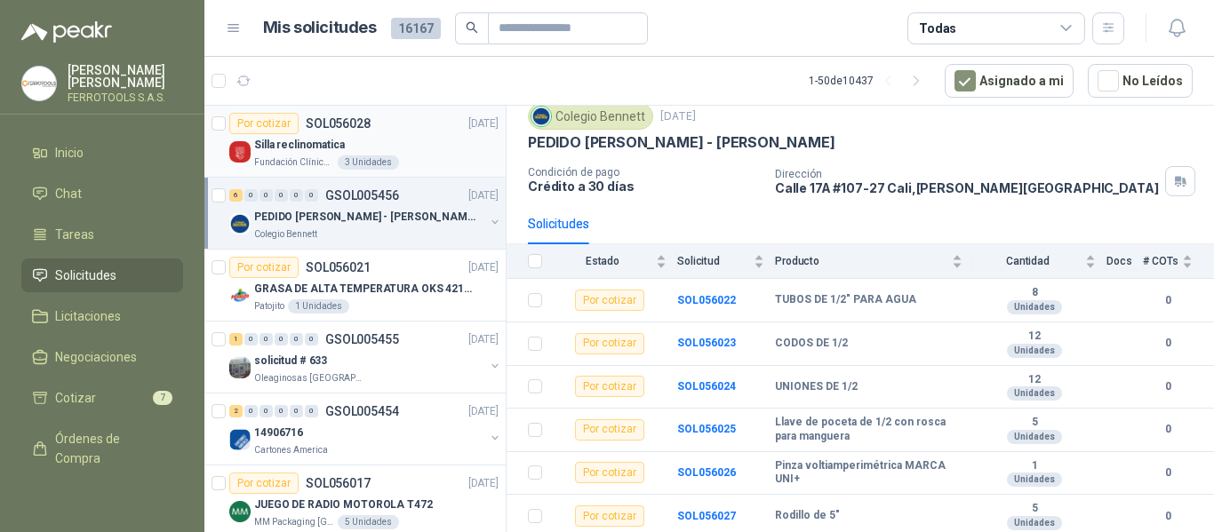
click at [397, 137] on div "Silla reclinomatica" at bounding box center [376, 144] width 244 height 21
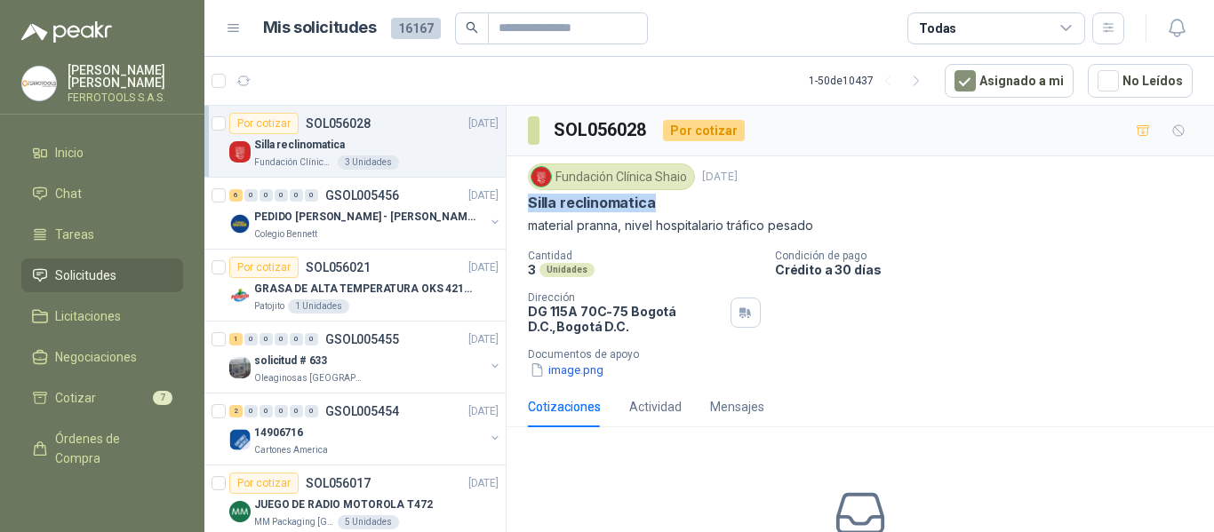
drag, startPoint x: 524, startPoint y: 198, endPoint x: 677, endPoint y: 195, distance: 152.9
click at [677, 195] on div "Fundación Clínica Shaio 15 sept, 2025 Silla reclinomatica material pranna, nive…" at bounding box center [861, 271] width 708 height 230
copy p "Silla reclinomatica"
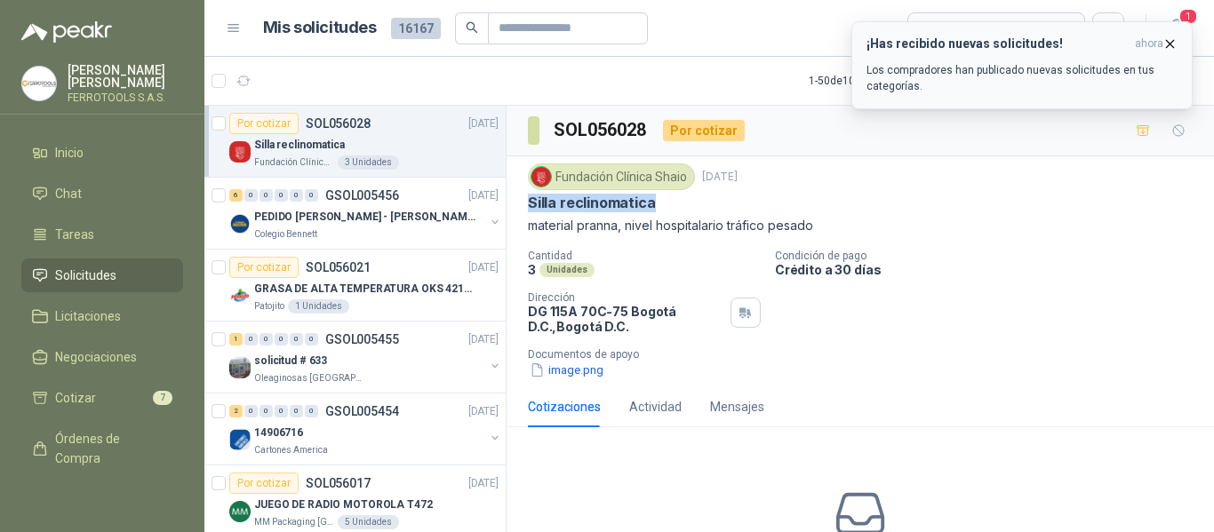
click at [982, 59] on div "¡Has recibido nuevas solicitudes! ahora Los compradores han publicado nuevas so…" at bounding box center [1022, 65] width 311 height 58
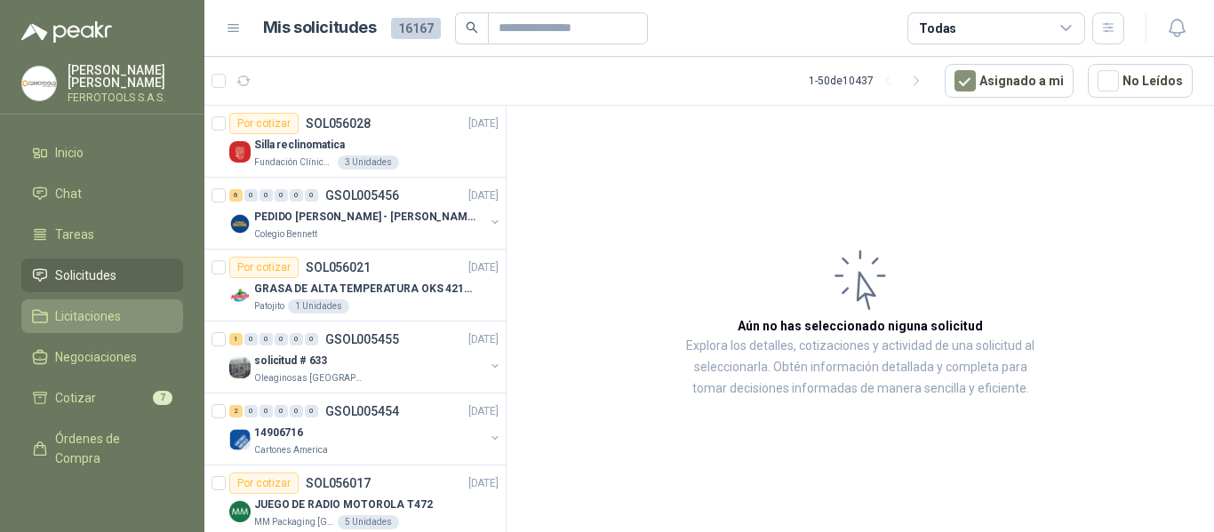
click at [96, 315] on span "Licitaciones" at bounding box center [88, 317] width 66 height 20
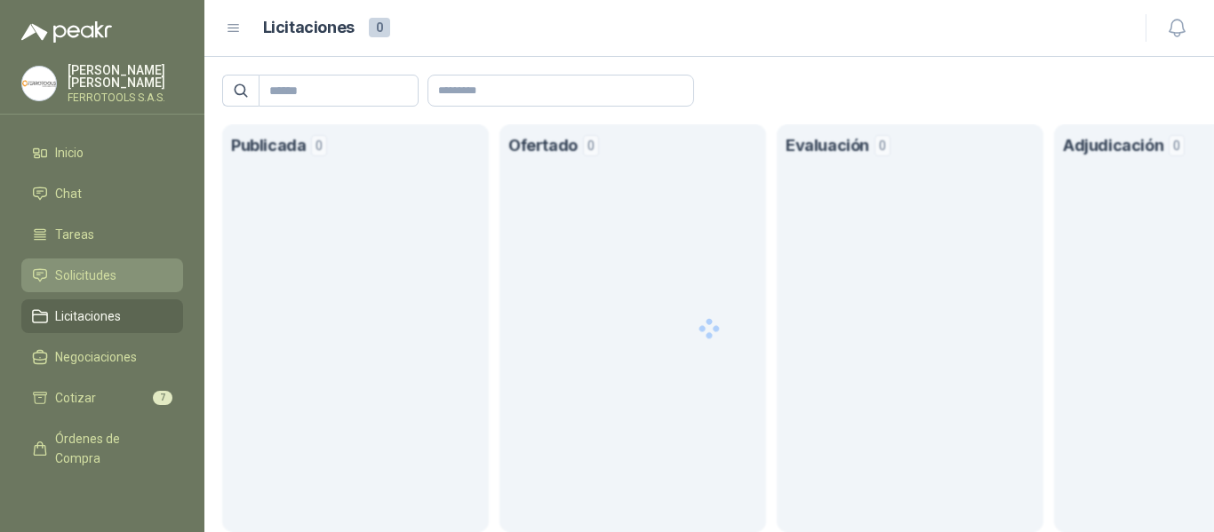
click at [108, 277] on span "Solicitudes" at bounding box center [85, 276] width 61 height 20
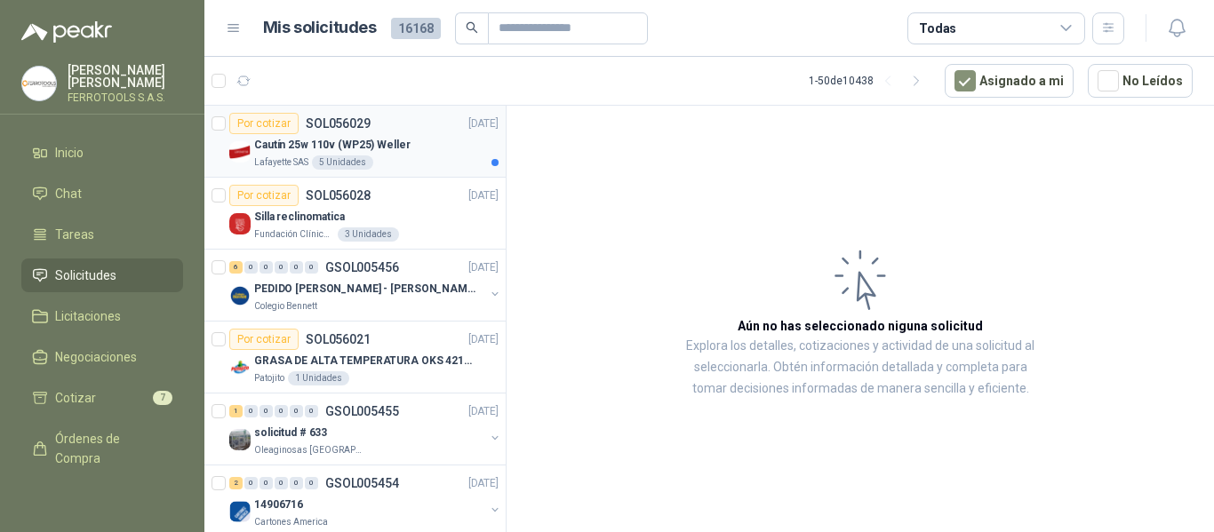
click at [429, 148] on div "Cautín 25w 110v (WP25) Weller" at bounding box center [376, 144] width 244 height 21
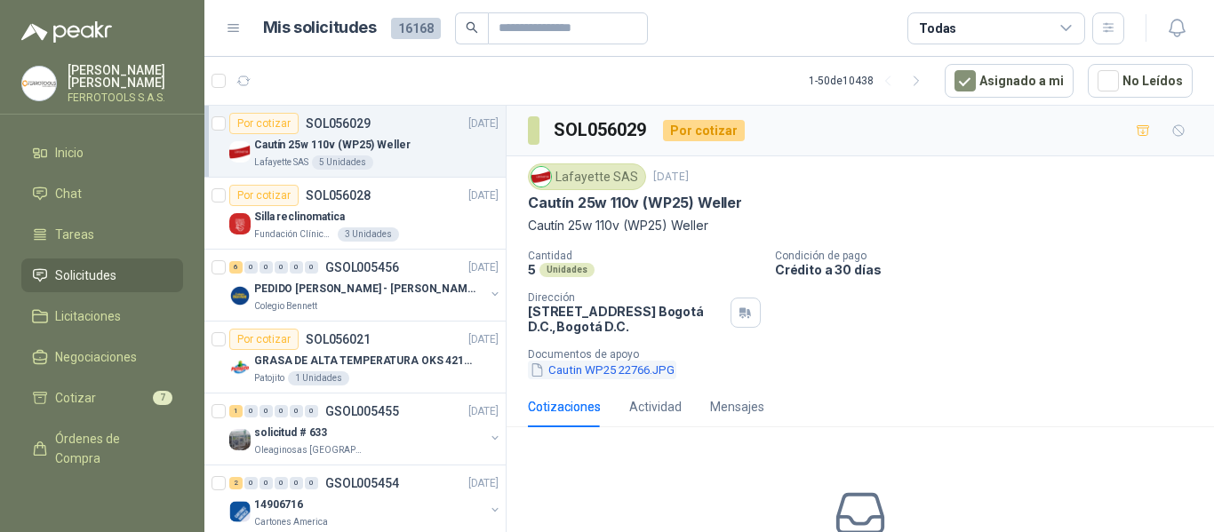
click at [591, 369] on button "Cautin WP25 22766.JPG" at bounding box center [602, 370] width 148 height 19
drag, startPoint x: 529, startPoint y: 204, endPoint x: 759, endPoint y: 203, distance: 230.2
click at [759, 203] on div "Cautín 25w 110v (WP25) Weller" at bounding box center [860, 203] width 665 height 19
copy p "Cautín 25w 110v (WP25) Weller"
click at [618, 374] on button "Cautin WP25 22766.JPG" at bounding box center [602, 370] width 148 height 19
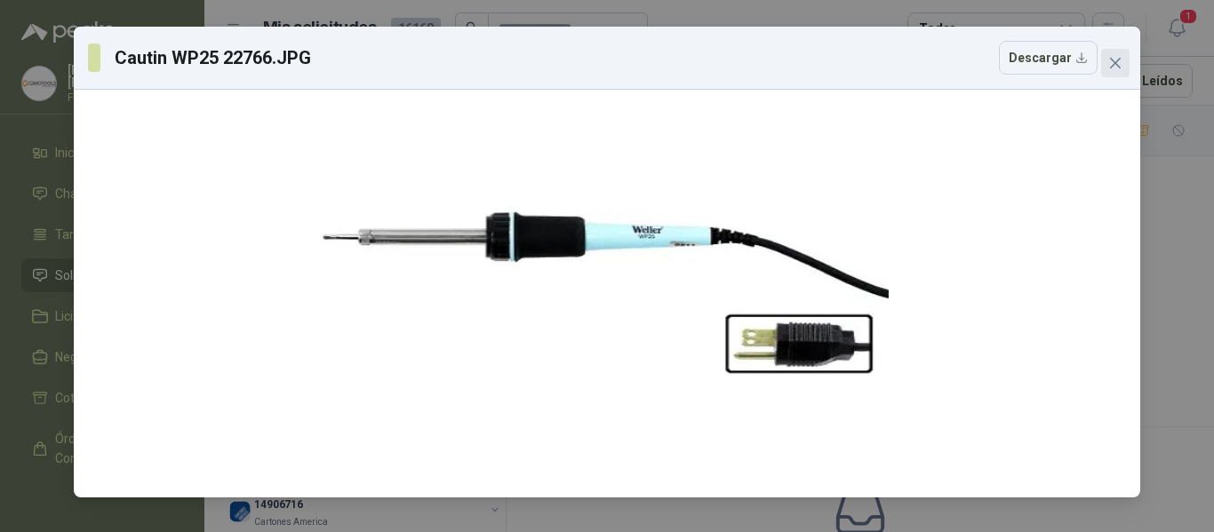
click at [1122, 66] on icon "close" at bounding box center [1115, 63] width 14 height 14
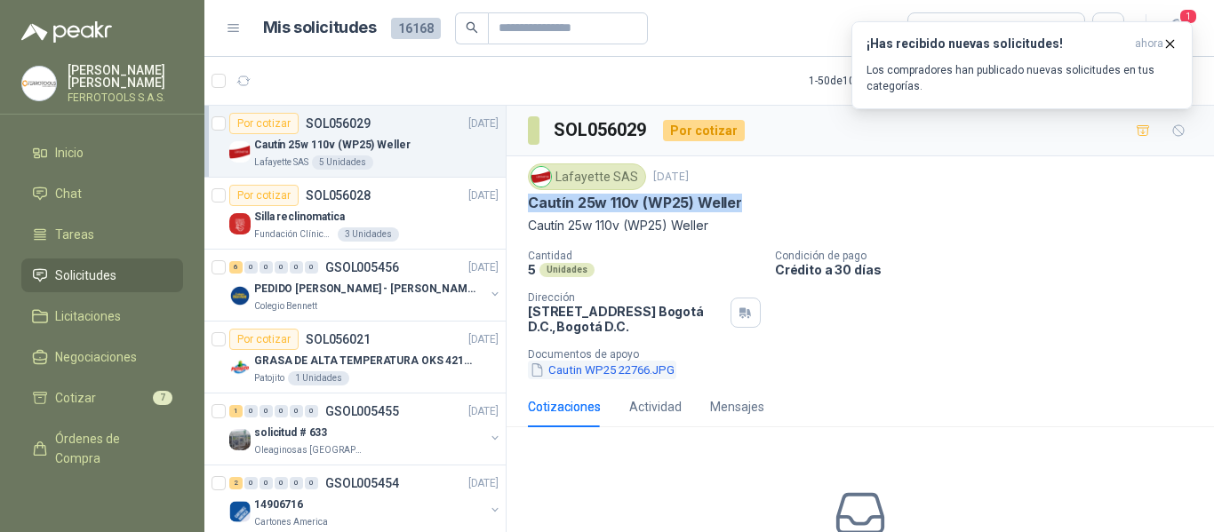
click at [630, 372] on button "Cautin WP25 22766.JPG" at bounding box center [602, 370] width 148 height 19
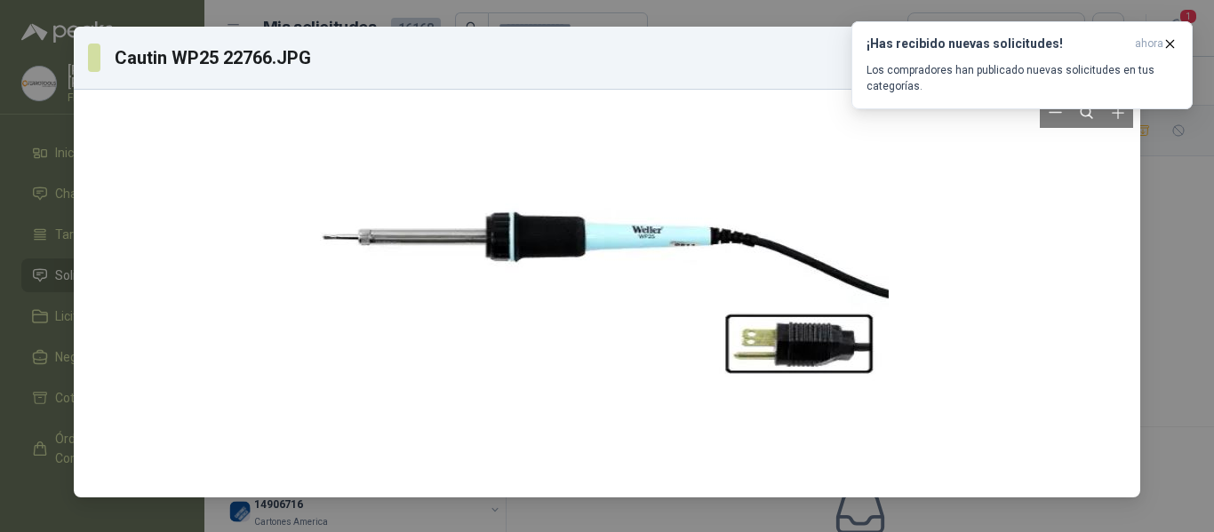
click at [676, 244] on div at bounding box center [607, 294] width 631 height 394
click at [1112, 109] on div "¡Has recibido nuevas solicitudes! ahora Los compradores han publicado nuevas so…" at bounding box center [1022, 65] width 341 height 88
click at [1166, 44] on icon "button" at bounding box center [1170, 43] width 15 height 15
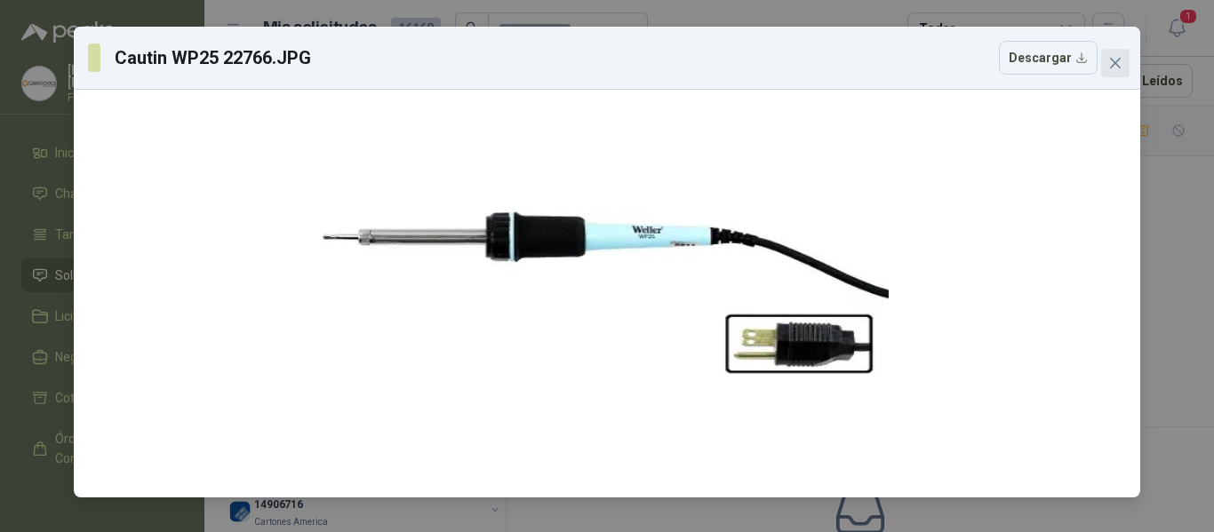
click at [1123, 68] on span "Close" at bounding box center [1115, 63] width 28 height 14
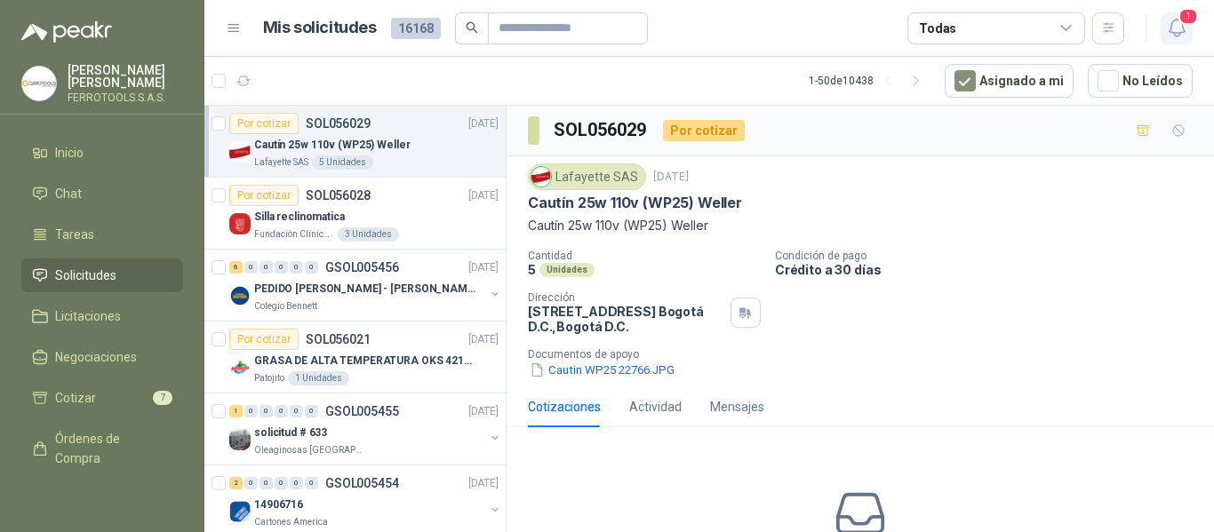
click at [1181, 33] on icon "button" at bounding box center [1176, 28] width 15 height 17
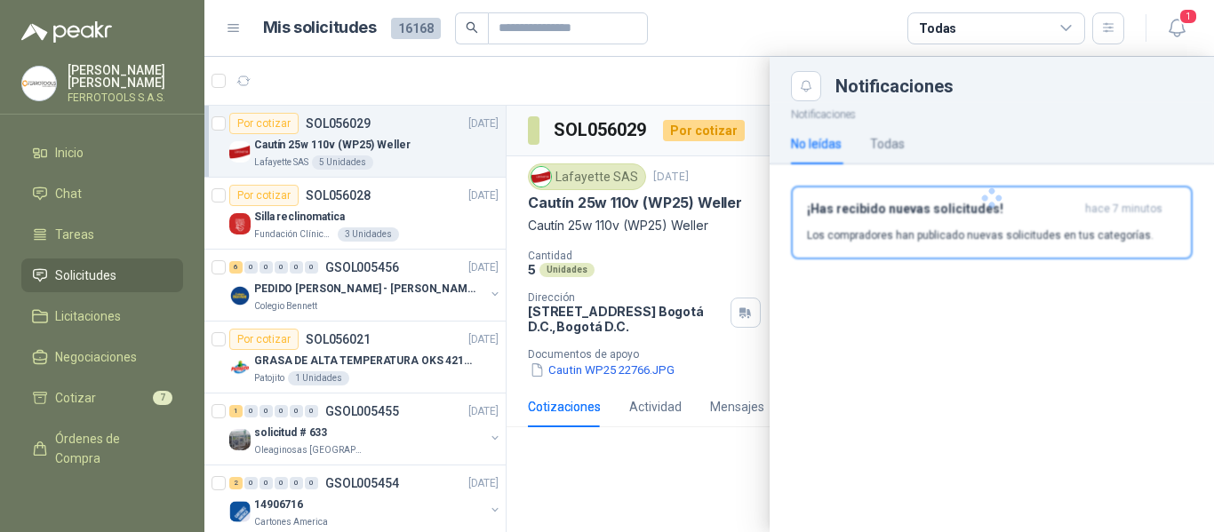
click at [998, 224] on div at bounding box center [992, 198] width 444 height 194
click at [951, 224] on div "¡Has recibido nuevas solicitudes! hace 7 minutos Los compradores han publicado …" at bounding box center [992, 223] width 370 height 42
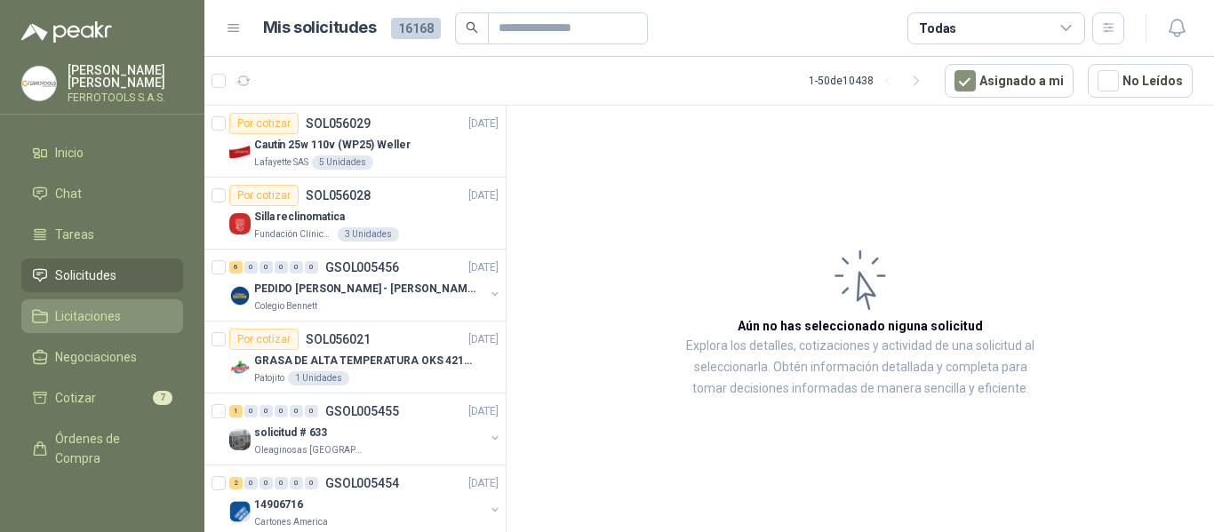
click at [46, 313] on icon at bounding box center [40, 316] width 14 height 12
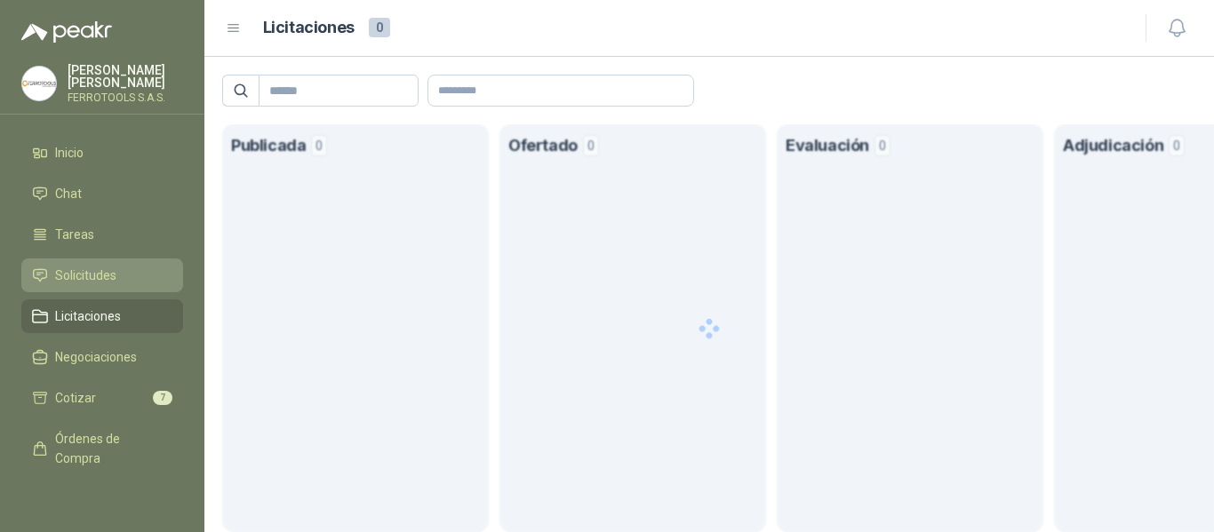
click at [55, 266] on span "Solicitudes" at bounding box center [85, 276] width 61 height 20
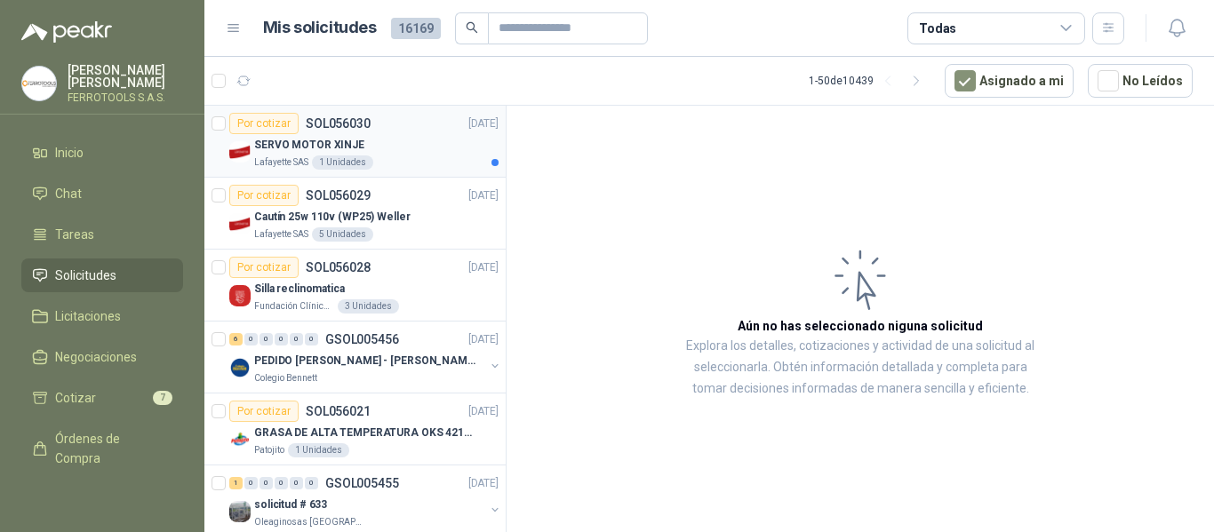
click at [425, 150] on div "SERVO MOTOR XINJE" at bounding box center [376, 144] width 244 height 21
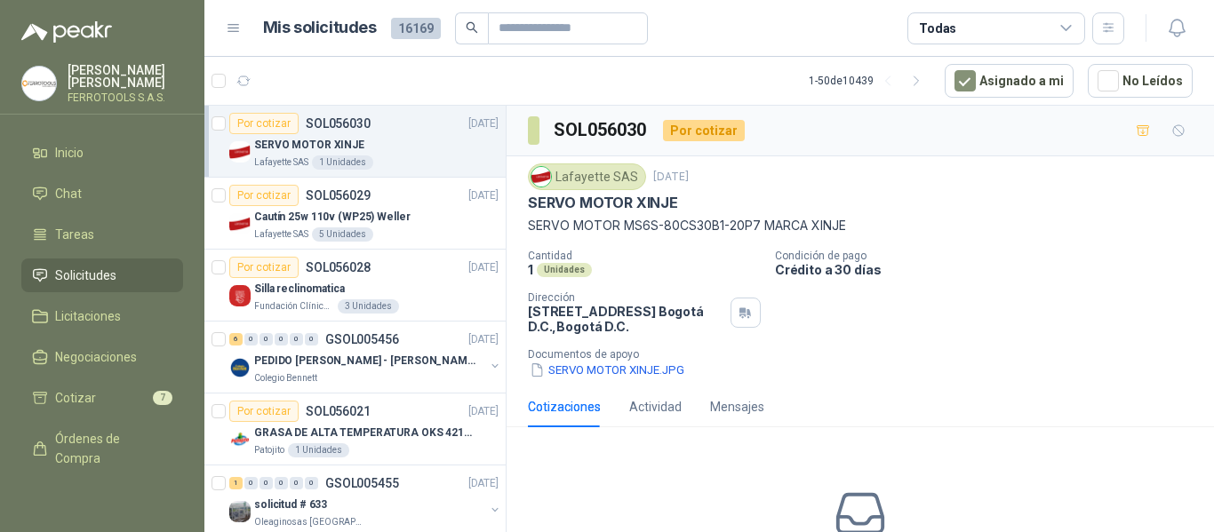
click at [652, 380] on div "Lafayette SAS 15 sept, 2025 SERVO MOTOR XINJE SERVO MOTOR MS6S-80CS30B1-20P7 MA…" at bounding box center [861, 271] width 708 height 230
click at [652, 378] on button "SERVO MOTOR XINJE.JPG" at bounding box center [607, 370] width 158 height 19
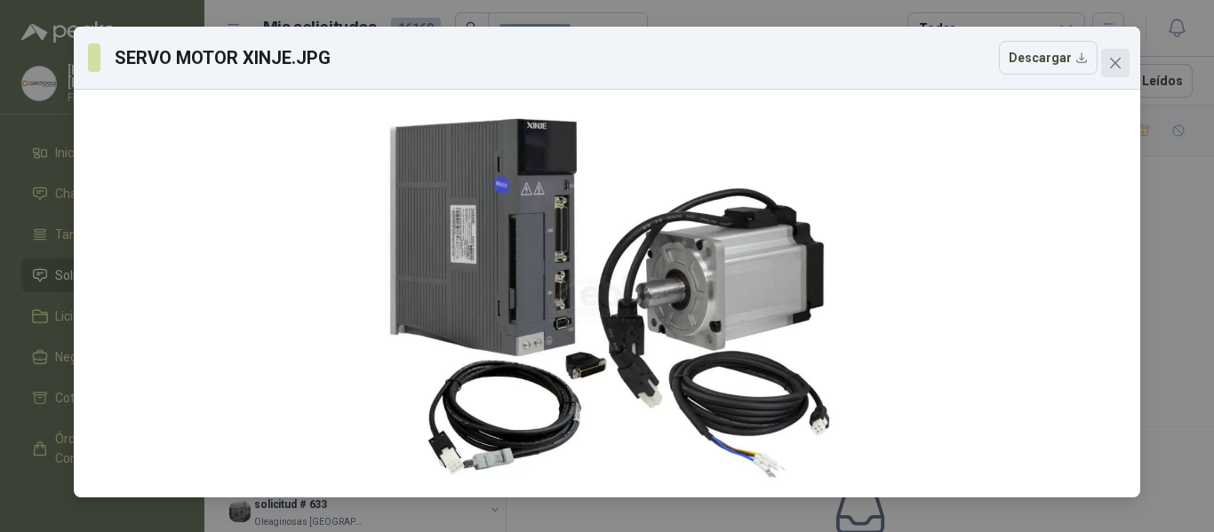
click at [1119, 68] on icon "close" at bounding box center [1115, 63] width 11 height 11
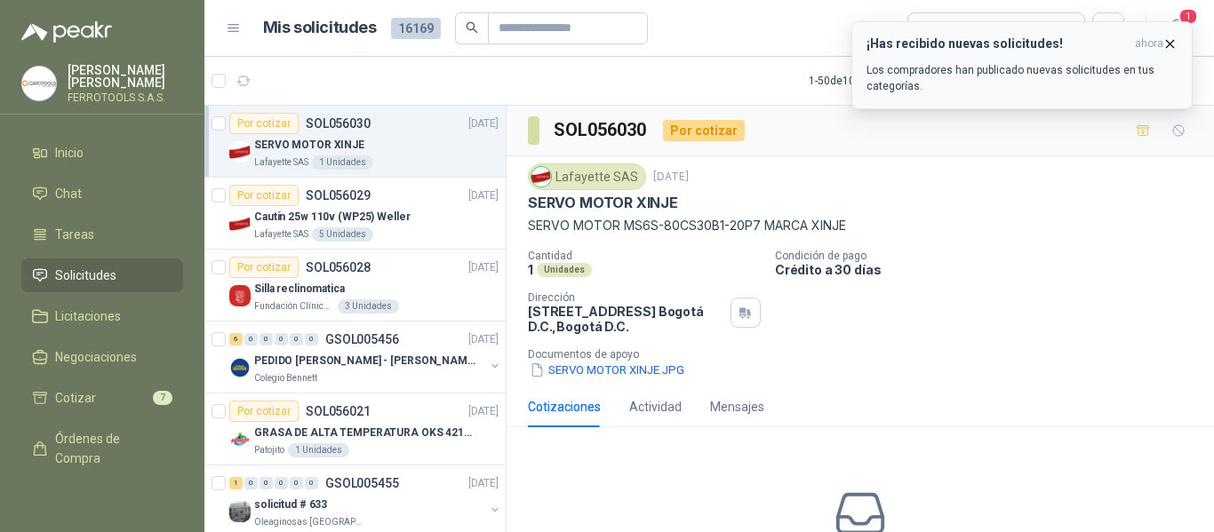
click at [1012, 81] on p "Los compradores han publicado nuevas solicitudes en tus categorías." at bounding box center [1022, 78] width 311 height 32
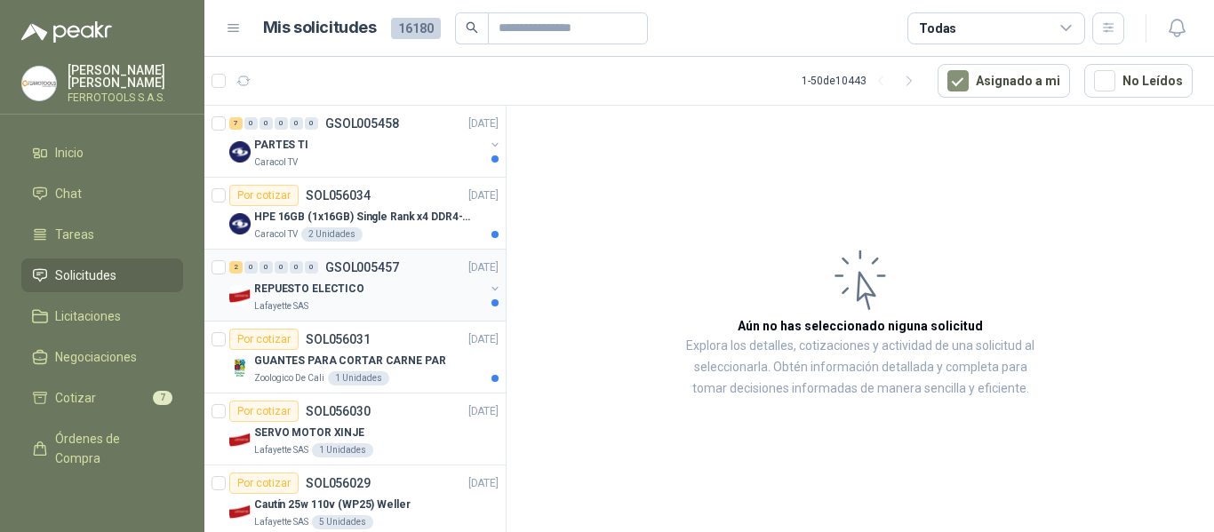
click at [372, 284] on div "REPUESTO ELECTICO" at bounding box center [369, 288] width 230 height 21
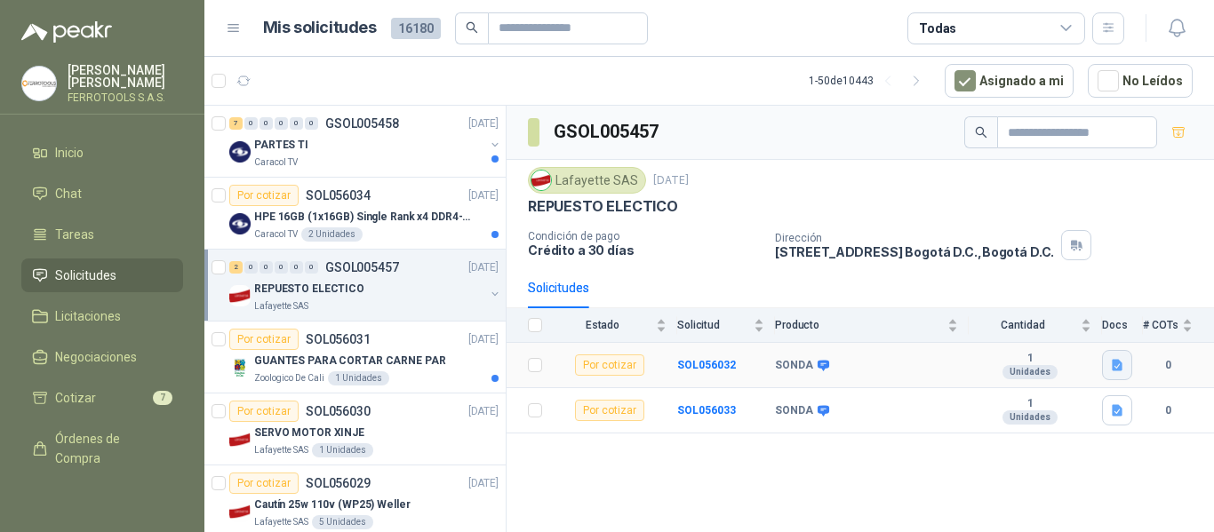
click at [1115, 366] on icon "button" at bounding box center [1117, 366] width 11 height 12
click at [1073, 335] on button "SONDA 15 MTRS.JPG" at bounding box center [1053, 326] width 135 height 19
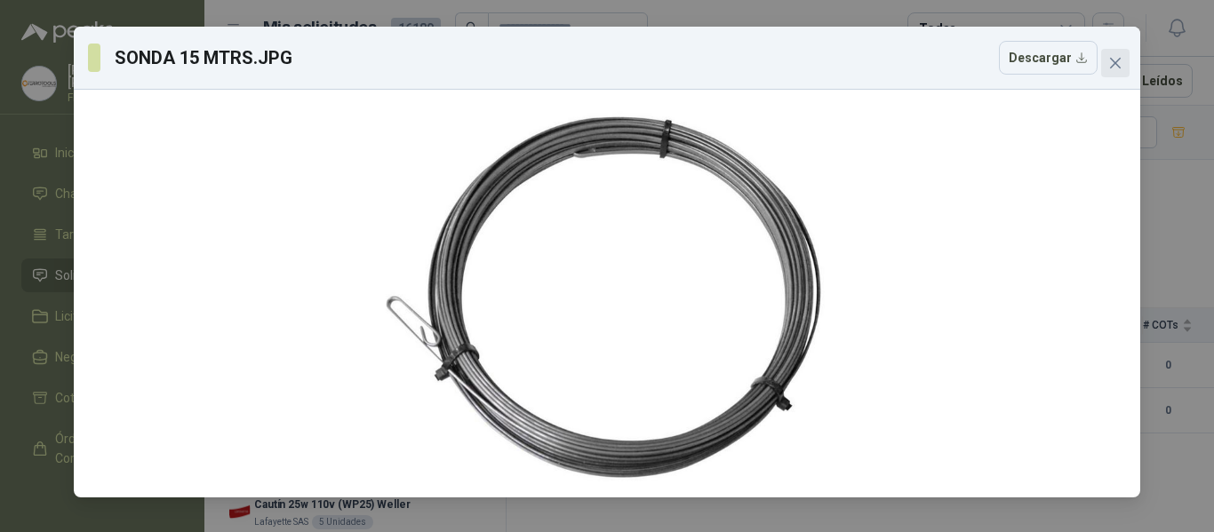
click at [1112, 65] on icon "close" at bounding box center [1115, 63] width 14 height 14
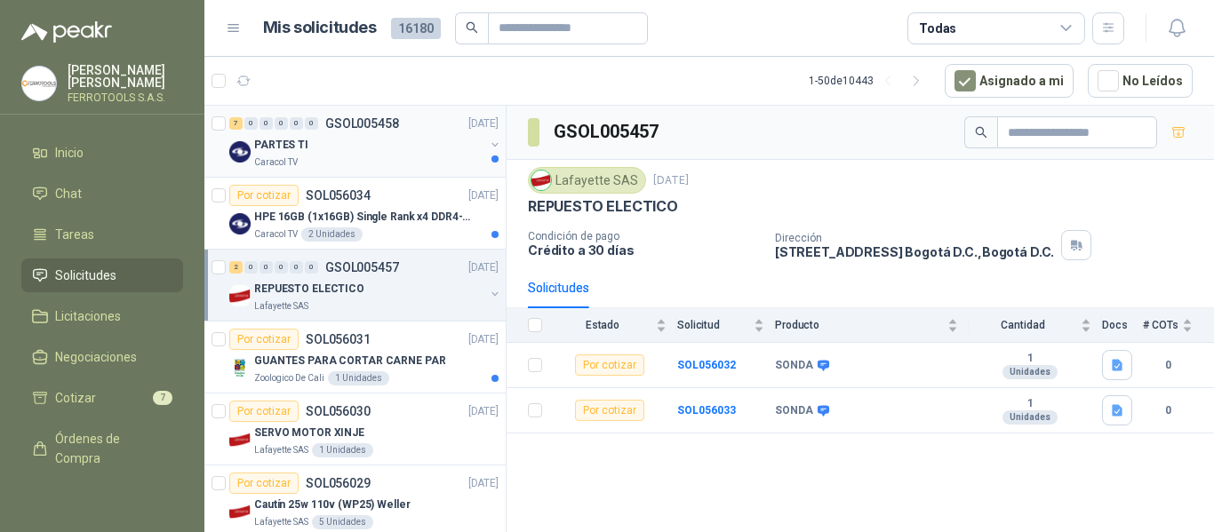
click at [336, 165] on div "Caracol TV" at bounding box center [369, 163] width 230 height 14
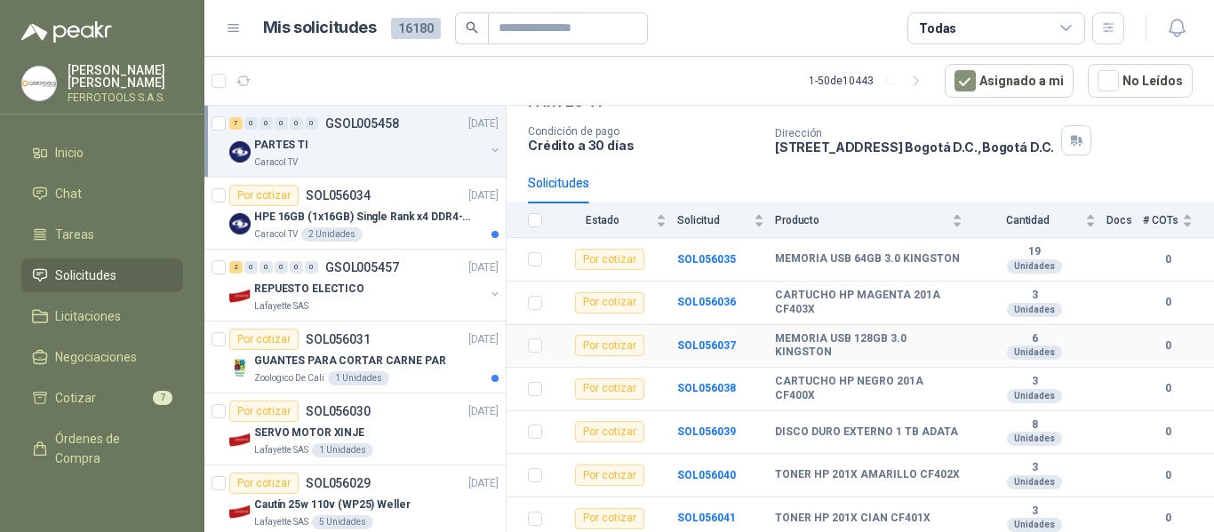
scroll to position [107, 0]
click at [401, 219] on p "HPE 16GB (1x16GB) Single Rank x4 DDR4-2400" at bounding box center [364, 217] width 221 height 17
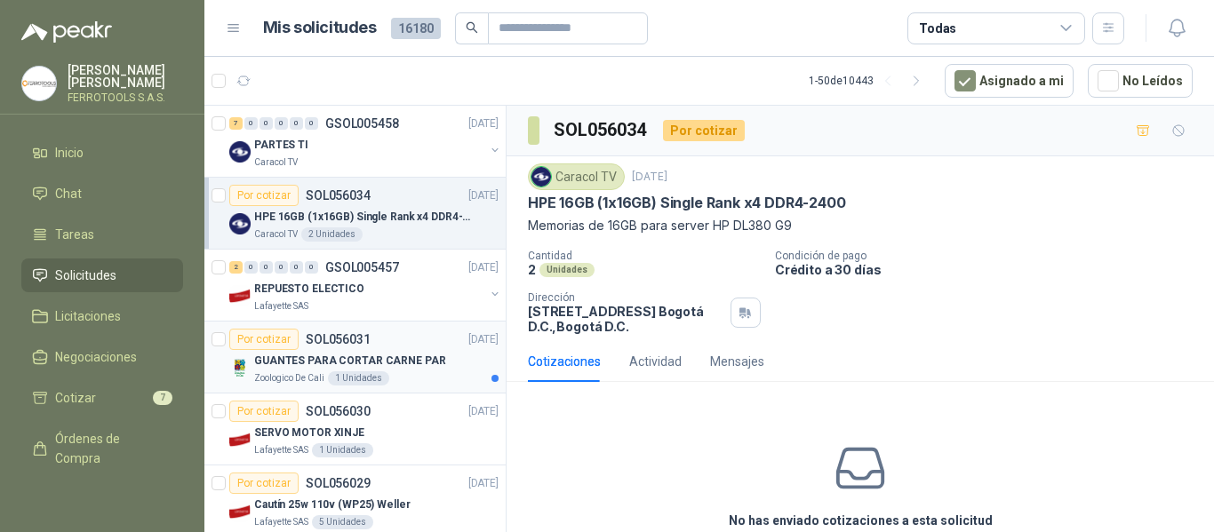
click at [361, 376] on div "1 Unidades" at bounding box center [358, 379] width 61 height 14
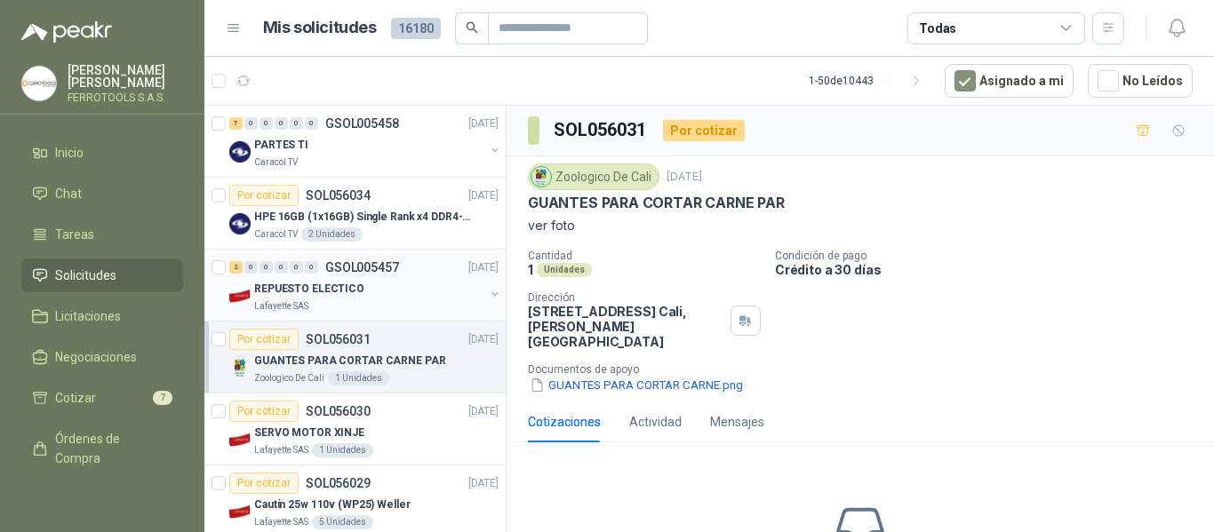
click at [388, 291] on div "REPUESTO ELECTICO" at bounding box center [369, 288] width 230 height 21
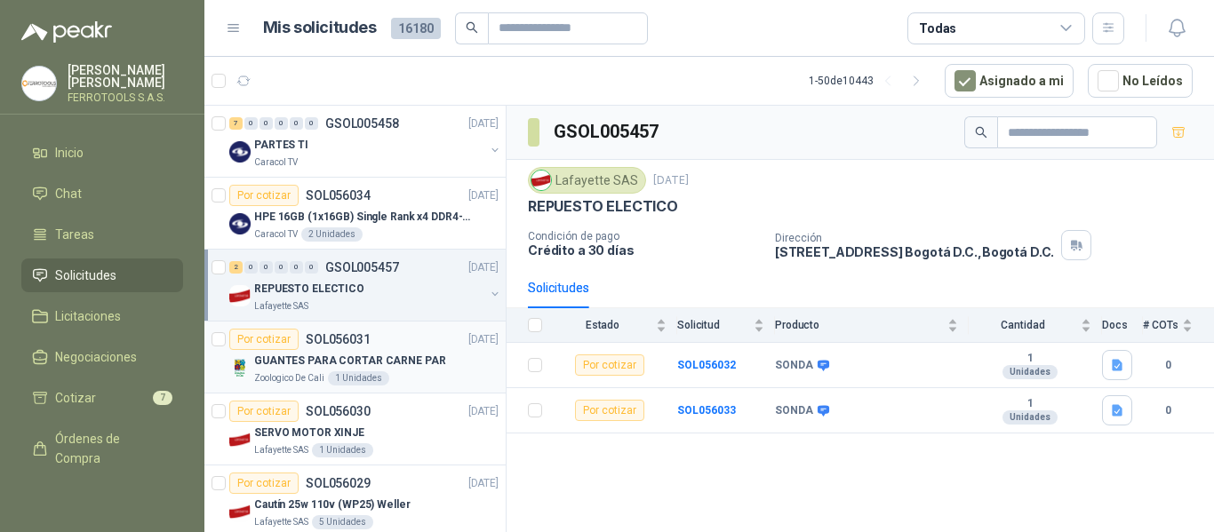
click at [388, 355] on p "GUANTES PARA CORTAR CARNE PAR" at bounding box center [350, 361] width 192 height 17
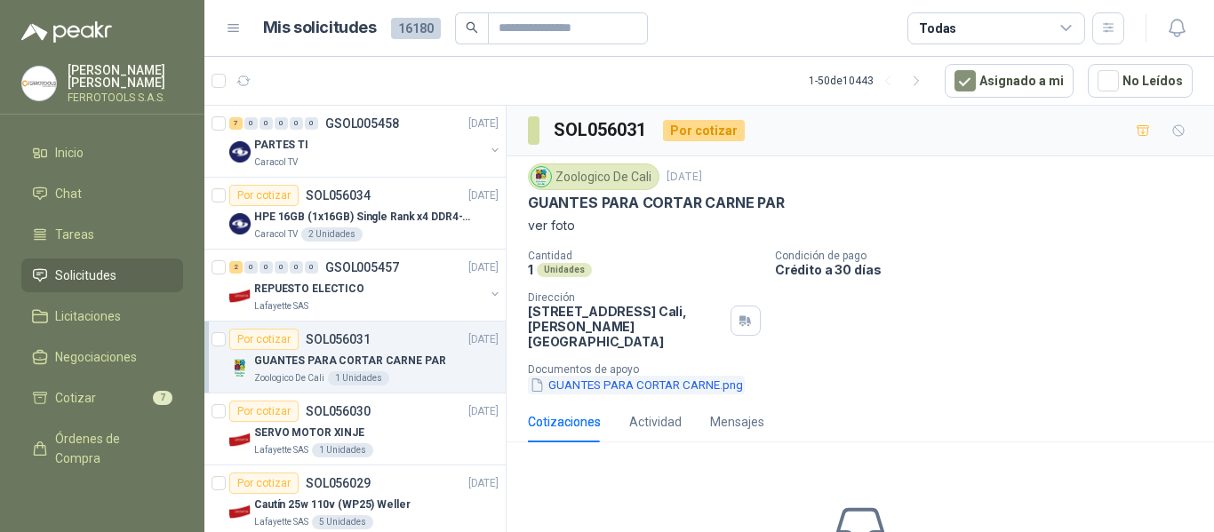
click at [607, 376] on button "GUANTES PARA CORTAR CARNE.png" at bounding box center [636, 385] width 217 height 19
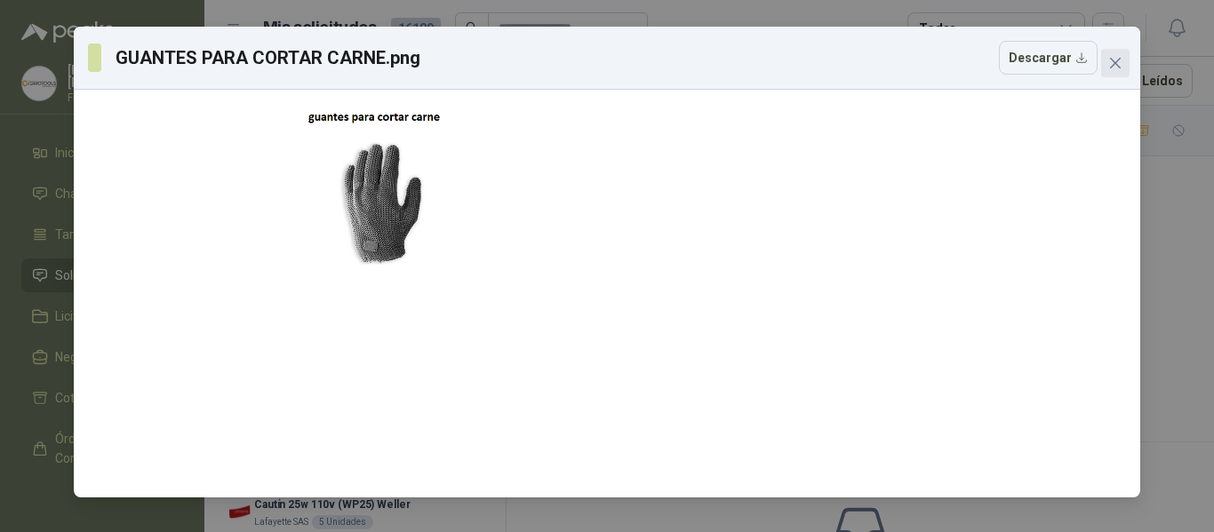
click at [1115, 65] on icon "close" at bounding box center [1115, 63] width 11 height 11
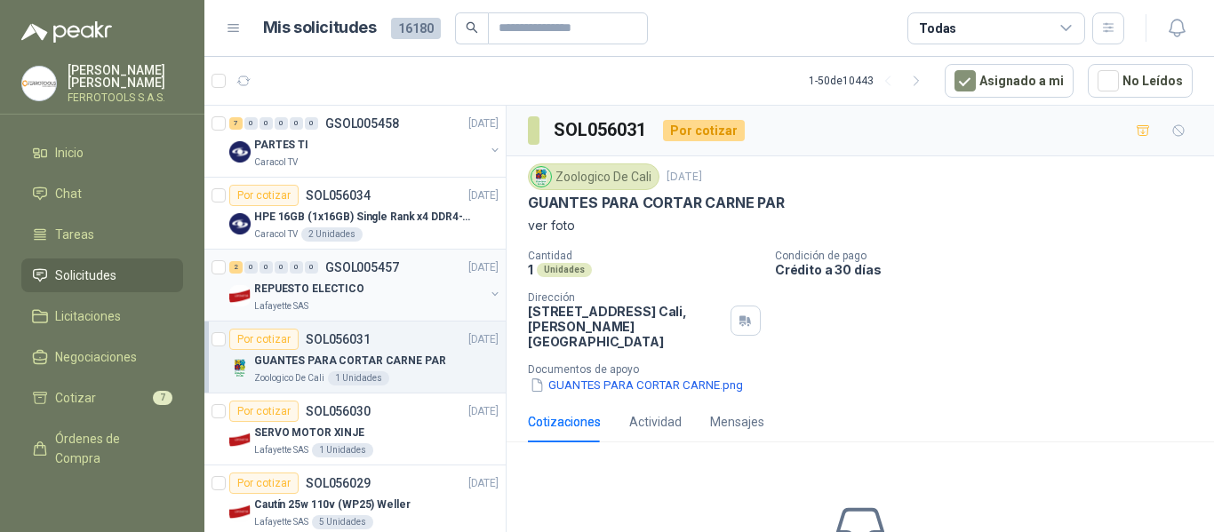
click at [407, 308] on div "Lafayette SAS" at bounding box center [369, 307] width 230 height 14
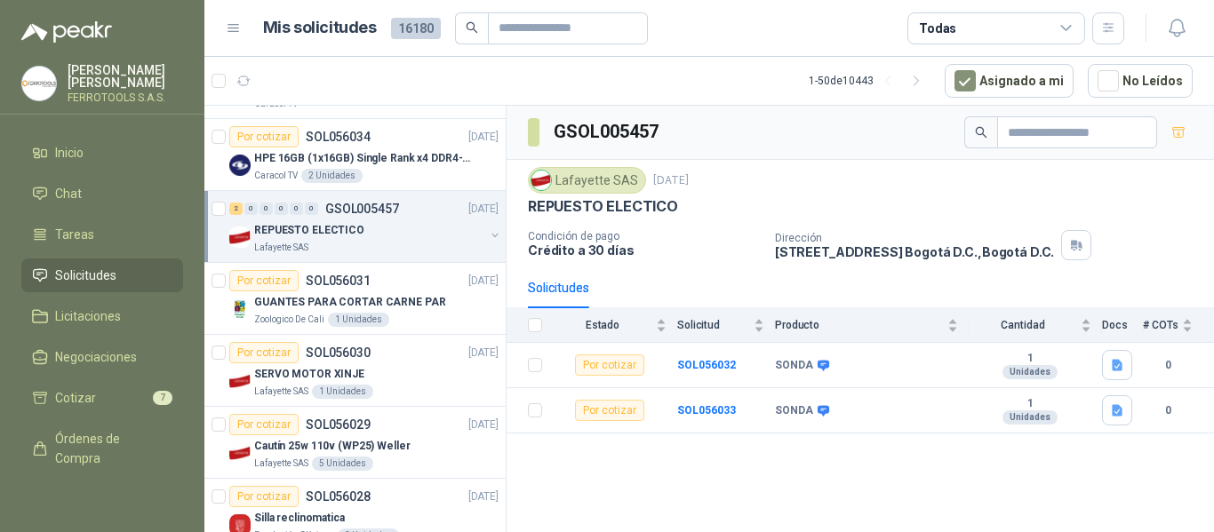
scroll to position [89, 0]
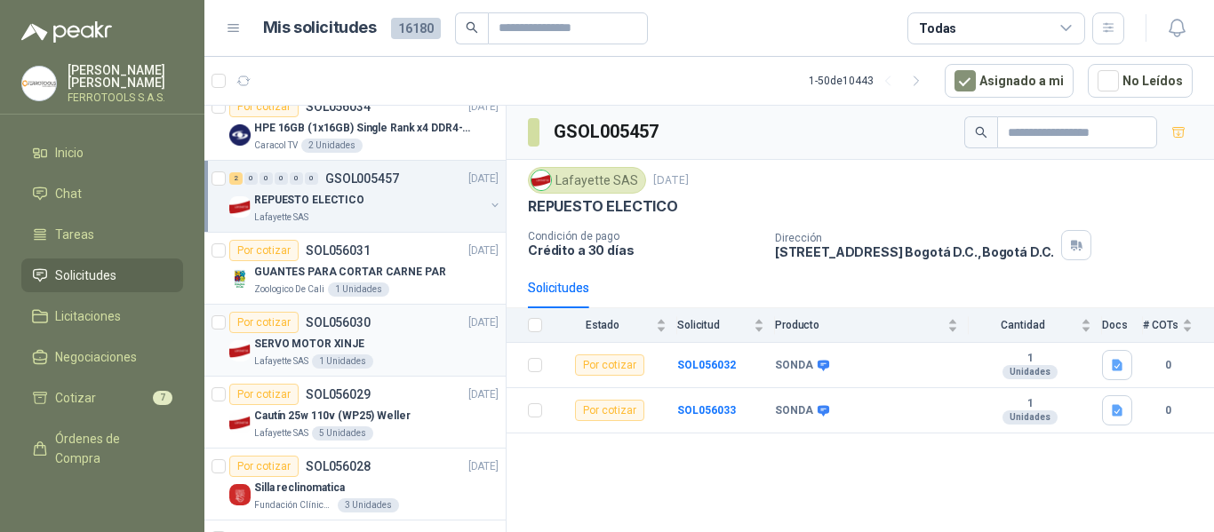
click at [426, 343] on div "SERVO MOTOR XINJE" at bounding box center [376, 343] width 244 height 21
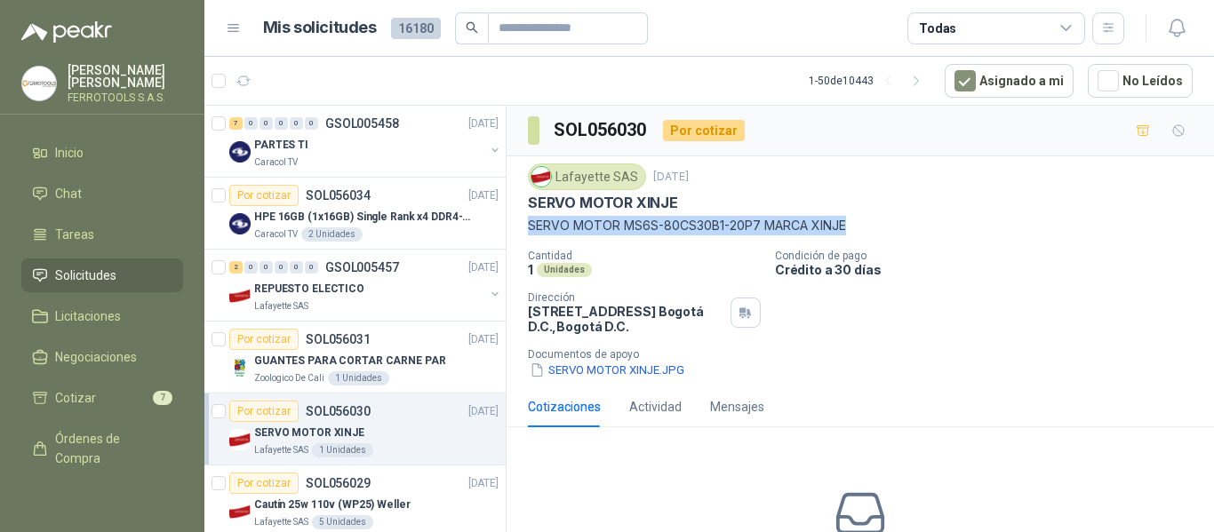
drag, startPoint x: 527, startPoint y: 228, endPoint x: 848, endPoint y: 231, distance: 320.9
click at [848, 231] on div "Lafayette SAS 15 sept, 2025 SERVO MOTOR XINJE SERVO MOTOR MS6S-80CS30B1-20P7 MA…" at bounding box center [861, 271] width 708 height 230
copy p "SERVO MOTOR MS6S-80CS30B1-20P7 MARCA XINJE"
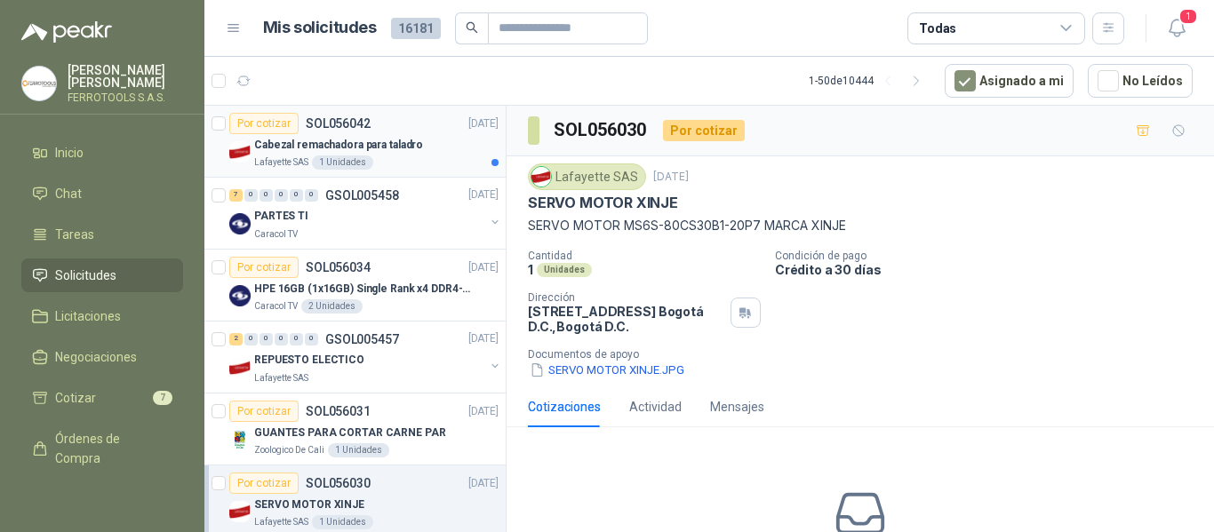
click at [421, 154] on div "Cabezal remachadora para taladro" at bounding box center [376, 144] width 244 height 21
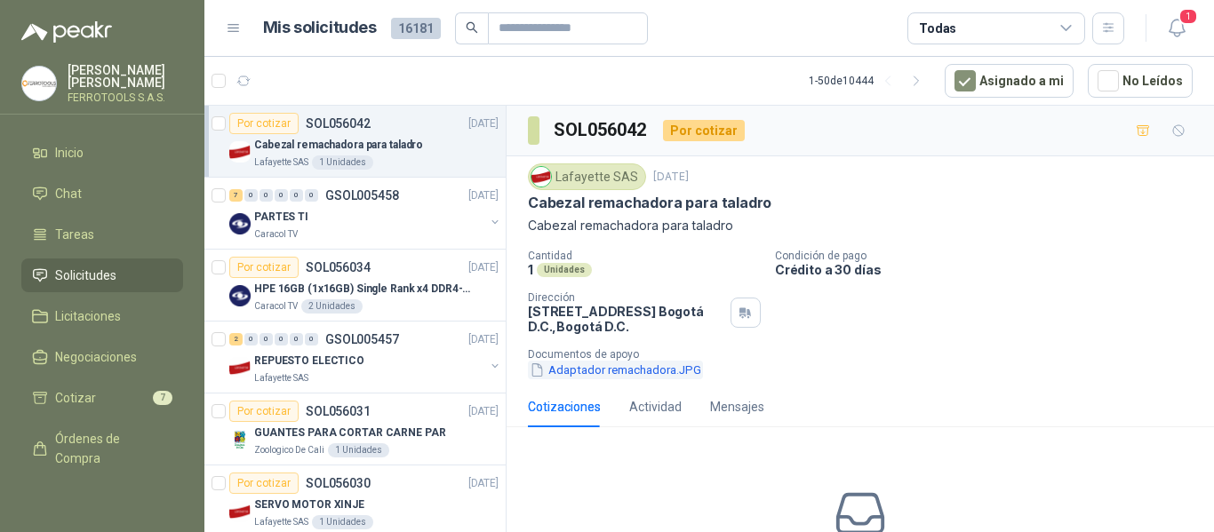
click at [618, 371] on button "Adaptador remachadora.JPG" at bounding box center [615, 370] width 175 height 19
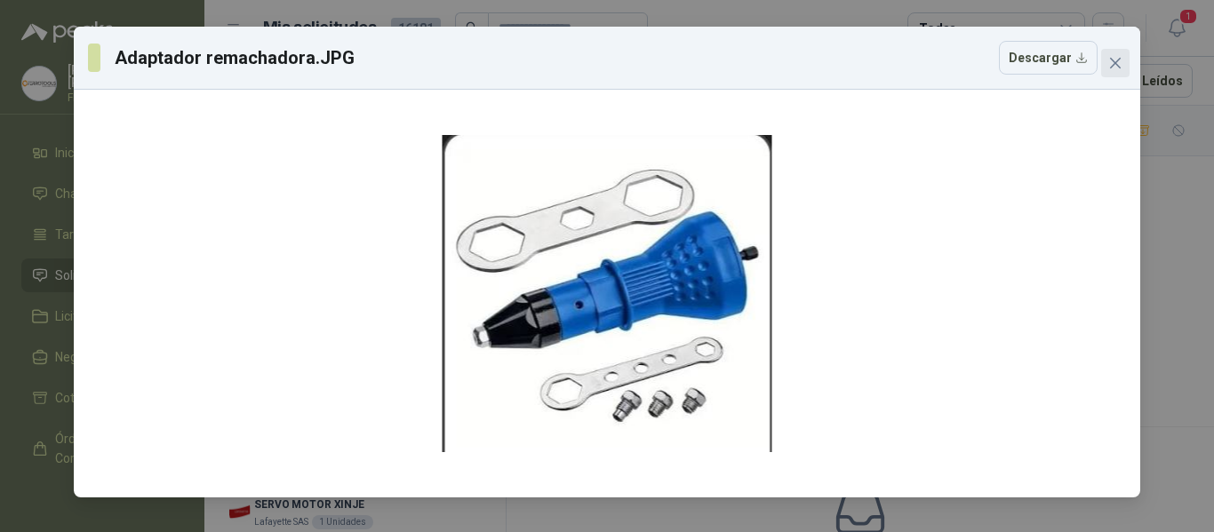
click at [1121, 66] on icon "close" at bounding box center [1115, 63] width 14 height 14
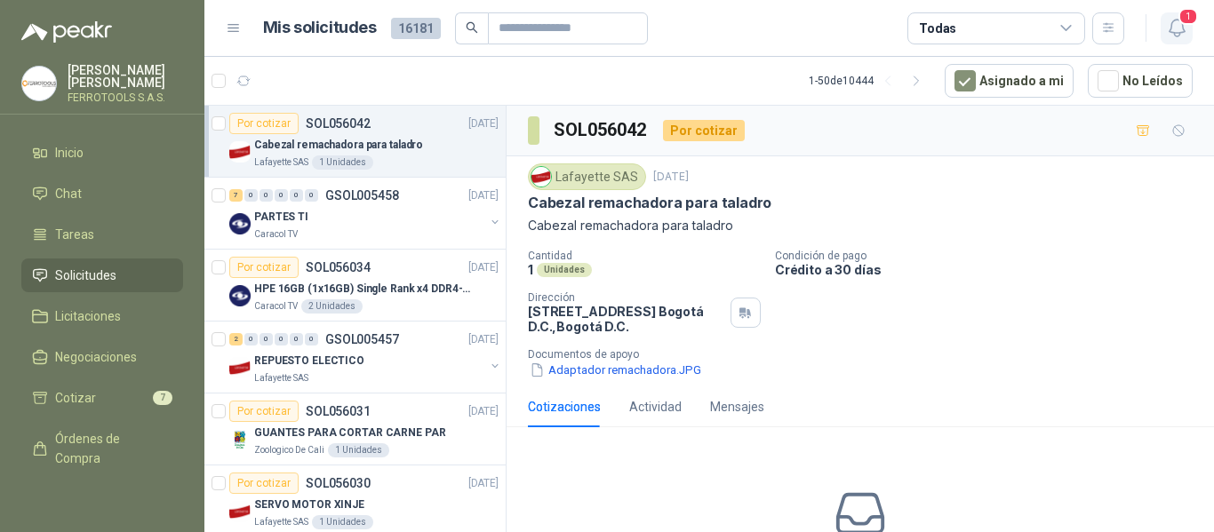
click at [1171, 42] on button "1" at bounding box center [1177, 28] width 32 height 32
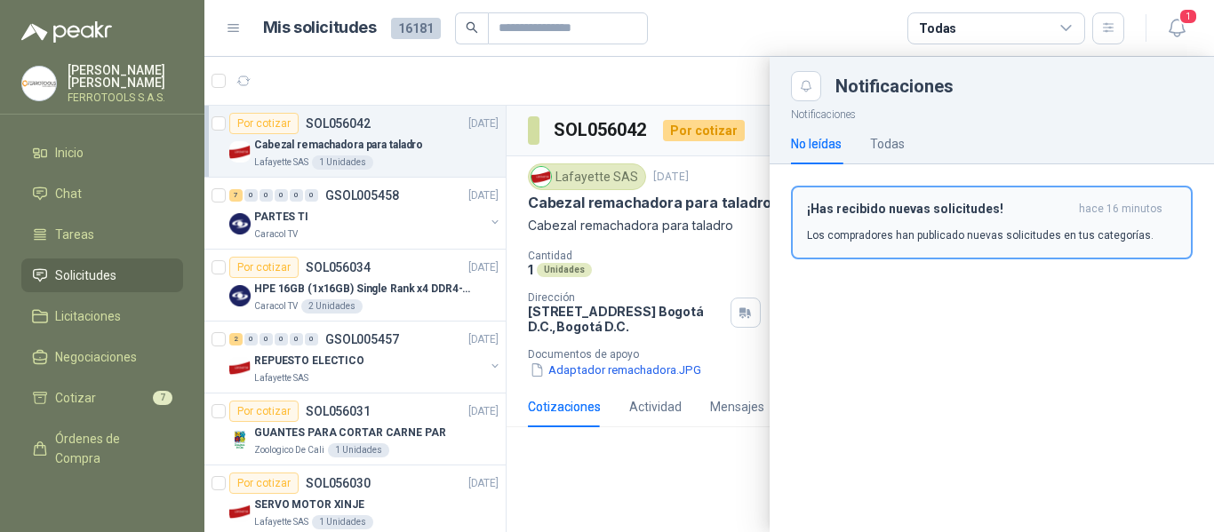
click at [987, 217] on div "¡Has recibido nuevas solicitudes! hace 16 minutos Los compradores han publicado…" at bounding box center [992, 223] width 370 height 42
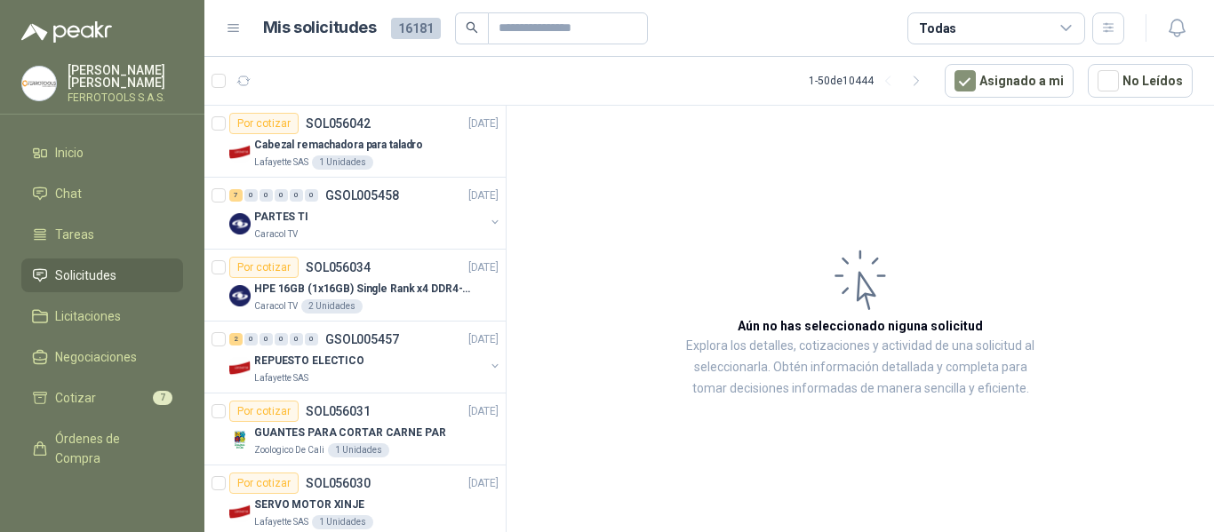
click at [638, 82] on article "1 - 50 de 10444 Asignado a mi No Leídos" at bounding box center [709, 81] width 1010 height 48
click at [728, 31] on article "Mis solicitudes 16181 Todas" at bounding box center [694, 28] width 862 height 32
